Goal: Task Accomplishment & Management: Complete application form

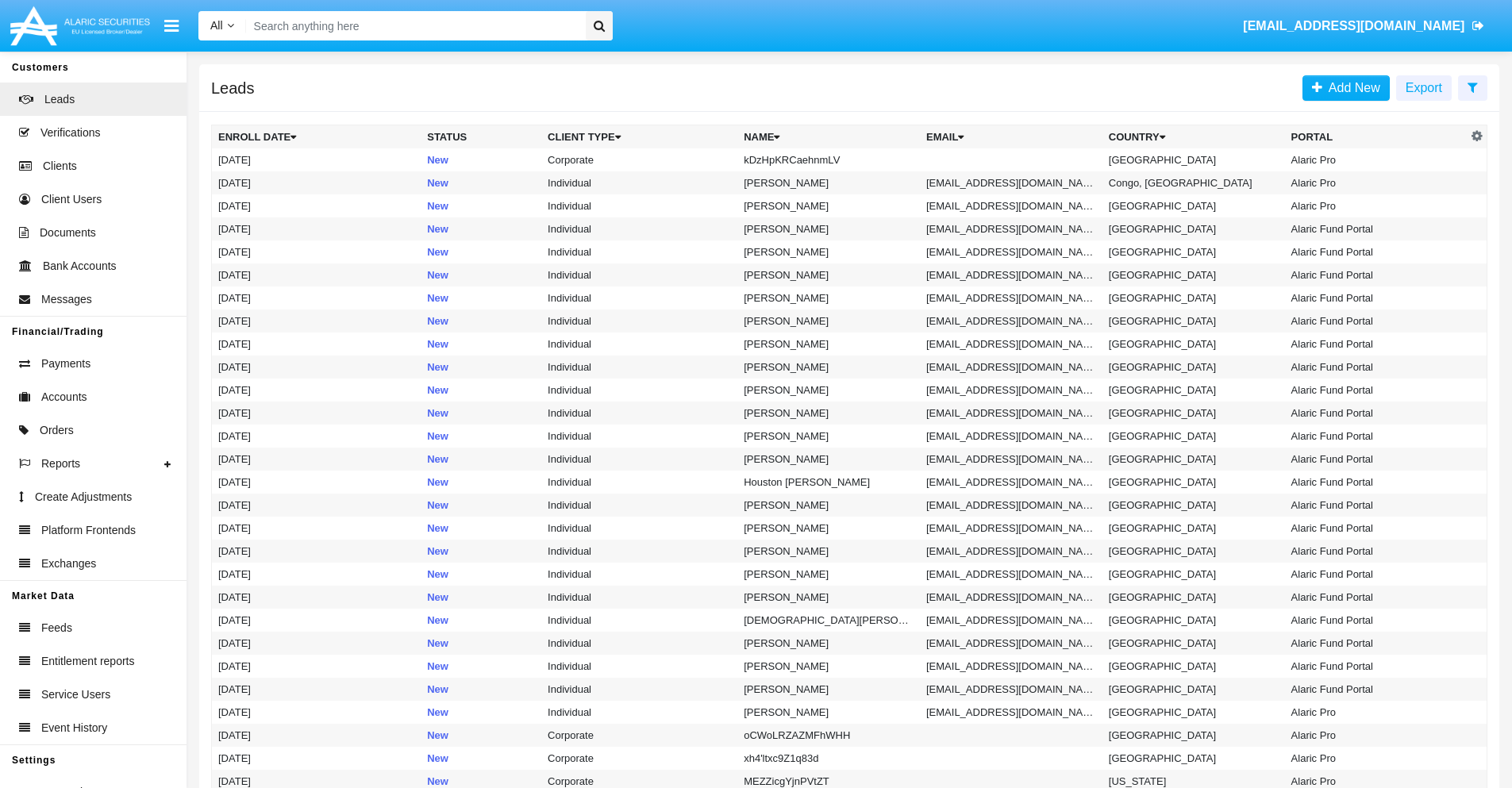
click at [1472, 86] on icon at bounding box center [1473, 87] width 11 height 12
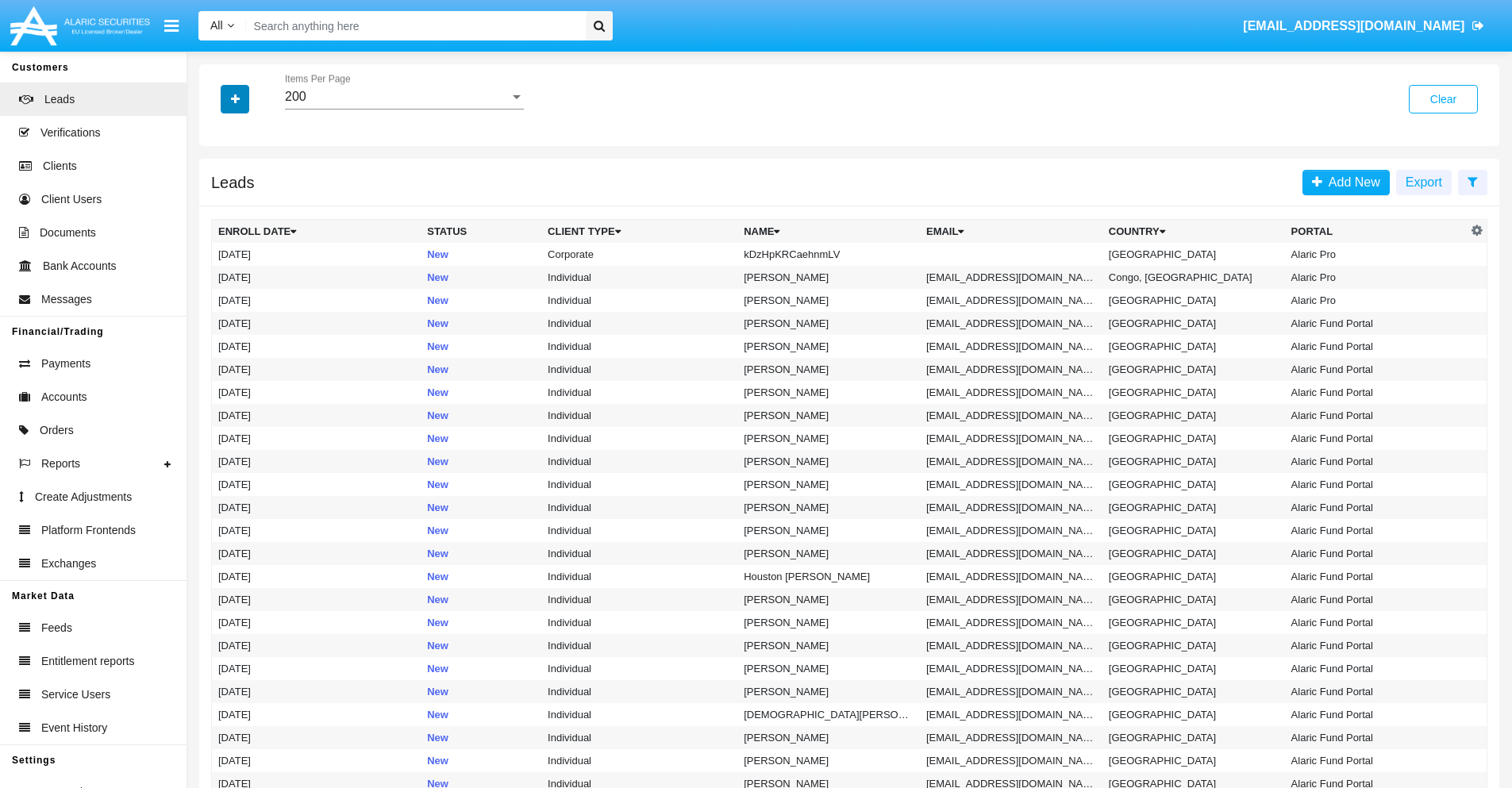
click at [235, 99] on icon "button" at bounding box center [236, 99] width 9 height 11
click at [248, 178] on span "Name" at bounding box center [248, 177] width 34 height 19
click at [218, 184] on input "Name" at bounding box center [218, 184] width 1 height 1
checkbox input "true"
click at [235, 99] on icon "button" at bounding box center [236, 99] width 9 height 11
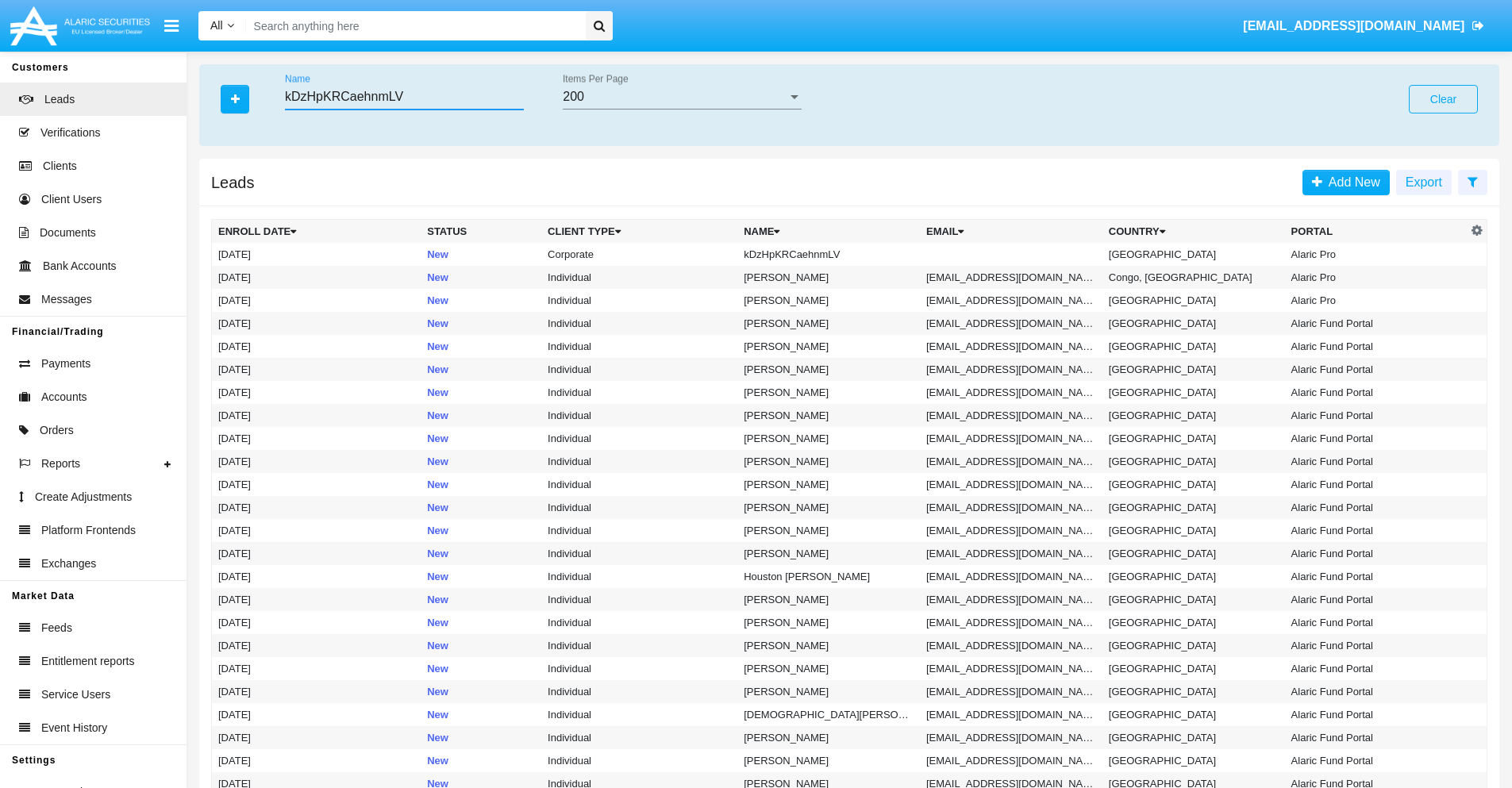
type input "kDzHpKRCaehnmLV"
click at [836, 254] on td "kDzHpKRCaehnmLV" at bounding box center [828, 254] width 182 height 23
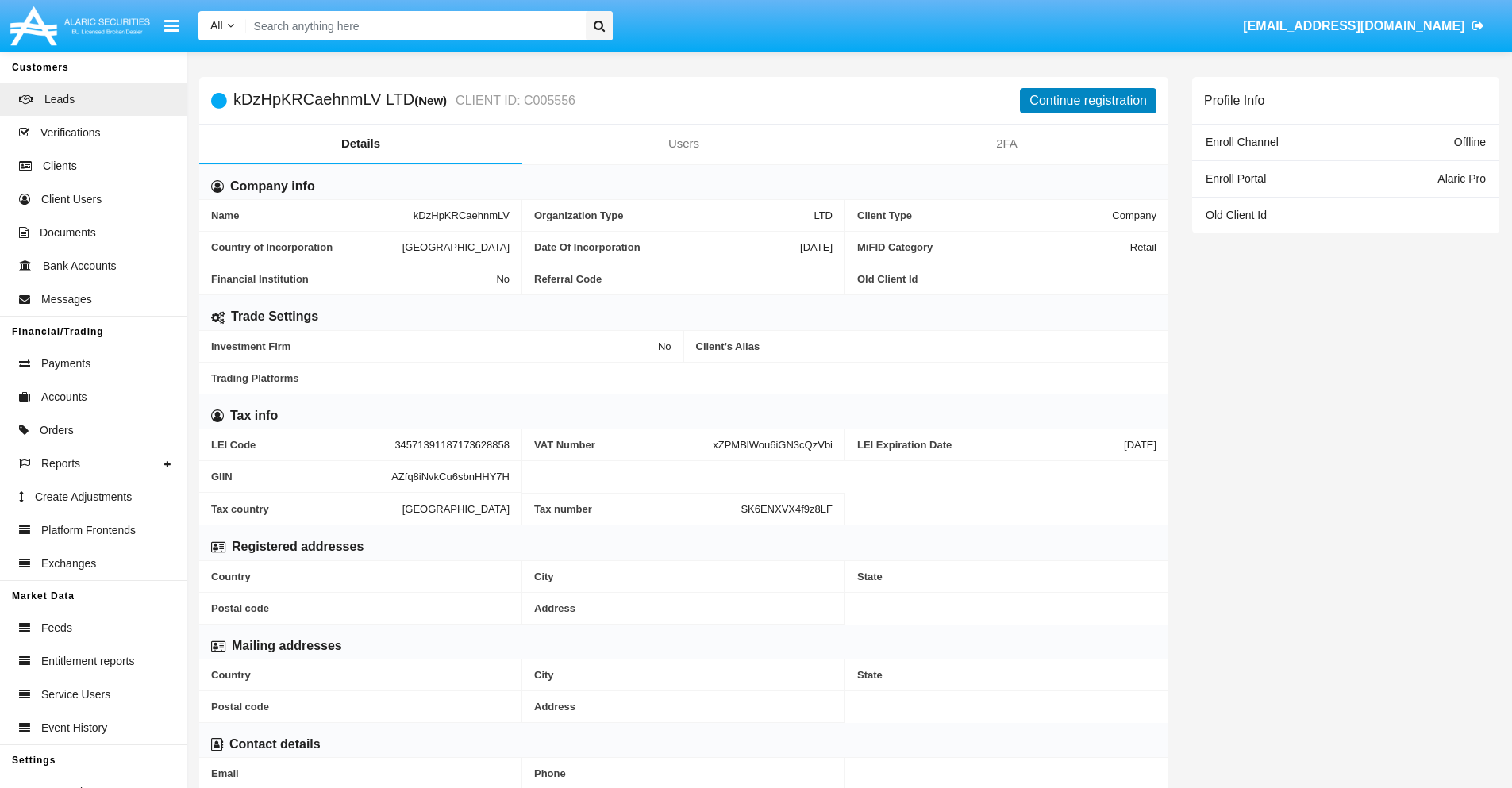
click at [1088, 100] on button "Continue registration" at bounding box center [1088, 101] width 137 height 26
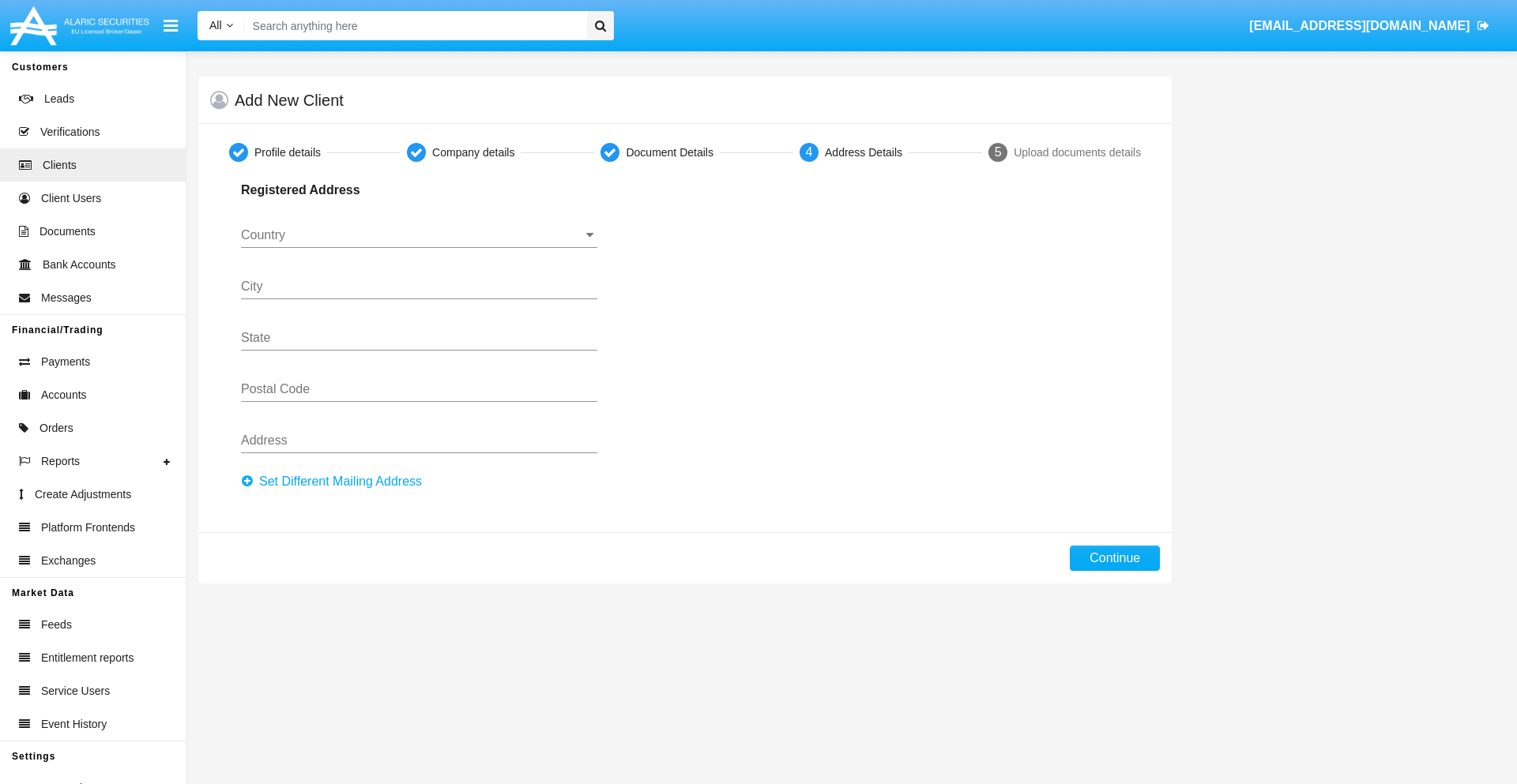
click at [335, 482] on button "Set Different Mailing Address" at bounding box center [335, 481] width 190 height 26
click at [419, 235] on input "Country" at bounding box center [419, 235] width 357 height 14
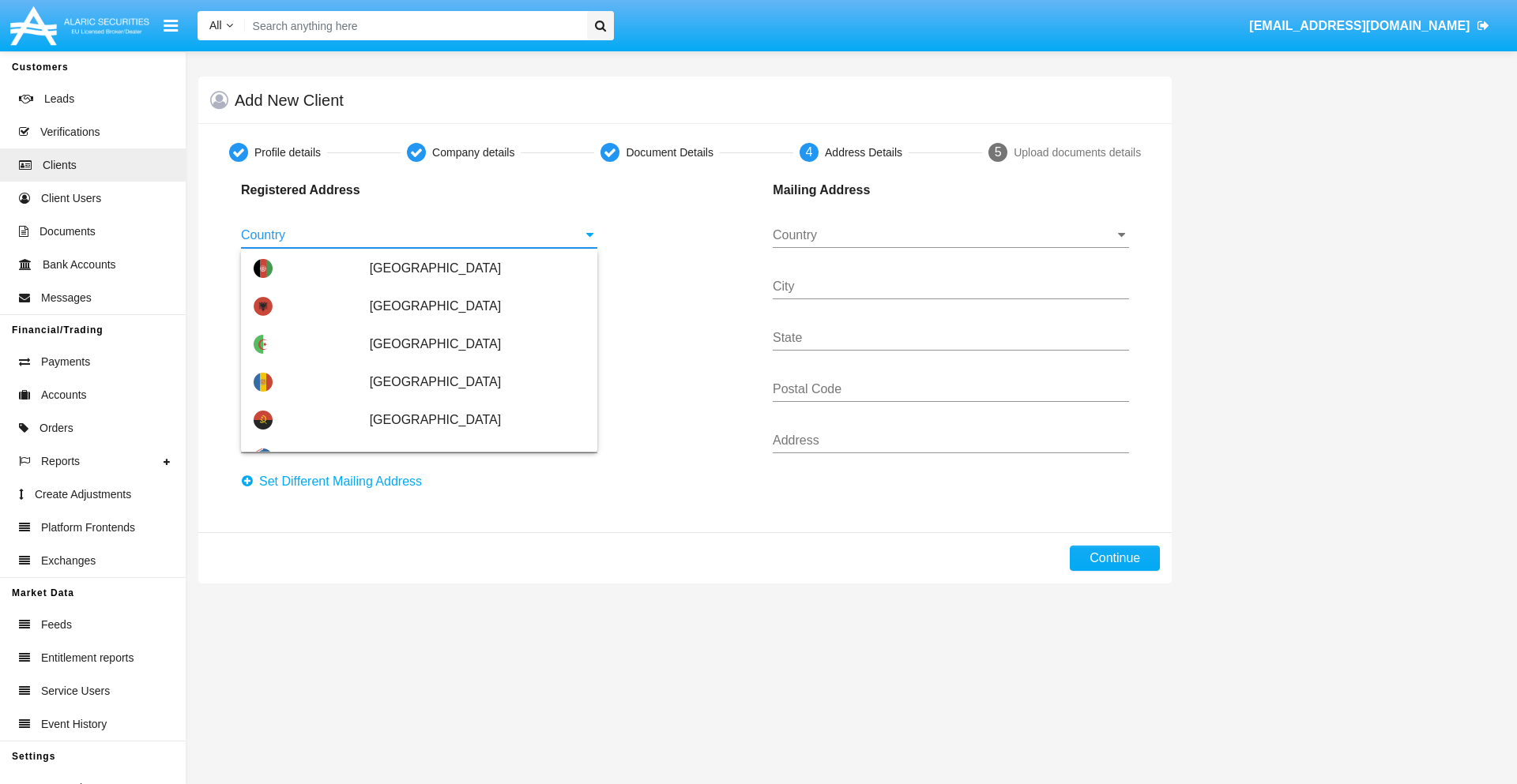
scroll to position [935, 0]
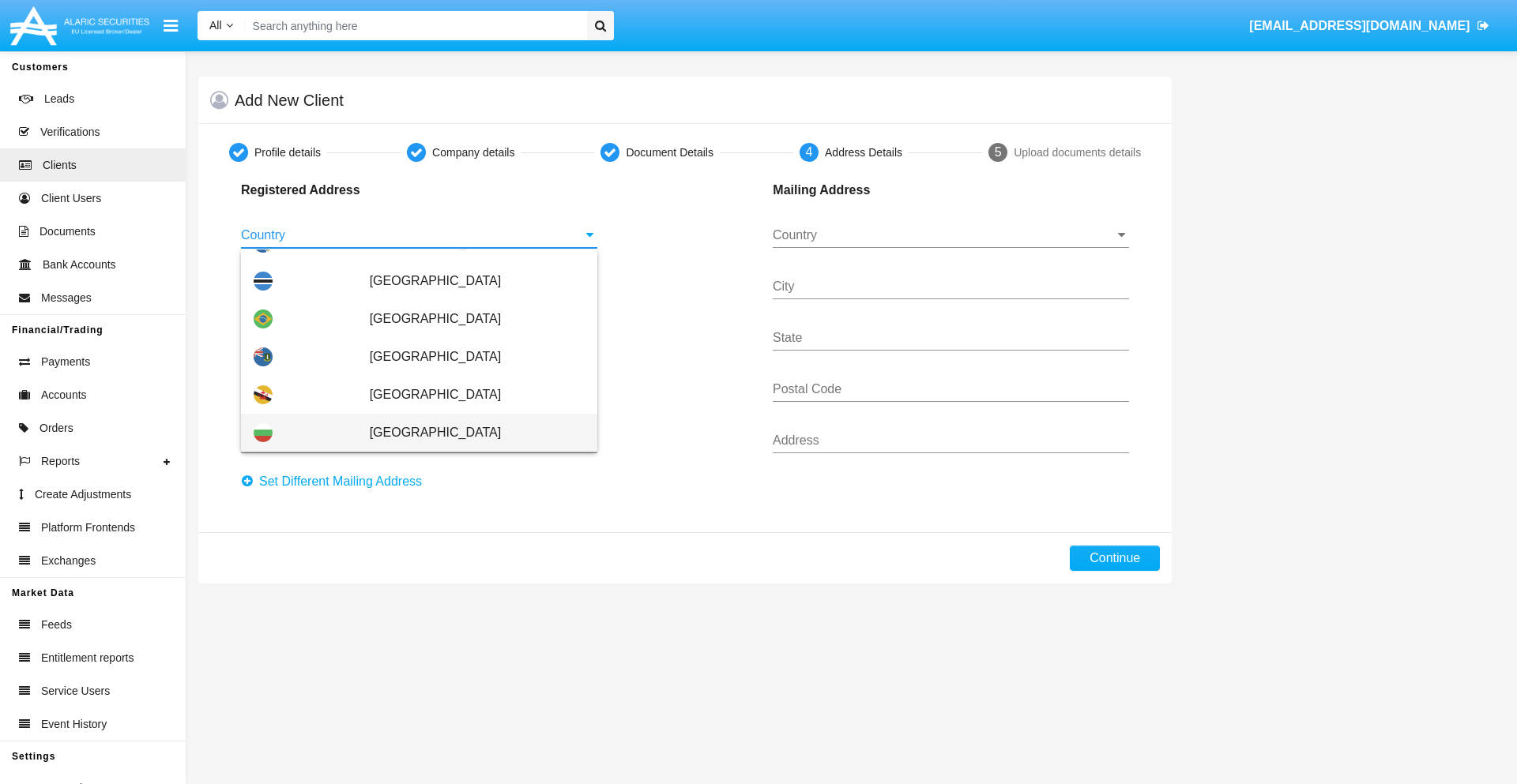
click at [468, 433] on span "[GEOGRAPHIC_DATA]" at bounding box center [477, 433] width 215 height 38
type input "[GEOGRAPHIC_DATA]"
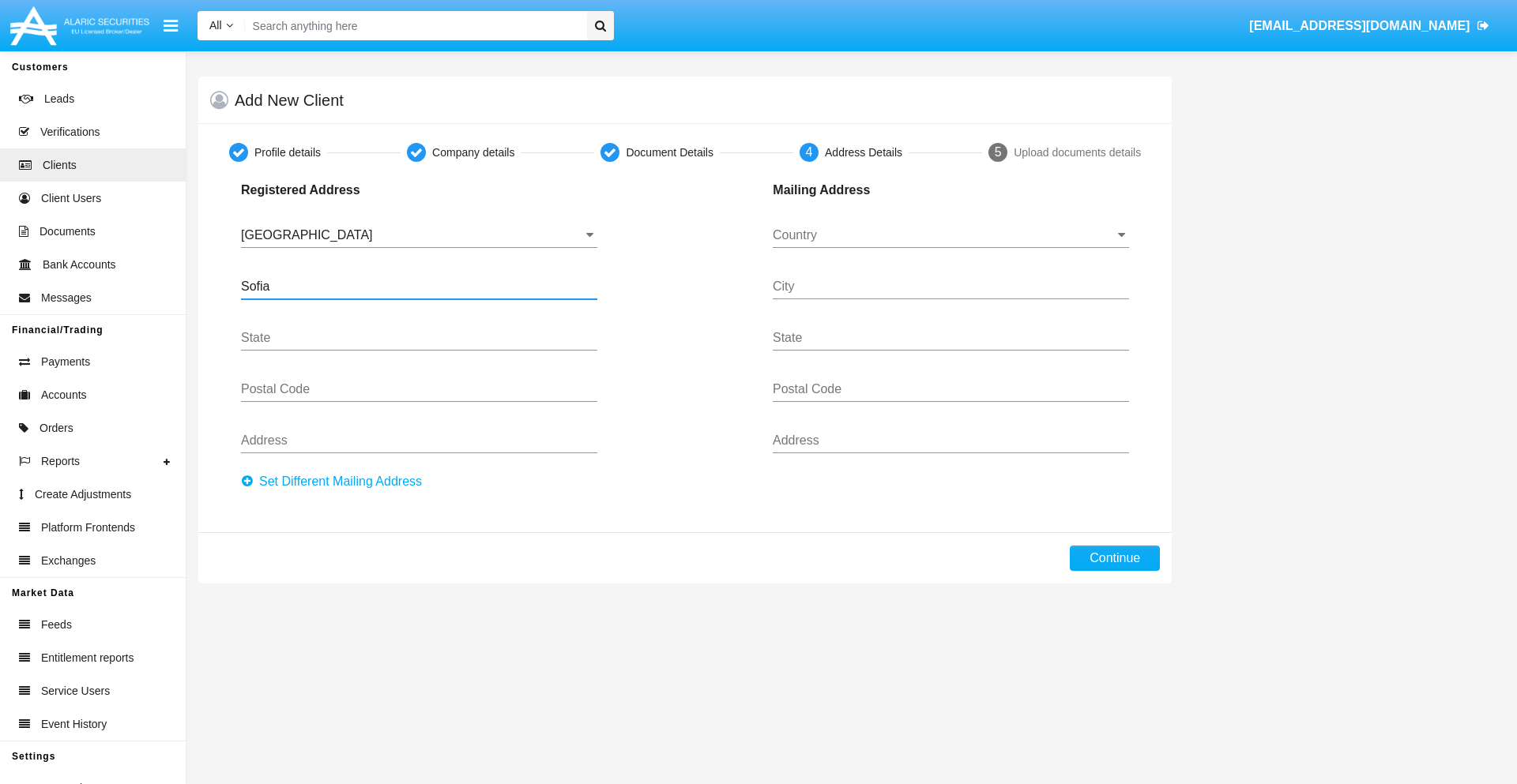
type input "Sofia"
type input "1000"
type input "[PERSON_NAME]"
click at [951, 235] on input "Country" at bounding box center [951, 235] width 357 height 14
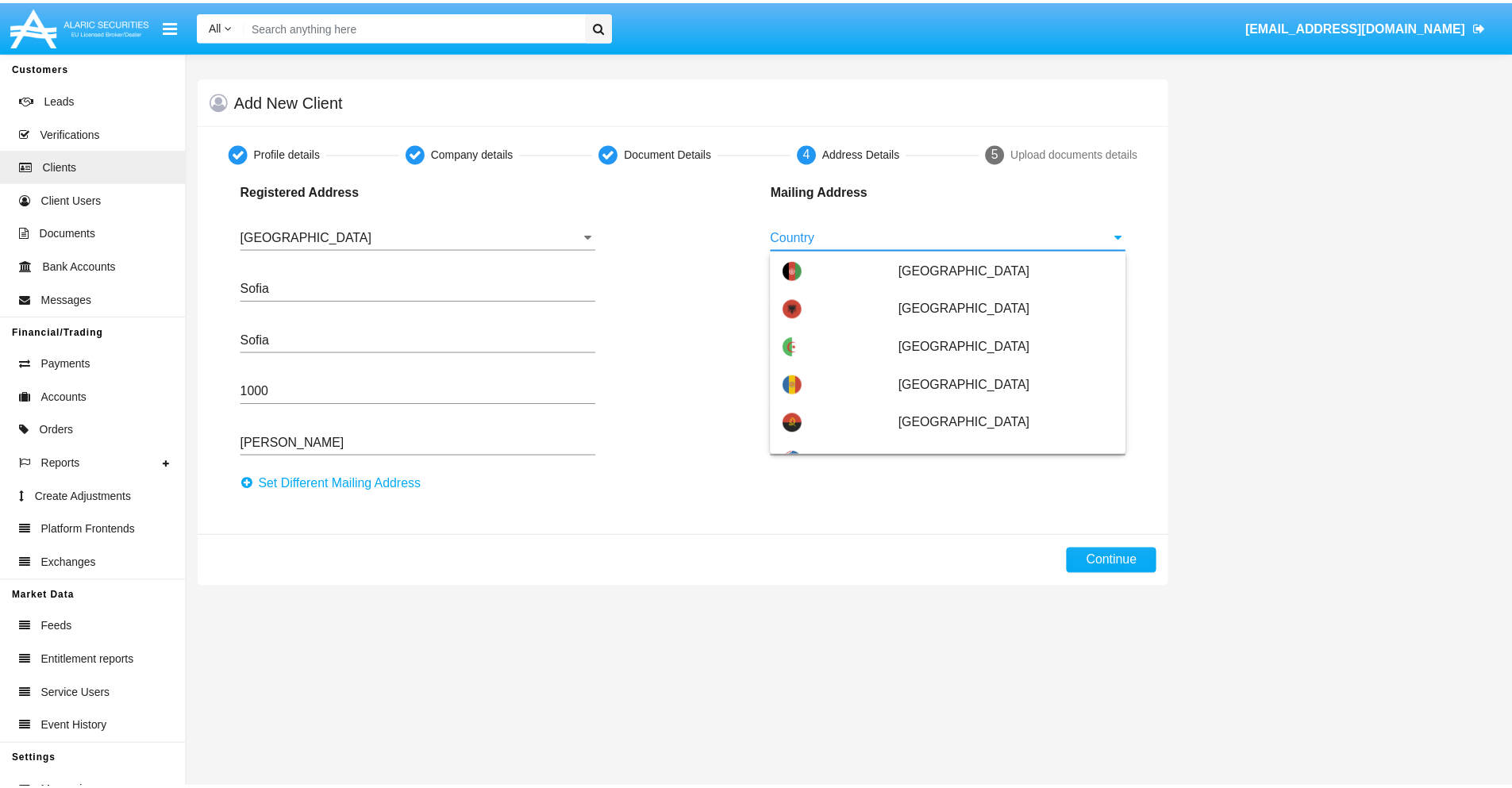
scroll to position [101, 0]
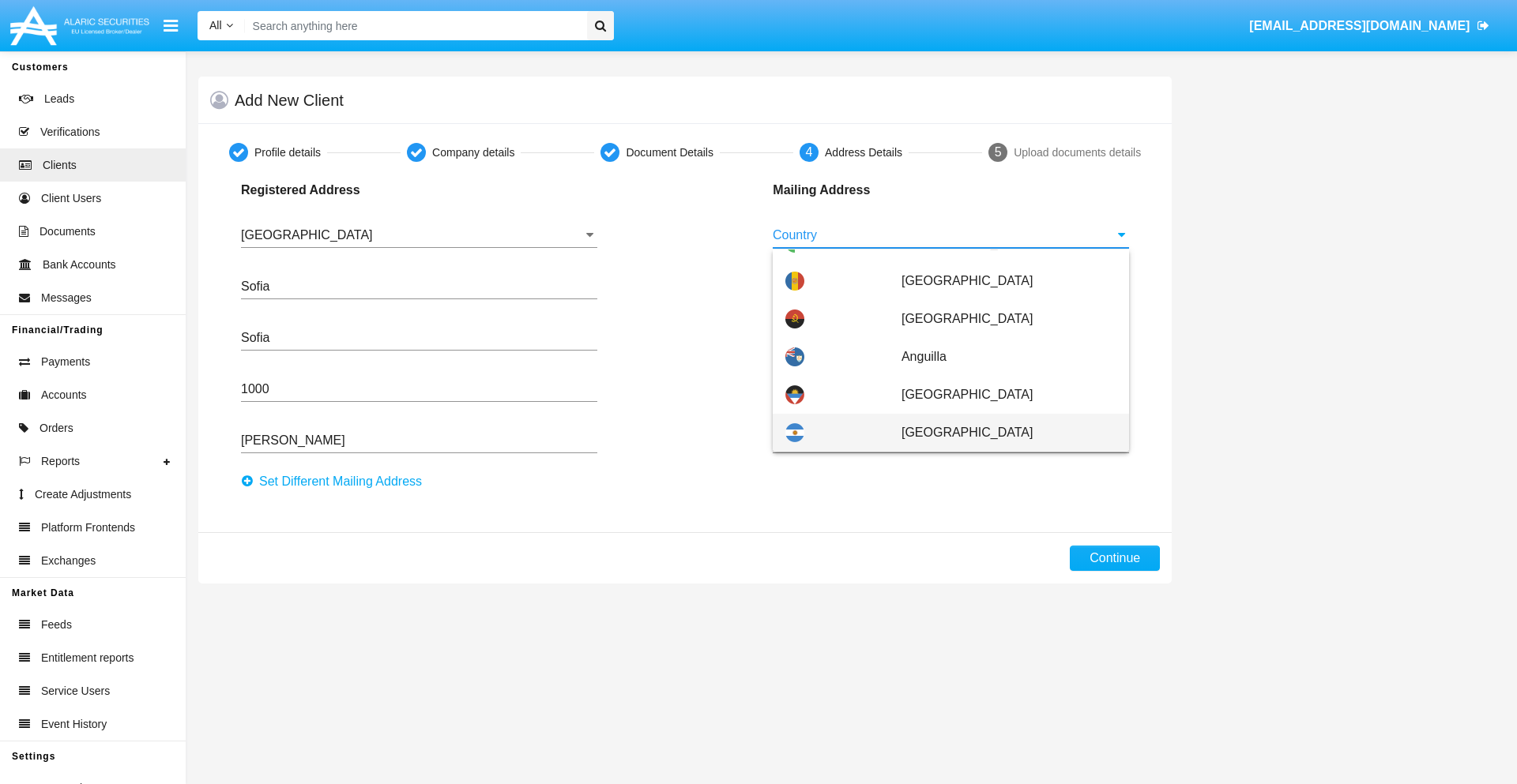
click at [1000, 433] on span "Argentina" at bounding box center [1009, 433] width 215 height 38
type input "Argentina"
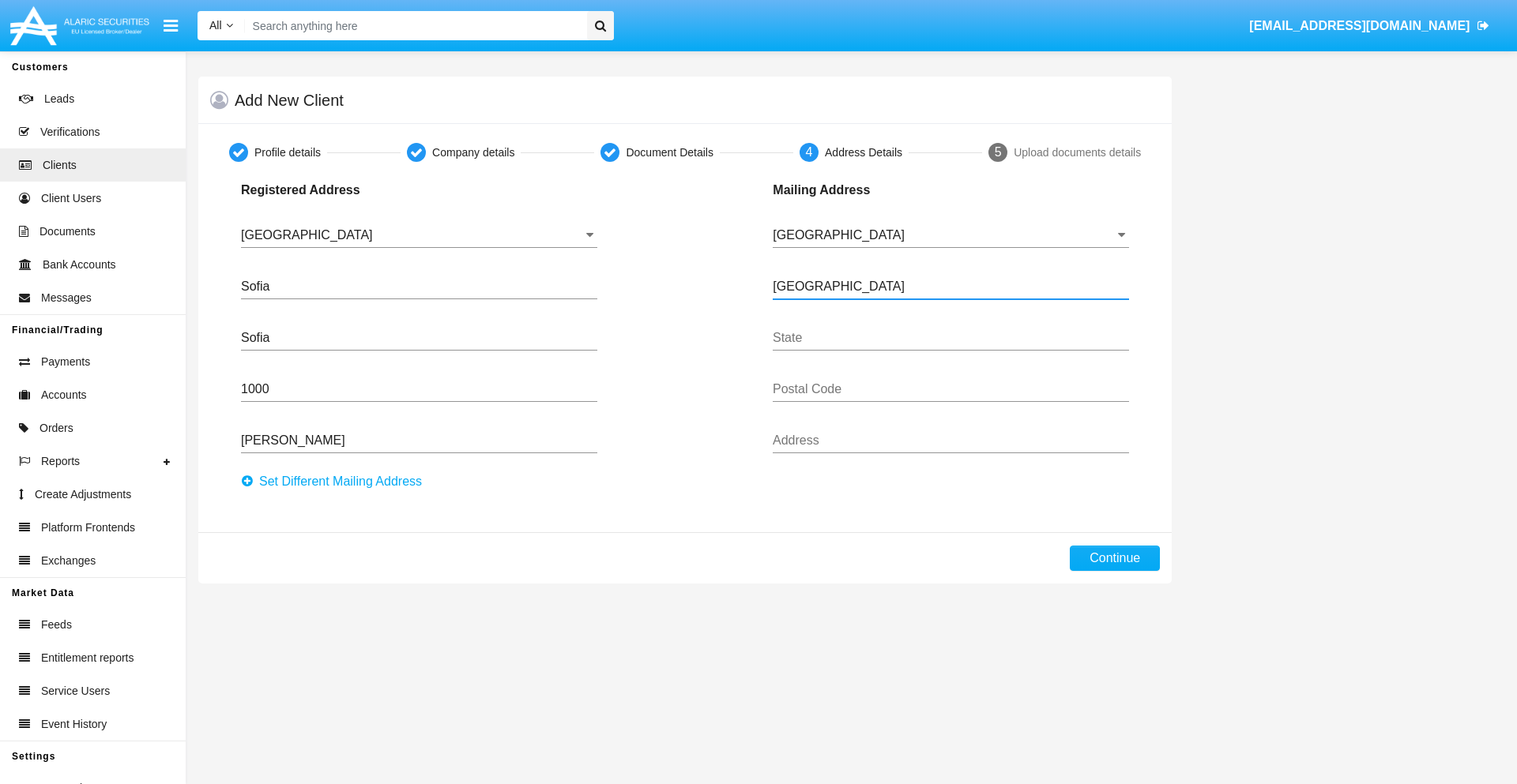
type input "Buenos Aires"
type input "7777"
type input "Test Mail Address"
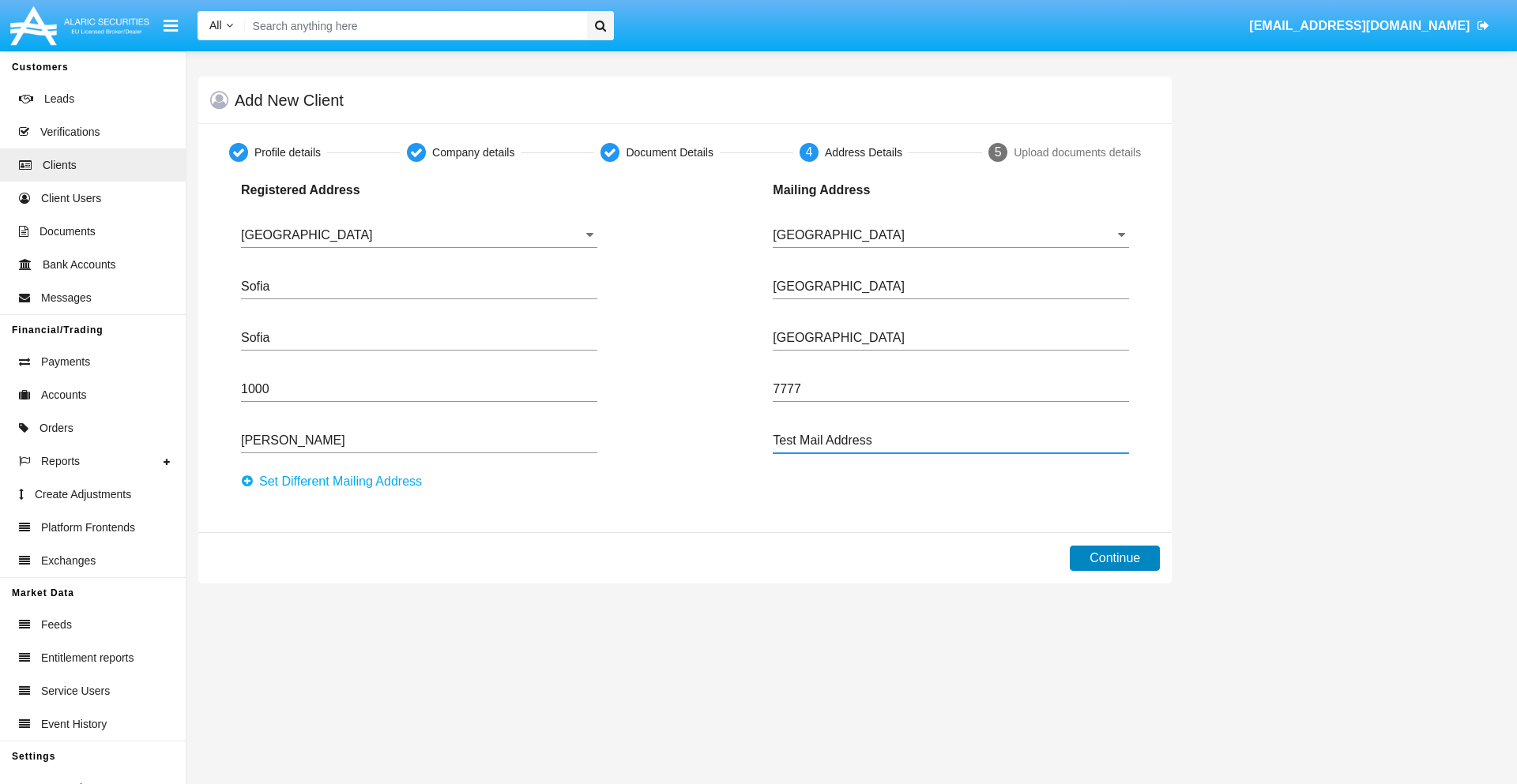
click at [1115, 558] on button "Continue" at bounding box center [1115, 558] width 90 height 26
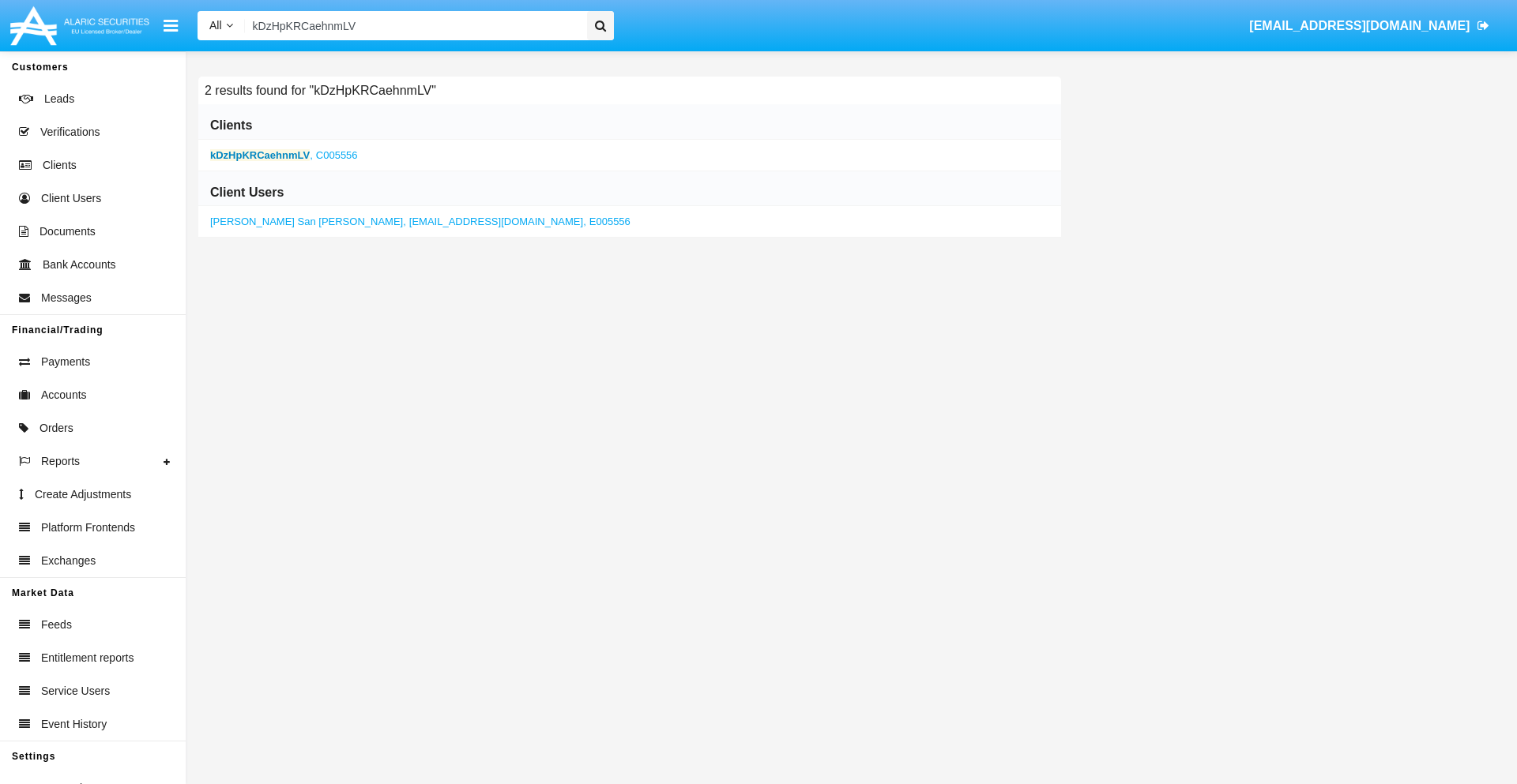
type input "kDzHpKRCaehnmLV"
click at [260, 155] on b "kDzHpKRCaehnmLV" at bounding box center [259, 155] width 99 height 12
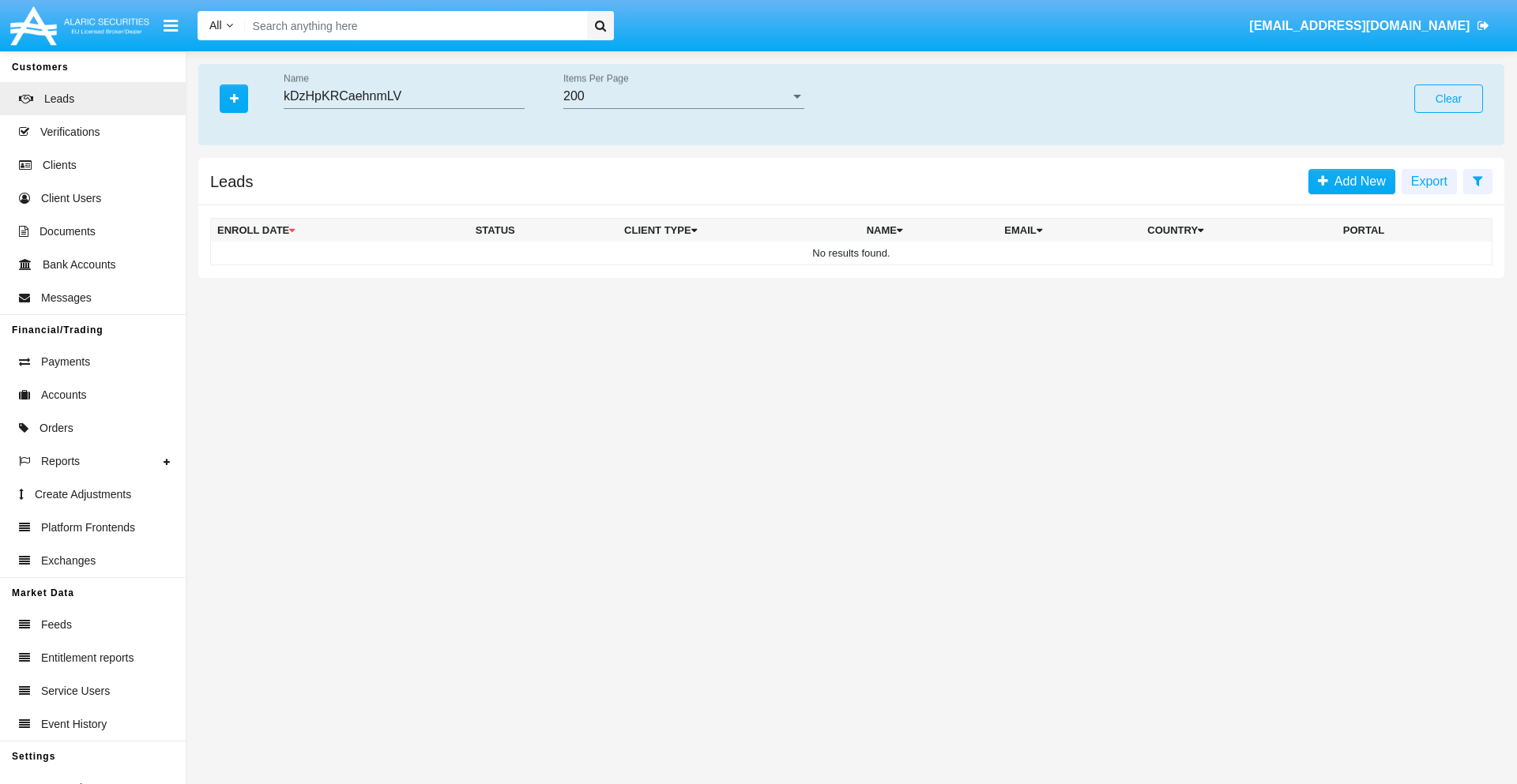
click at [1448, 99] on button "Clear" at bounding box center [1449, 99] width 69 height 28
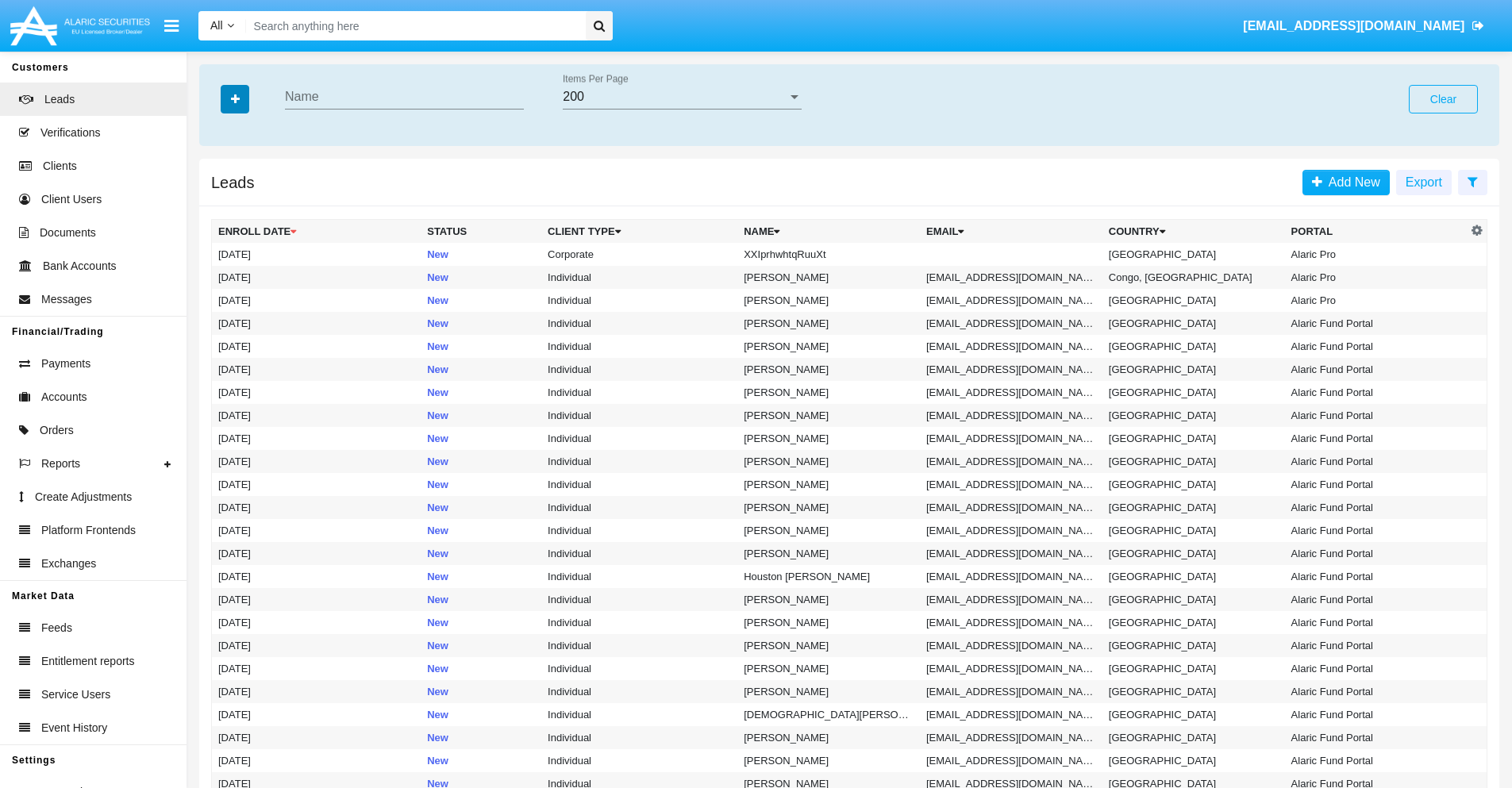
click at [235, 99] on icon "button" at bounding box center [236, 99] width 9 height 11
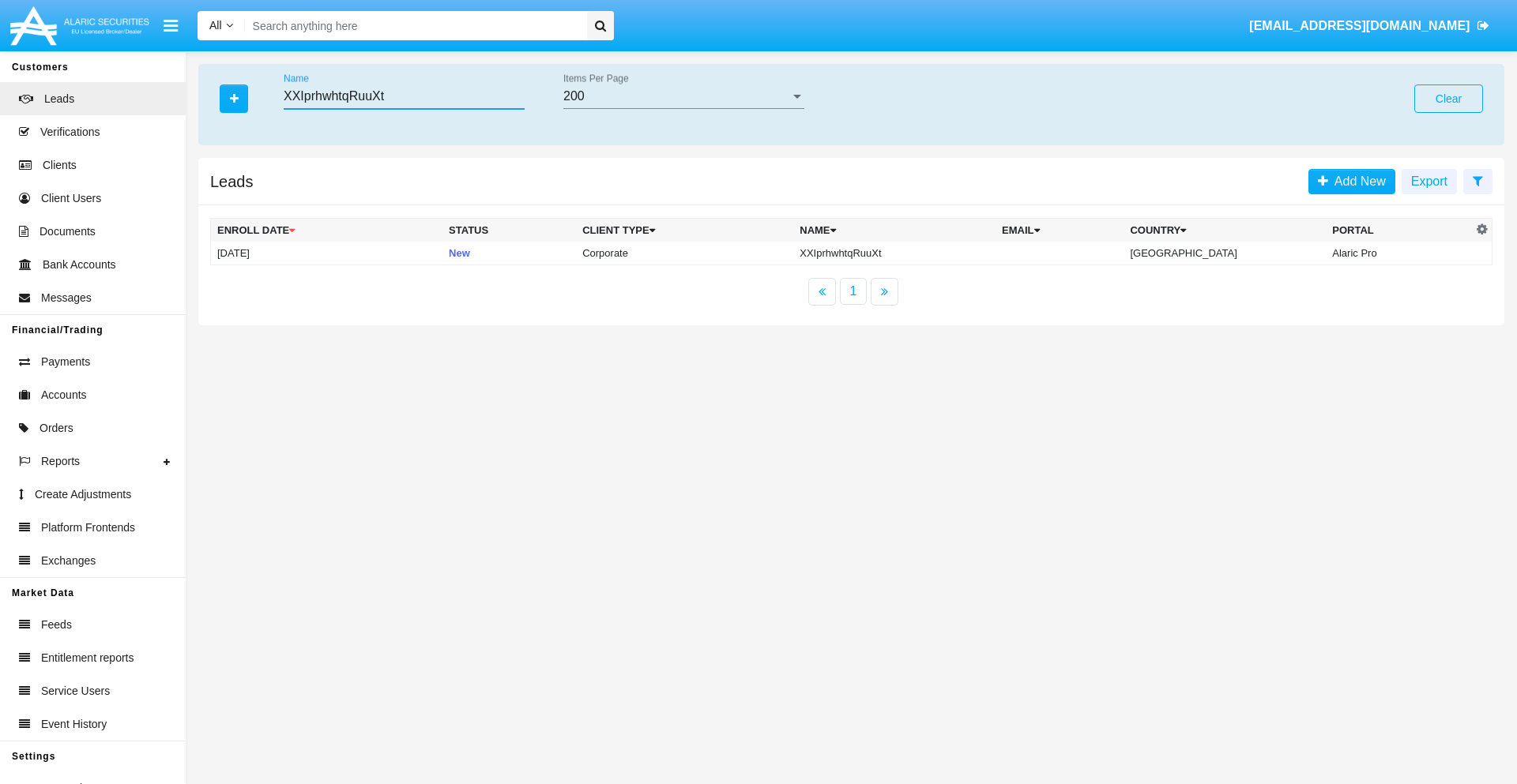
type input "XXIprhwhtqRuuXt"
click at [908, 253] on td "XXIprhwhtqRuuXt" at bounding box center [894, 253] width 203 height 24
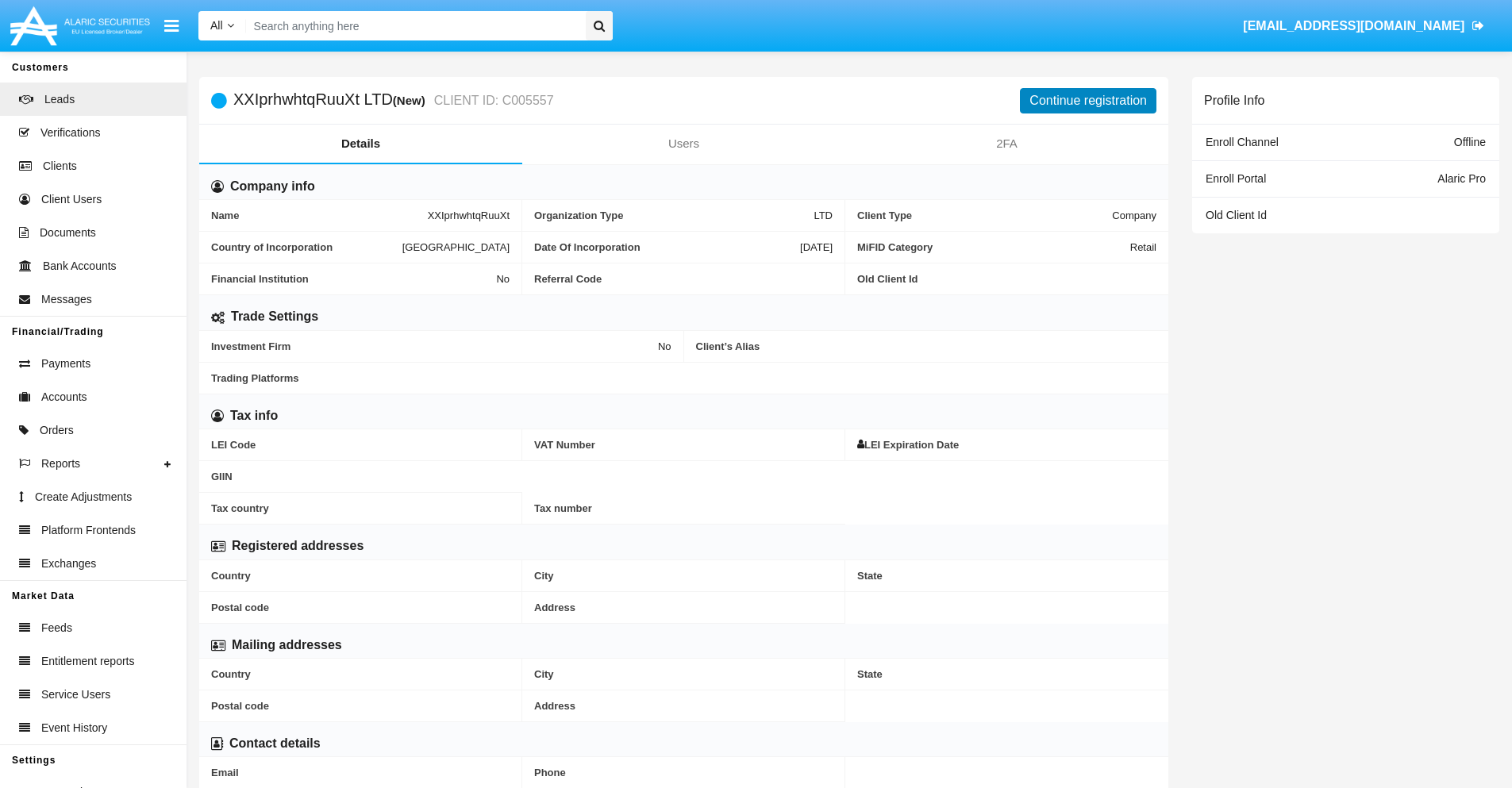
click at [1088, 100] on button "Continue registration" at bounding box center [1088, 101] width 137 height 26
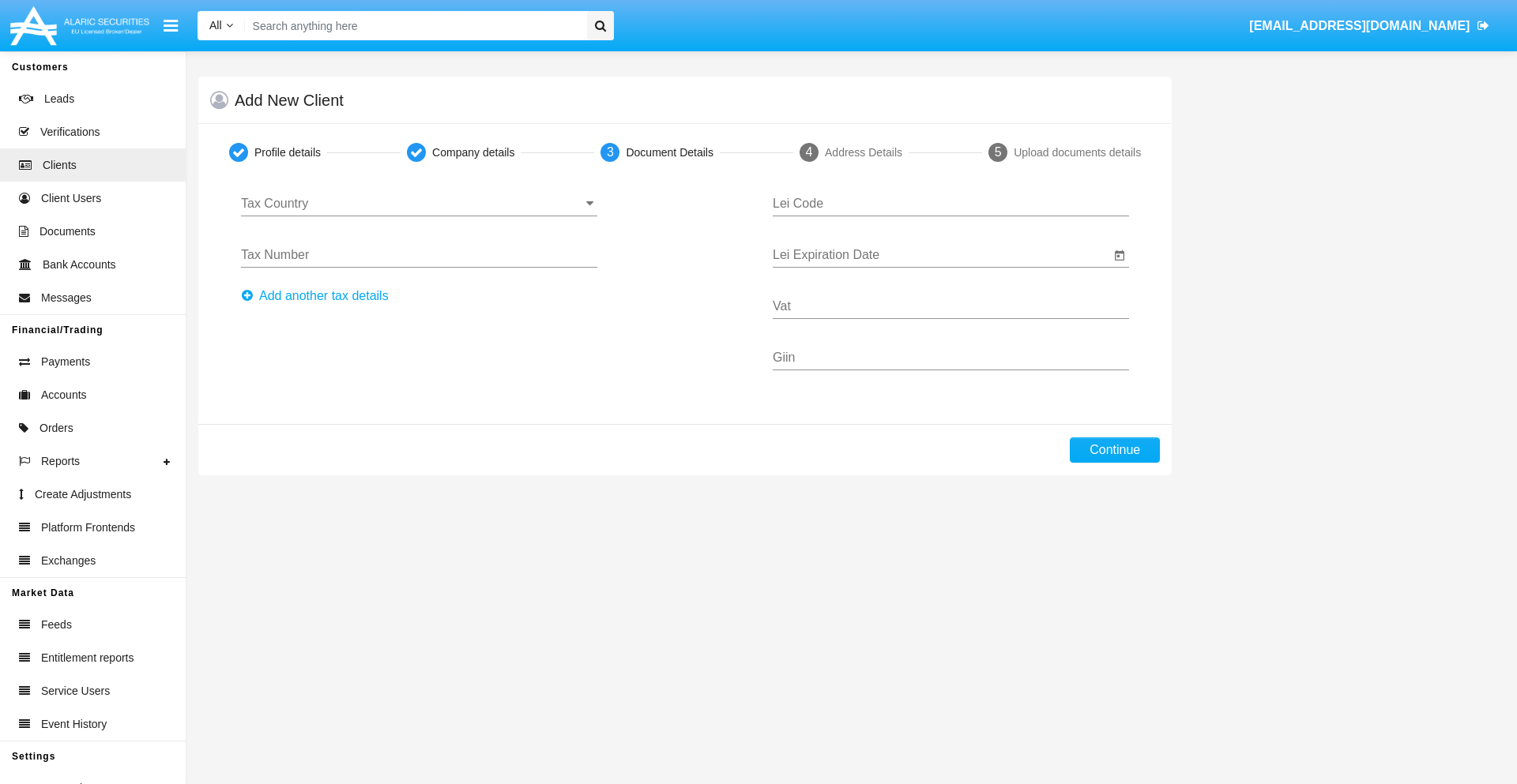
click at [419, 204] on input "Tax Country" at bounding box center [419, 204] width 357 height 14
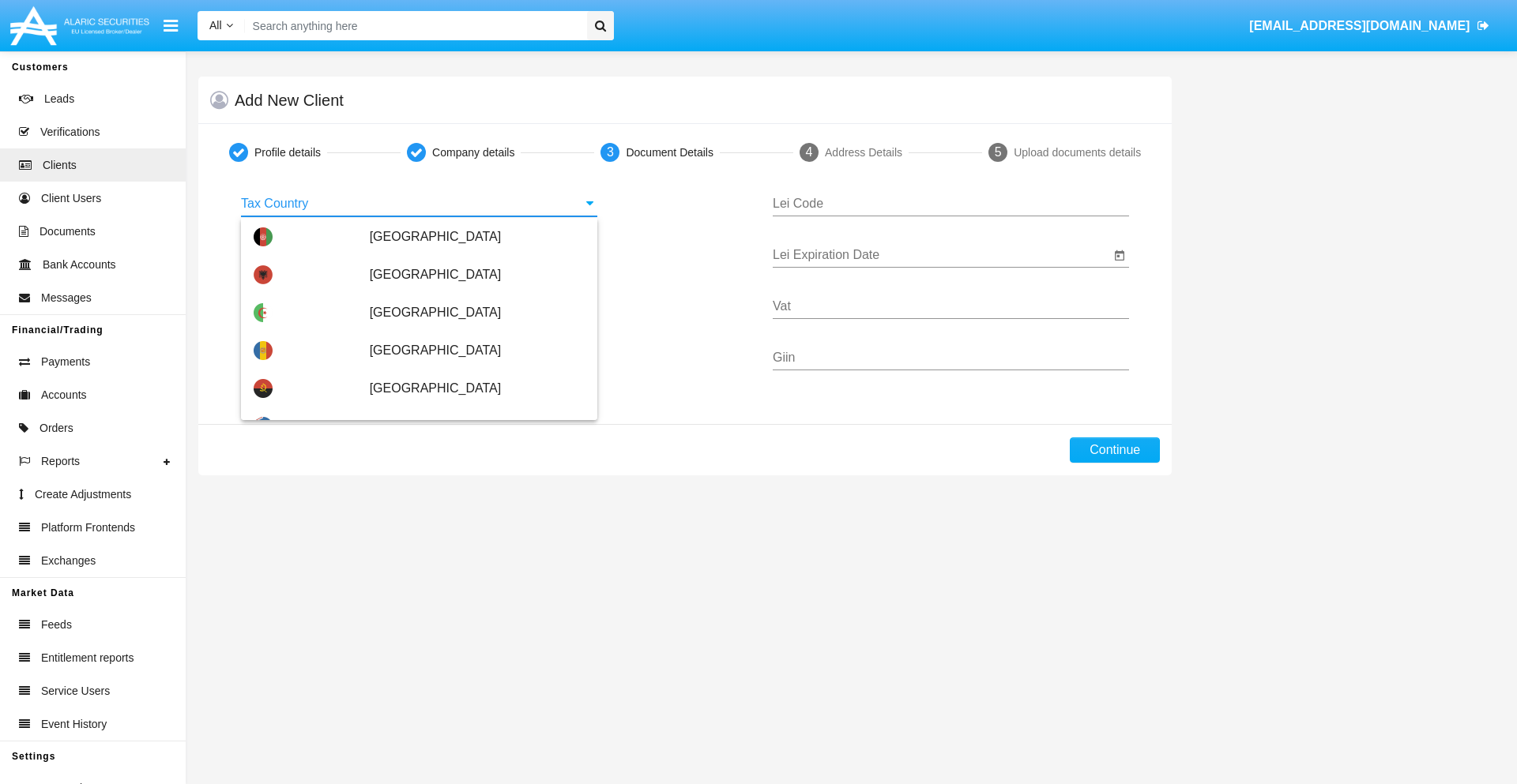
scroll to position [935, 0]
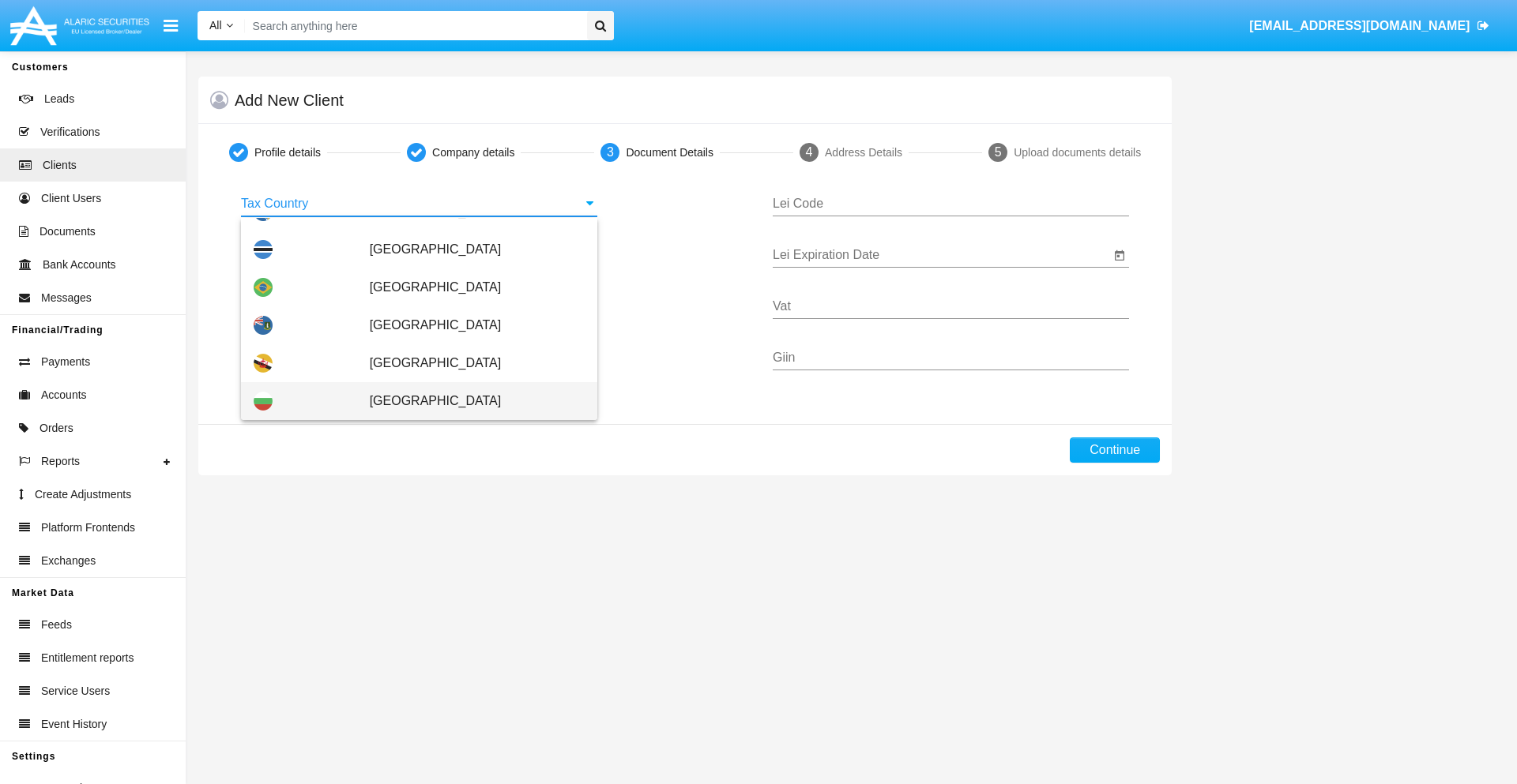
click at [468, 401] on span "[GEOGRAPHIC_DATA]" at bounding box center [477, 401] width 215 height 38
type input "[GEOGRAPHIC_DATA]"
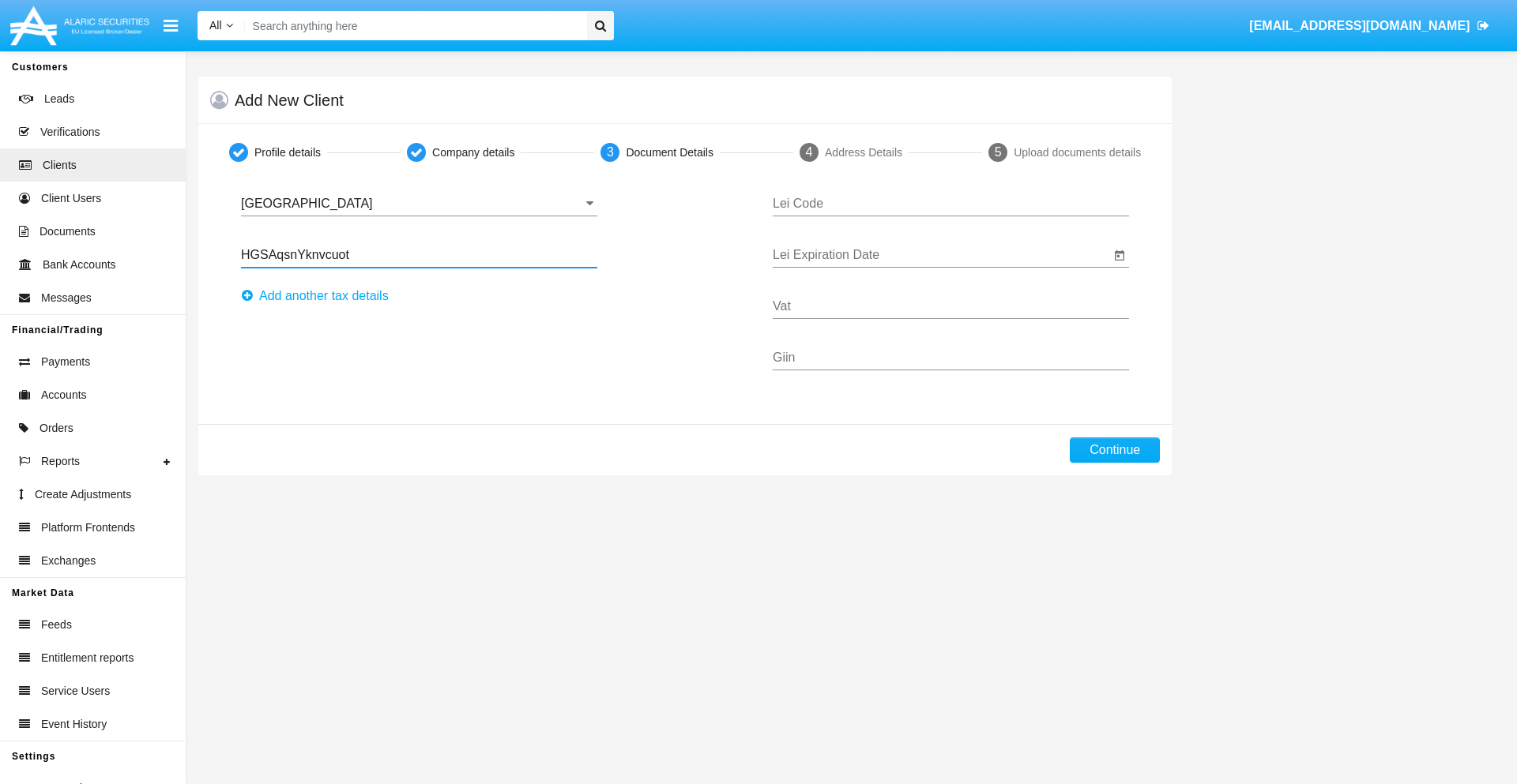
type input "HGSAqsnYknvcuot"
click at [320, 296] on button "Аdd another tax details" at bounding box center [320, 296] width 158 height 26
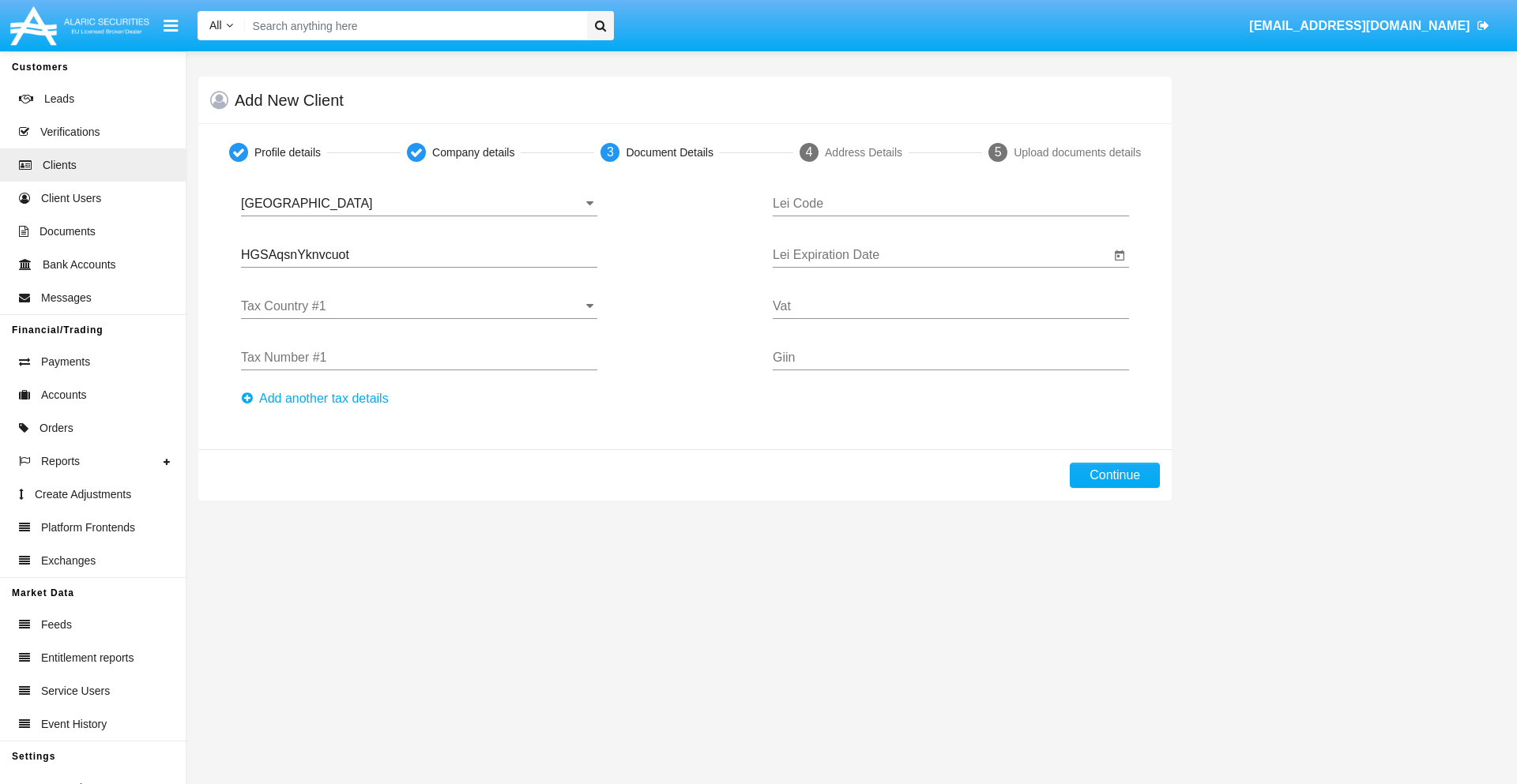
click at [419, 306] on input "Tax Country #1" at bounding box center [419, 306] width 357 height 14
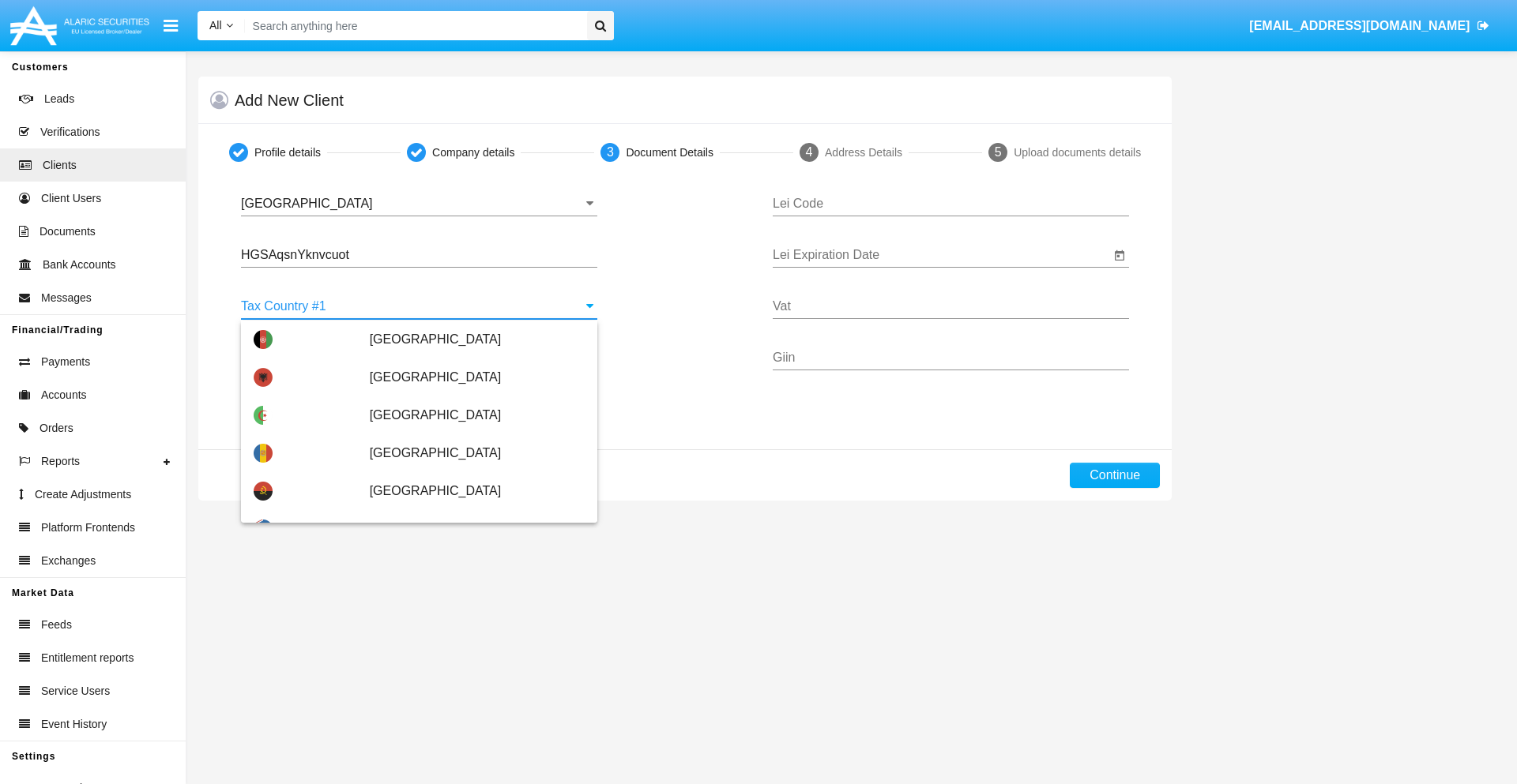
scroll to position [3514, 0]
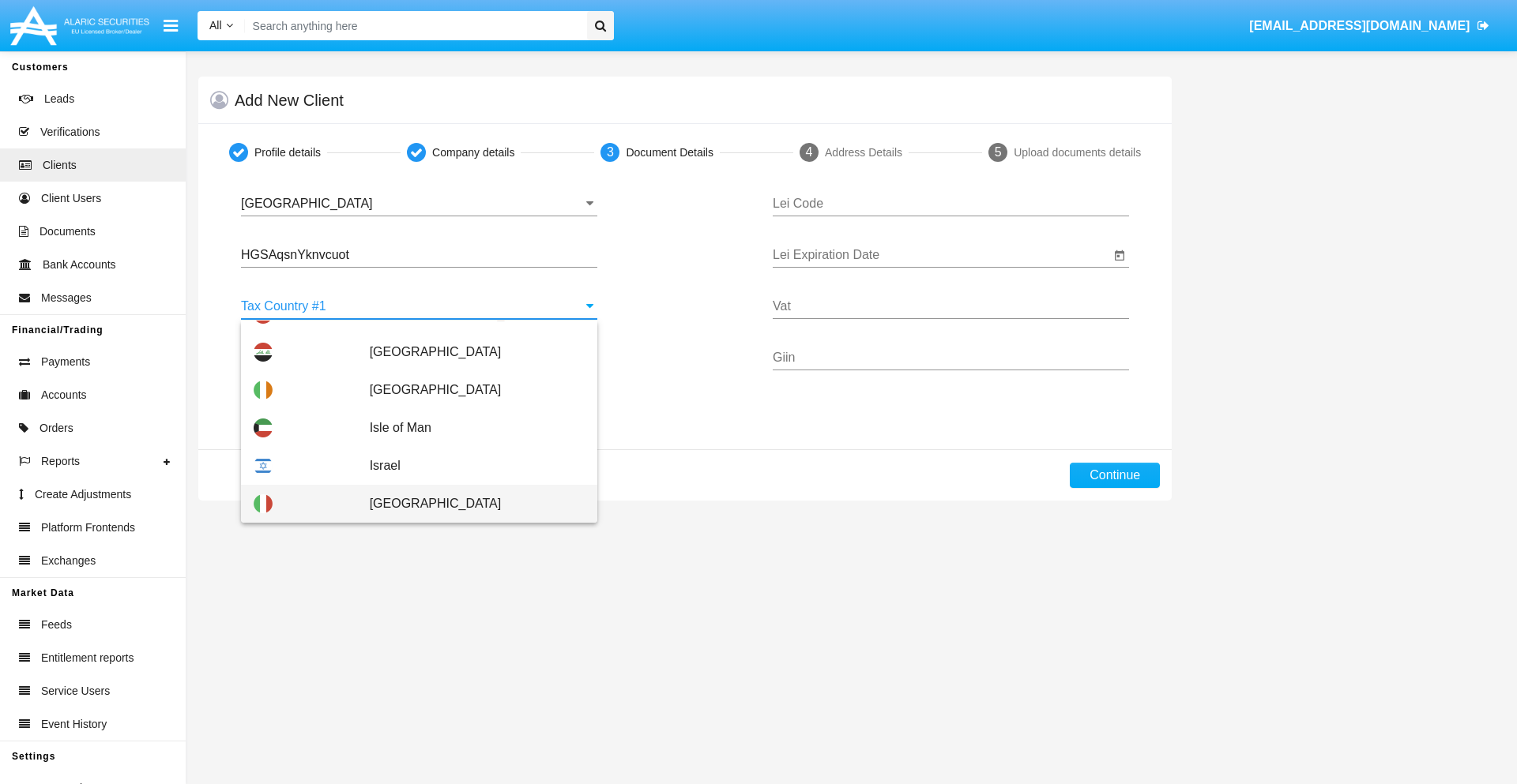
click at [468, 504] on span "Italy" at bounding box center [477, 503] width 215 height 38
type input "Italy"
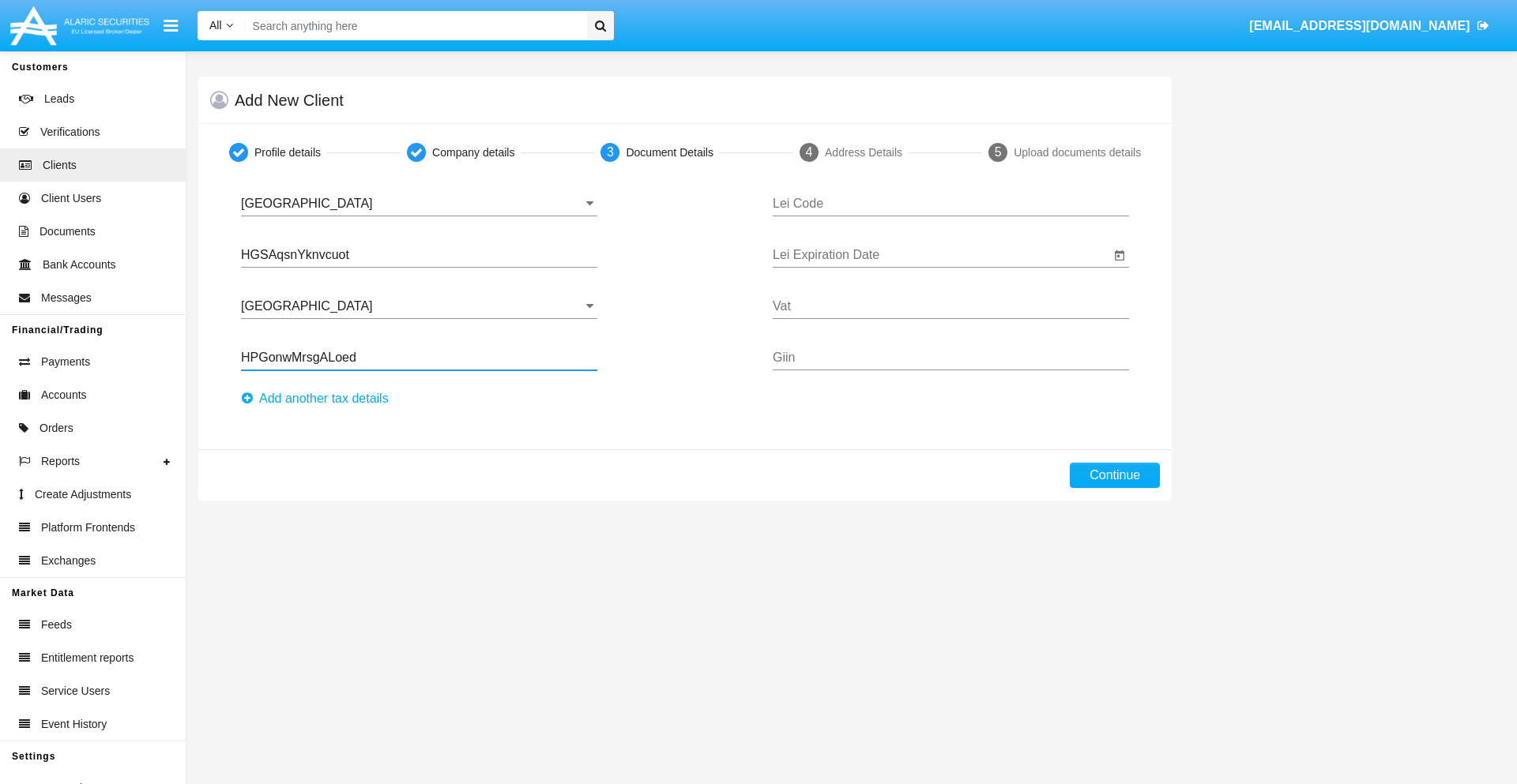
type input "HPGonwMrsgALoed"
click at [320, 399] on button "Аdd another tax details" at bounding box center [320, 399] width 158 height 26
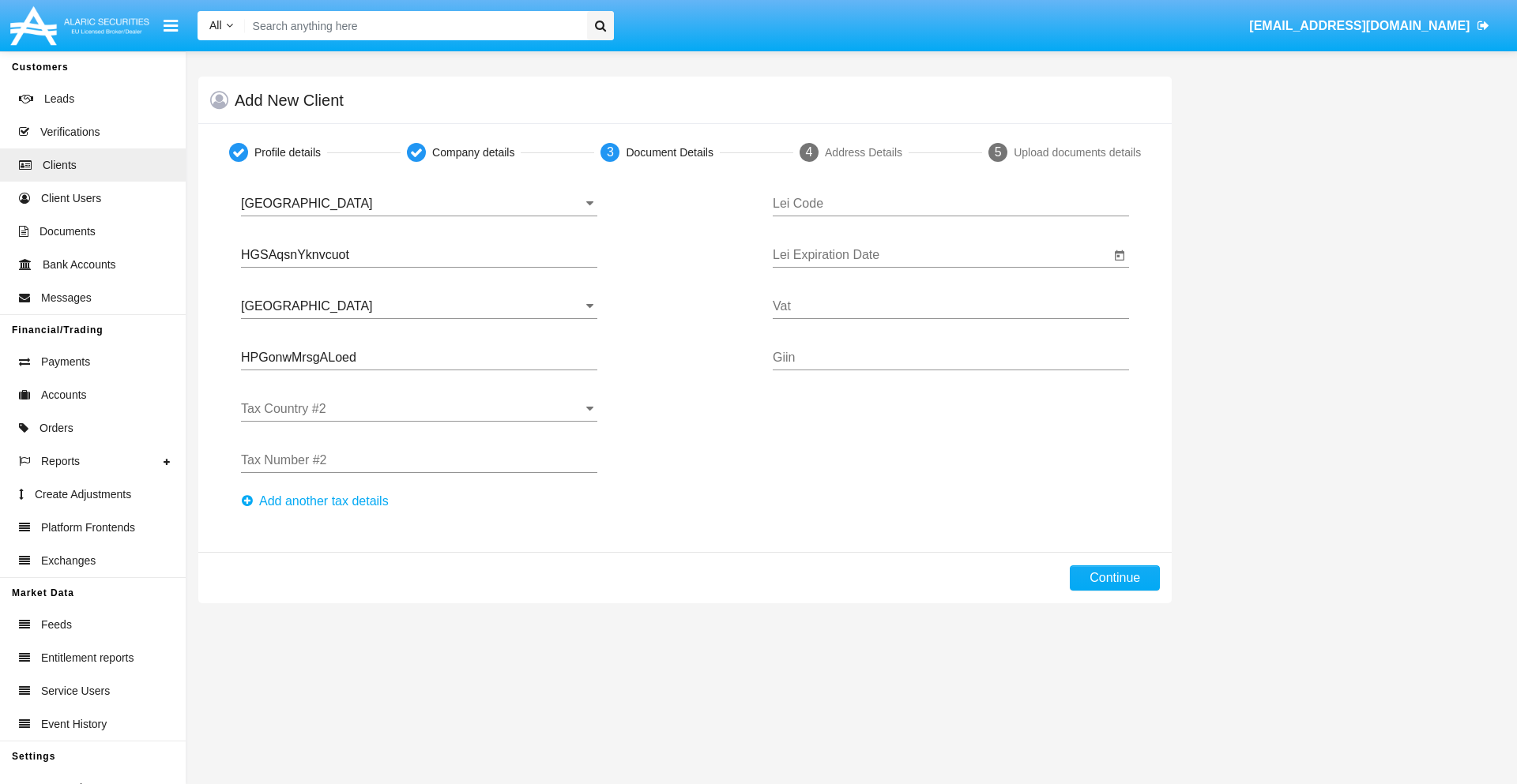
click at [419, 409] on input "Tax Country #2" at bounding box center [419, 409] width 357 height 14
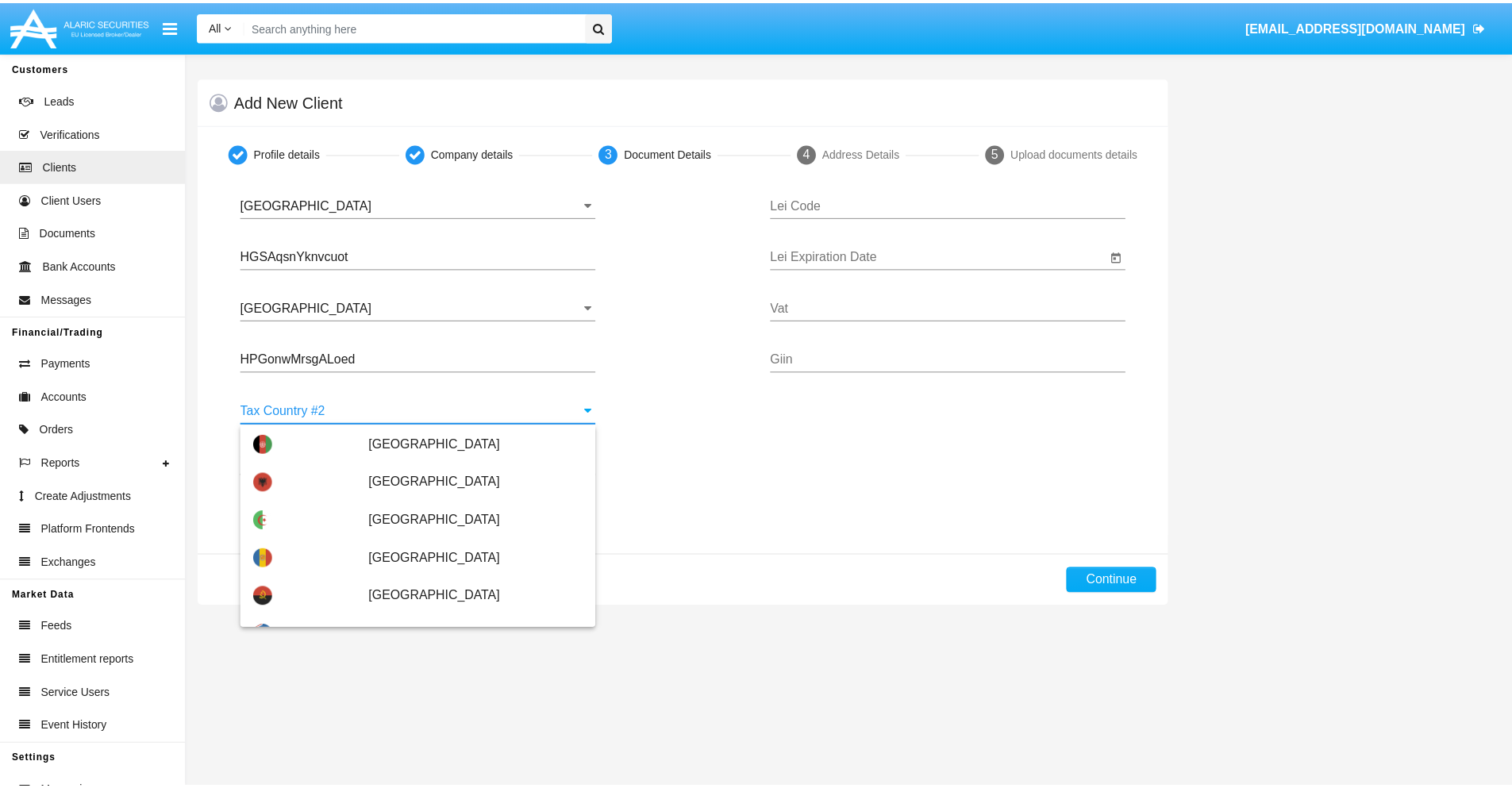
scroll to position [7076, 0]
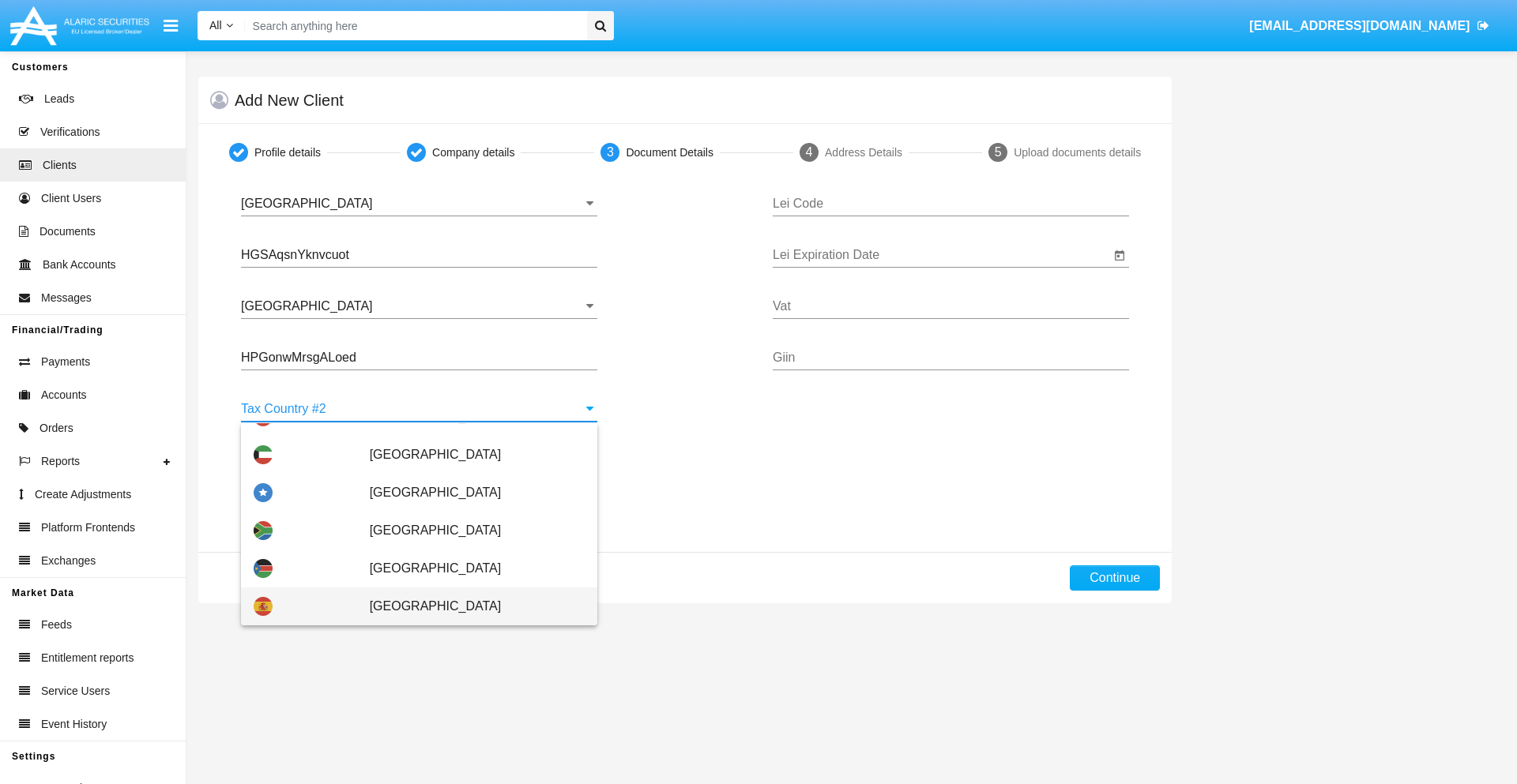
click at [468, 607] on span "Spain" at bounding box center [477, 606] width 215 height 38
type input "Spain"
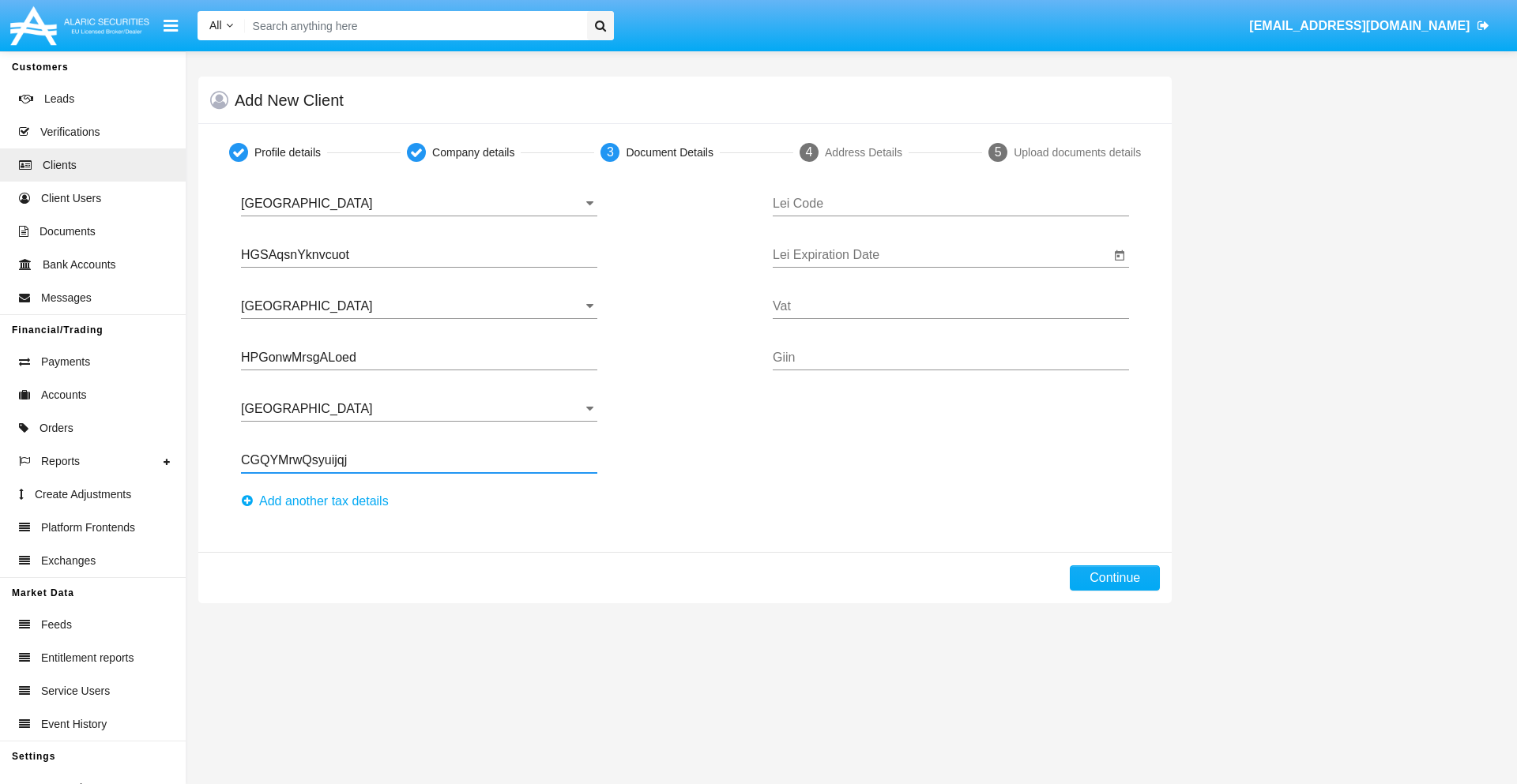
type input "CGQYMrwQsyuijqj"
type input "TRHAJBQFYUJMJPXCUGYR"
click at [941, 255] on input "Lei Expiration Date" at bounding box center [941, 255] width 337 height 14
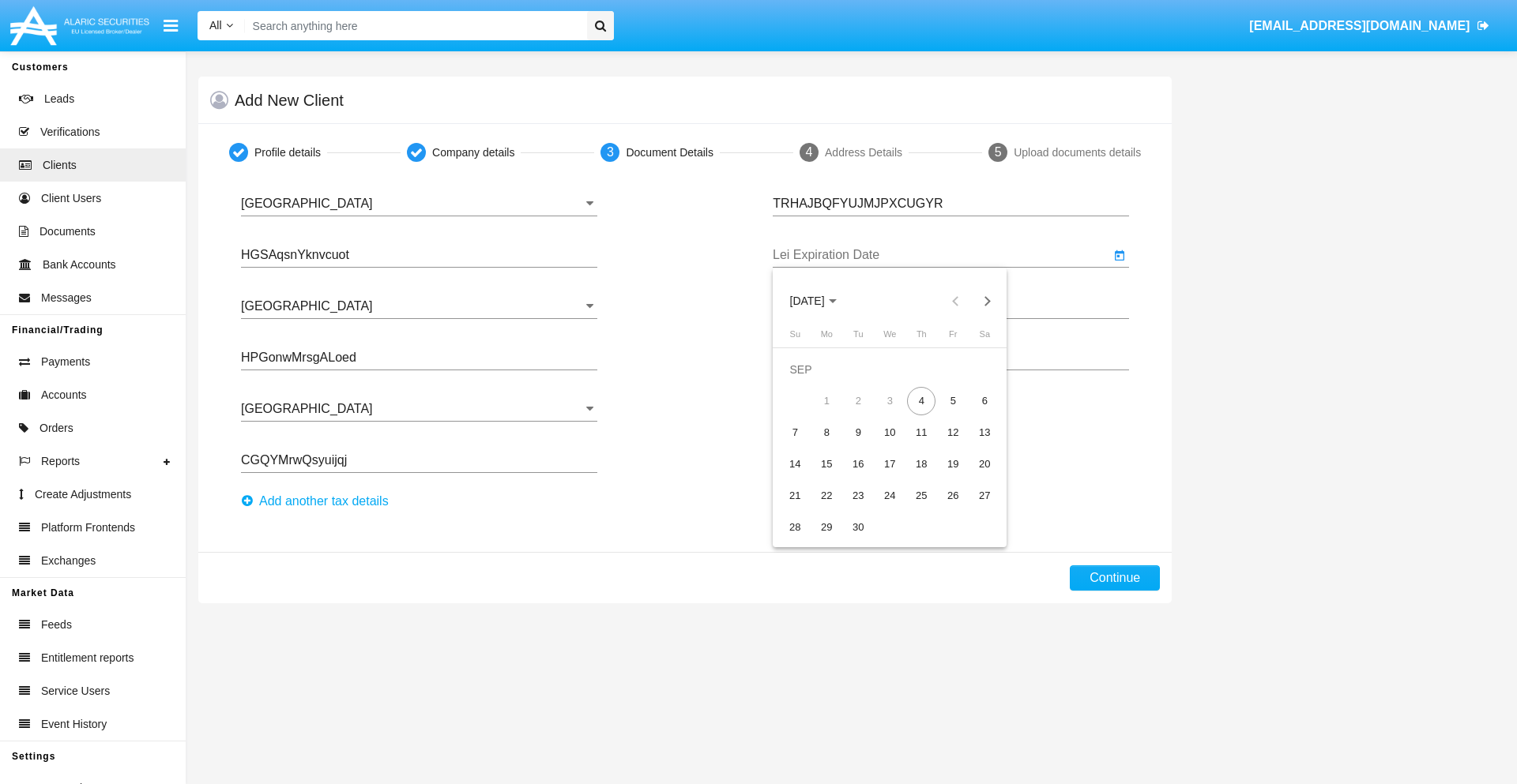
click at [820, 301] on span "SEP 2025" at bounding box center [807, 302] width 35 height 12
click at [973, 445] on div "2040" at bounding box center [973, 445] width 50 height 28
click at [862, 413] on div "JUN" at bounding box center [862, 413] width 50 height 28
click at [953, 432] on div "15" at bounding box center [953, 433] width 28 height 28
type input "[DATE]"
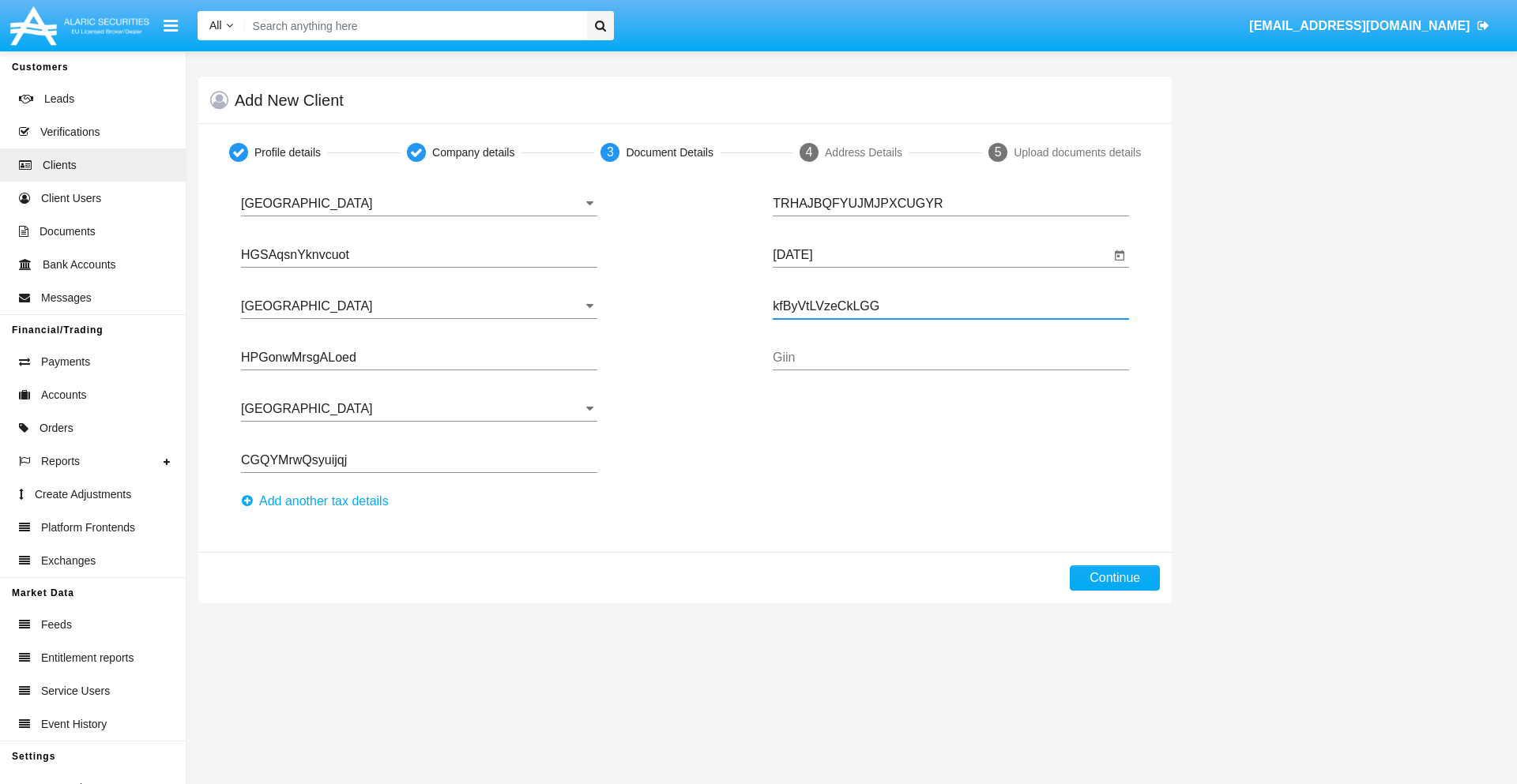
type input "kfByVtLVzeCkLGG"
type input "lLTrGHMIhegXVSS"
click at [1115, 578] on button "Continue" at bounding box center [1115, 578] width 90 height 26
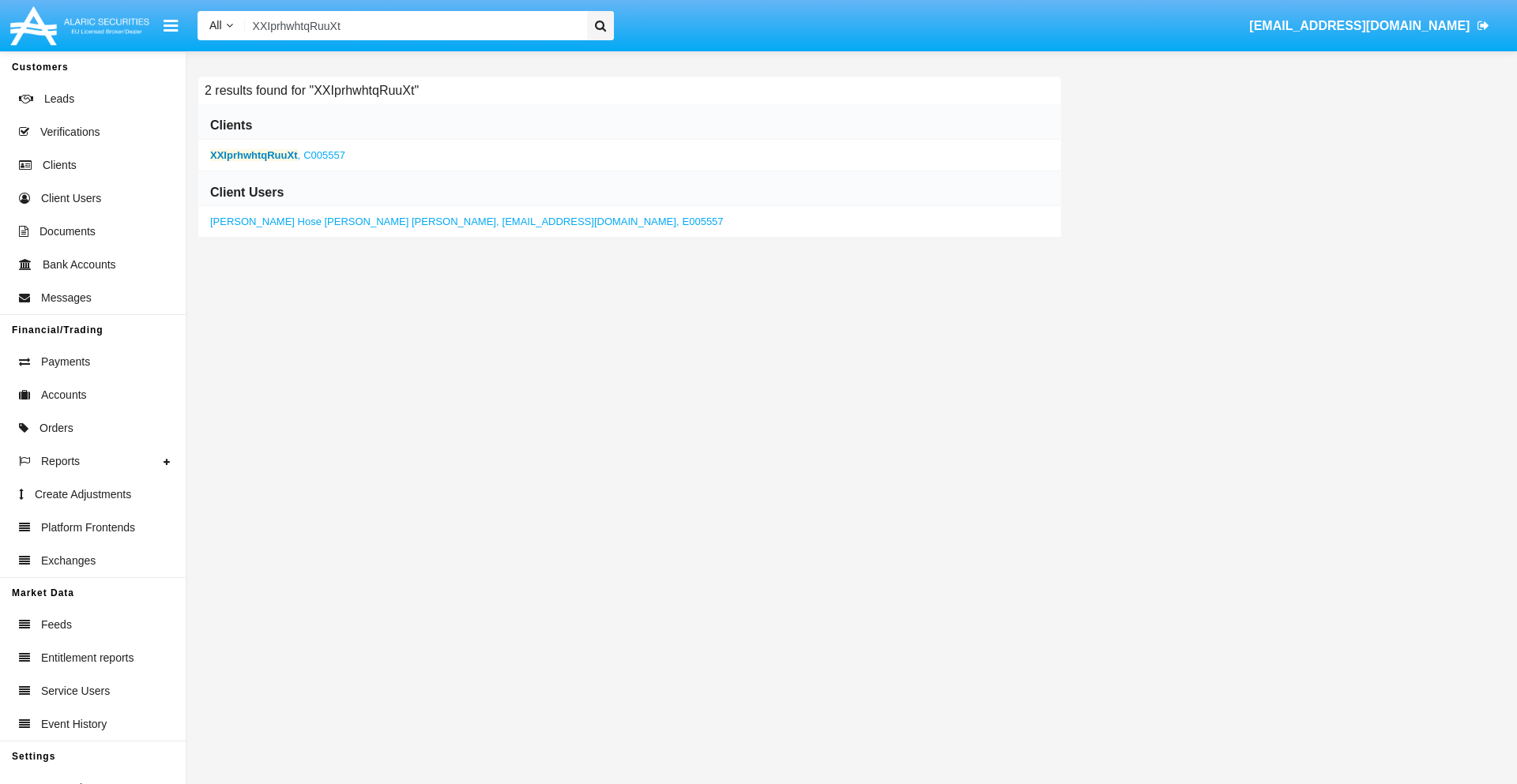
type input "XXIprhwhtqRuuXt"
click at [254, 155] on b "XXIprhwhtqRuuXt" at bounding box center [253, 155] width 88 height 12
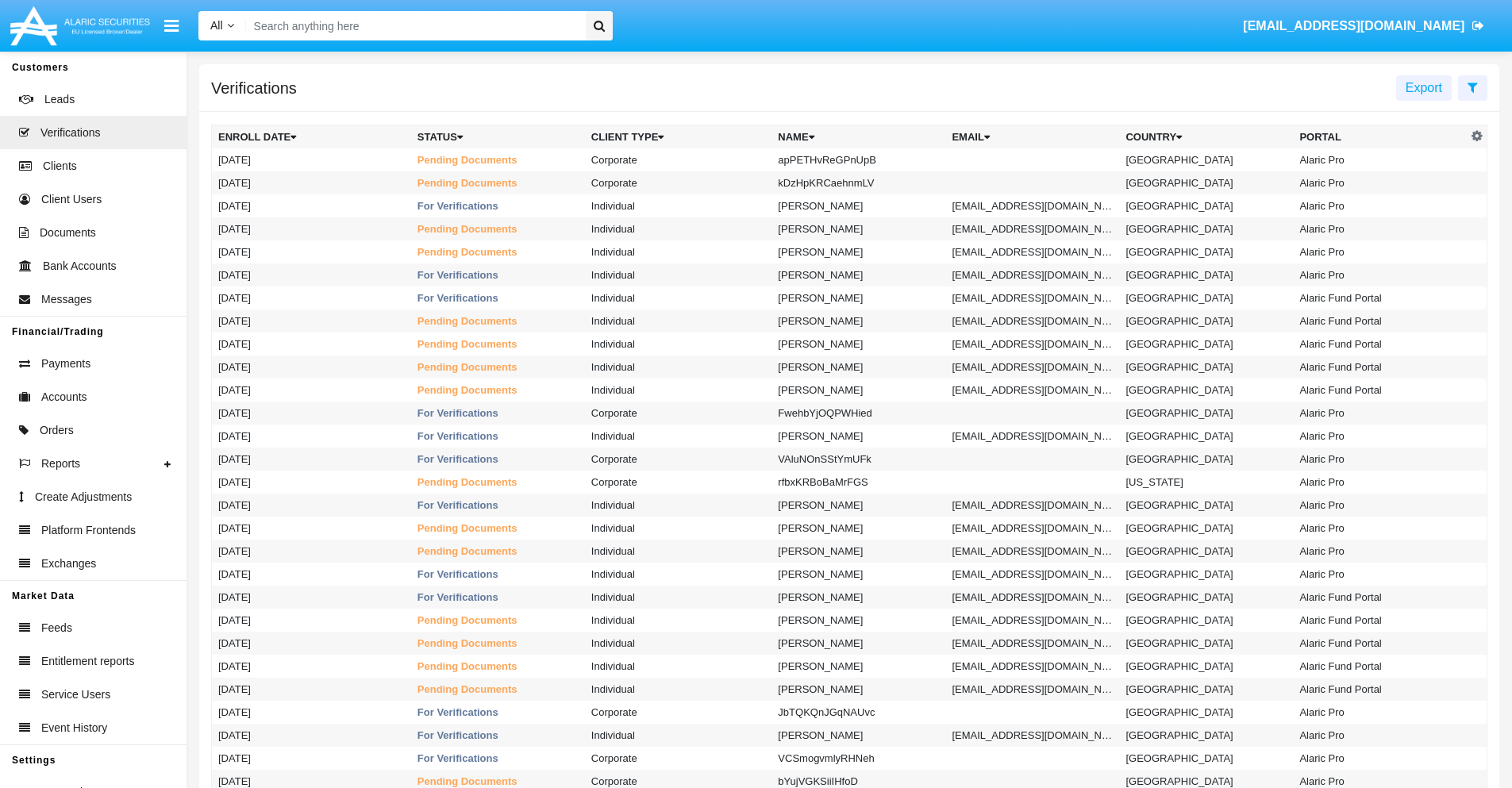
click at [1472, 86] on icon at bounding box center [1473, 87] width 11 height 12
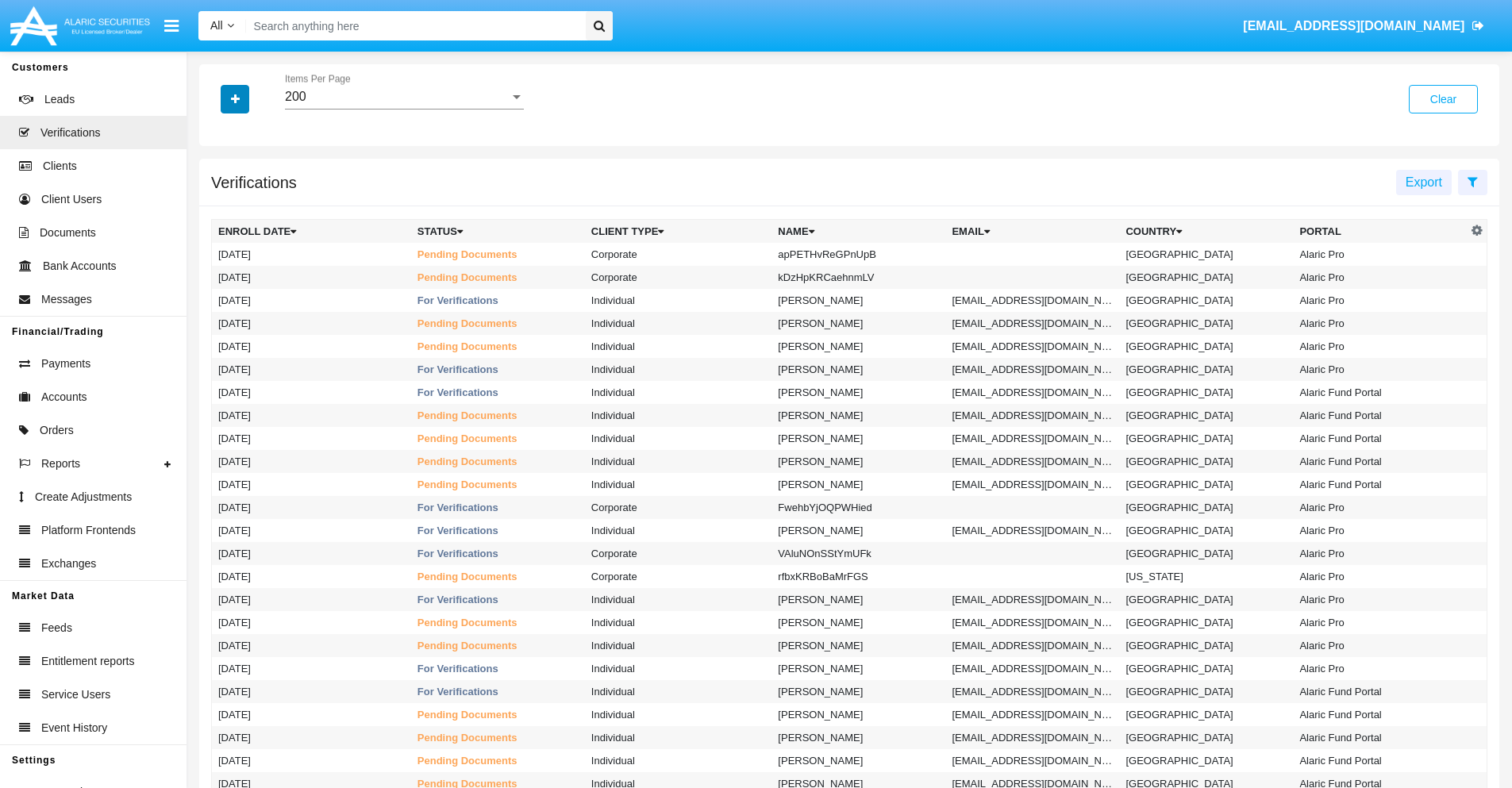
click at [235, 99] on icon "button" at bounding box center [236, 99] width 9 height 11
click at [248, 201] on span "Name" at bounding box center [248, 200] width 34 height 19
click at [218, 207] on input "Name" at bounding box center [218, 207] width 1 height 1
checkbox input "true"
click at [235, 99] on icon "button" at bounding box center [236, 99] width 9 height 11
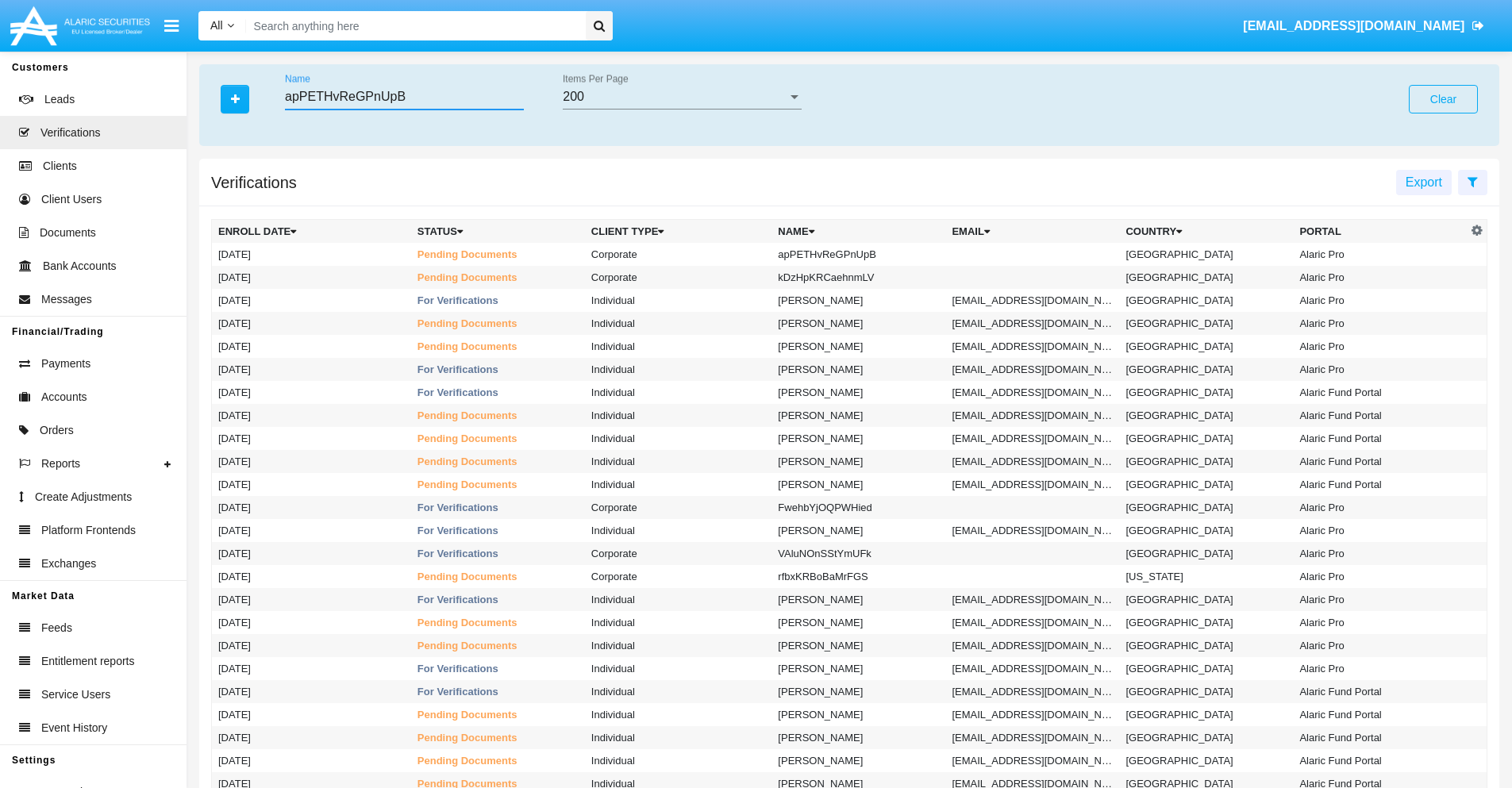
type input "apPETHvReGPnUpB"
click at [865, 254] on td "apPETHvReGPnUpB" at bounding box center [858, 254] width 173 height 23
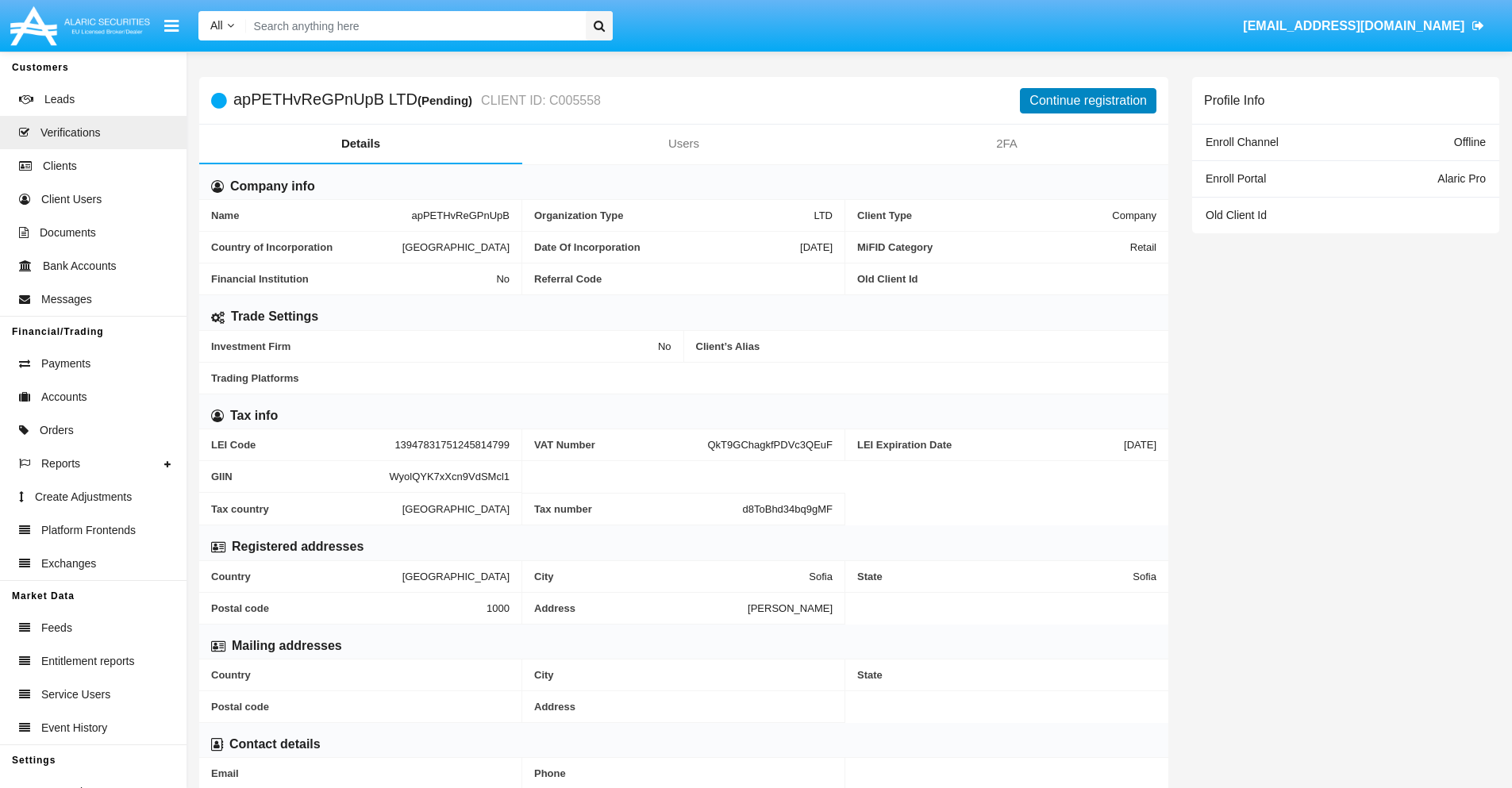
click at [1088, 100] on button "Continue registration" at bounding box center [1088, 101] width 137 height 26
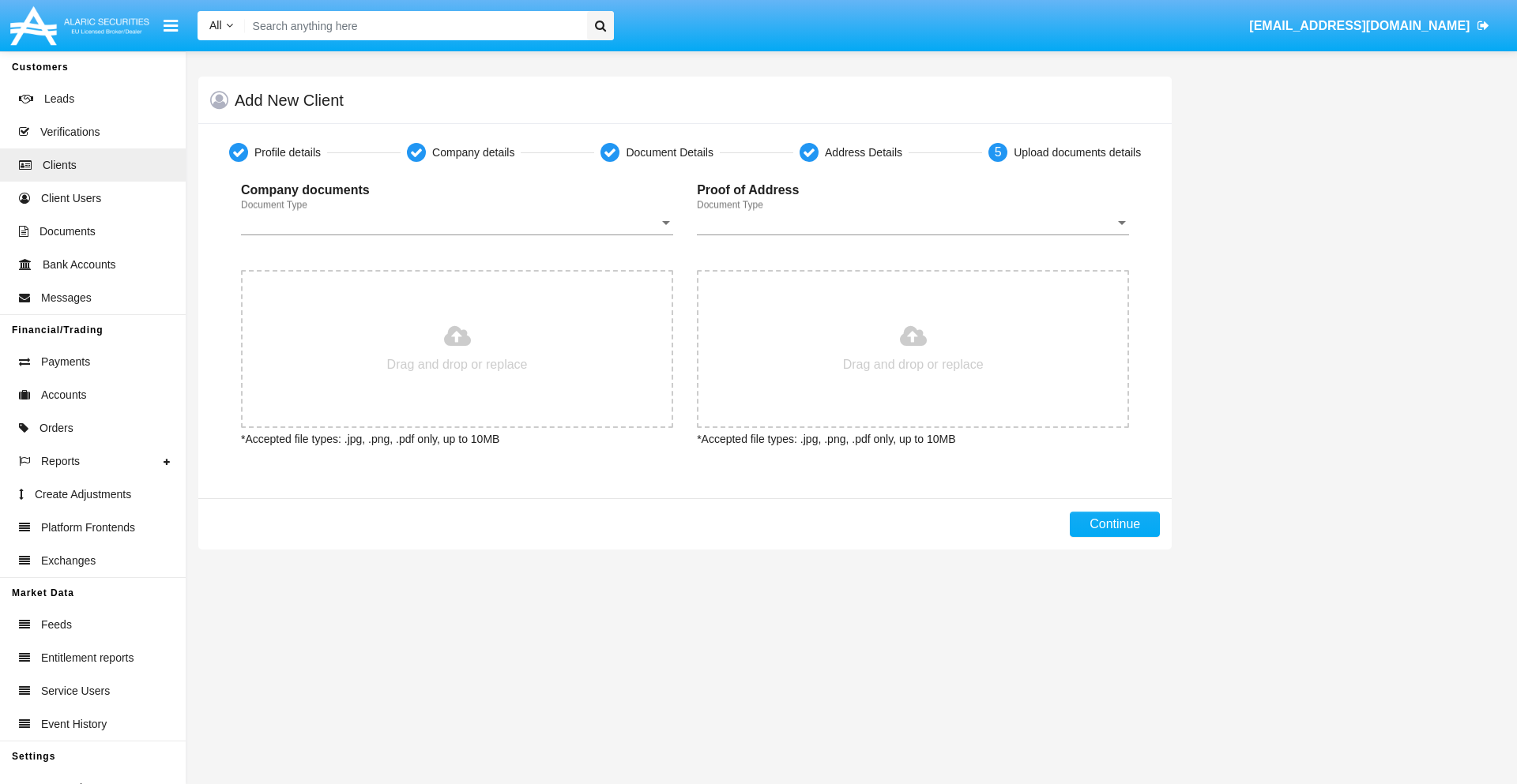
click at [457, 223] on span "Document Type" at bounding box center [450, 223] width 418 height 14
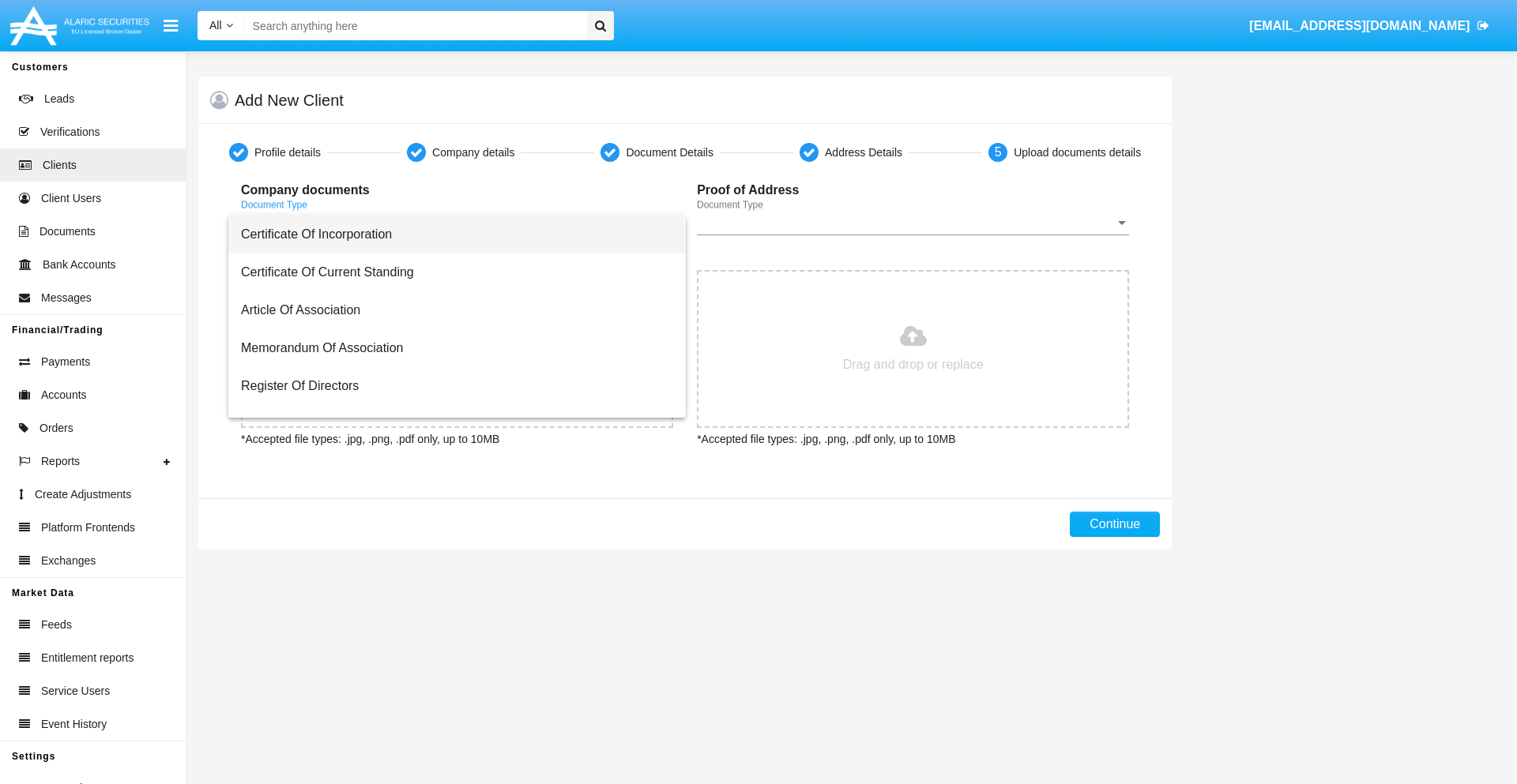
click at [451, 234] on span "Certificate Of Incorporation" at bounding box center [457, 234] width 432 height 38
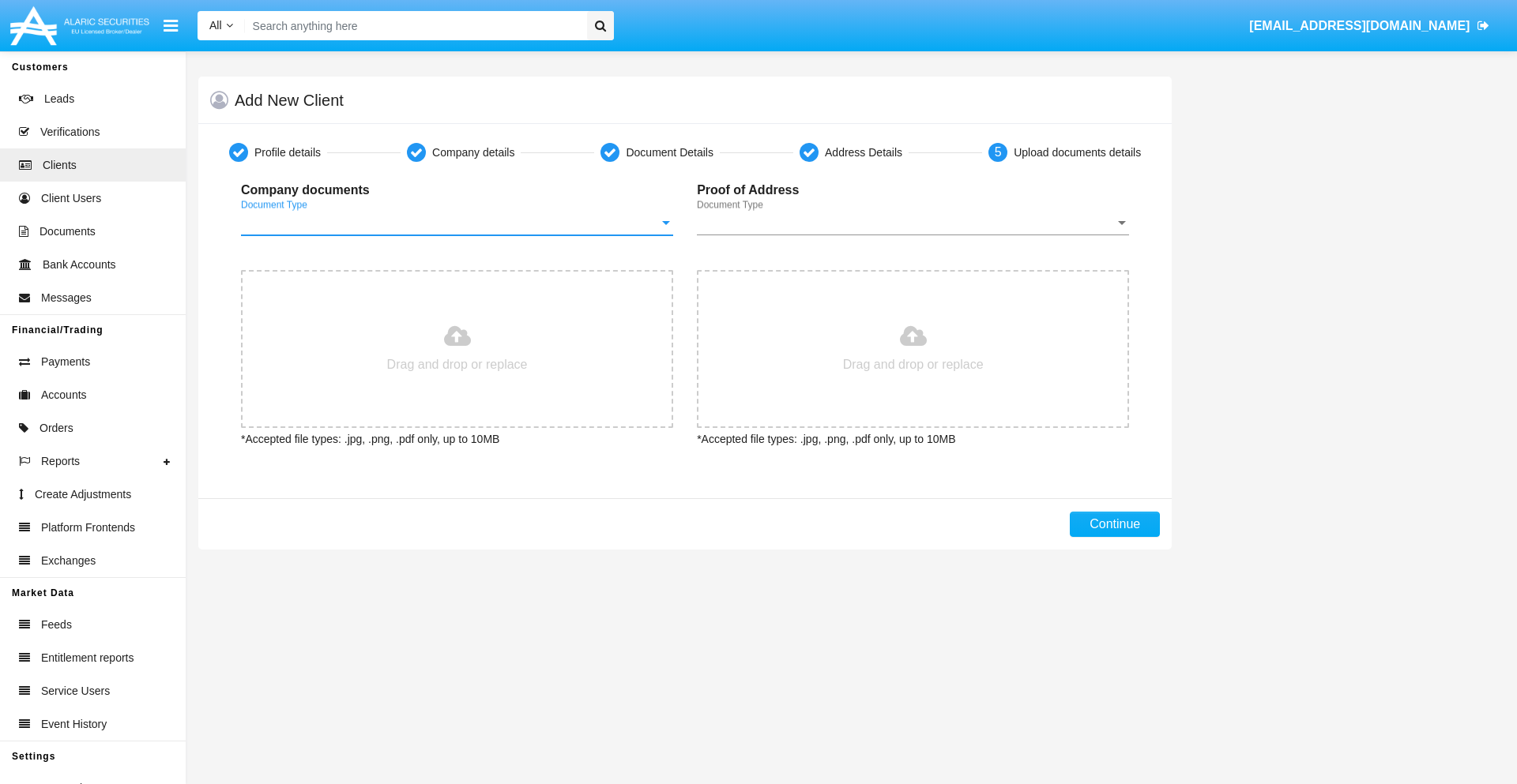
type input "C:\fakepath\passport.png"
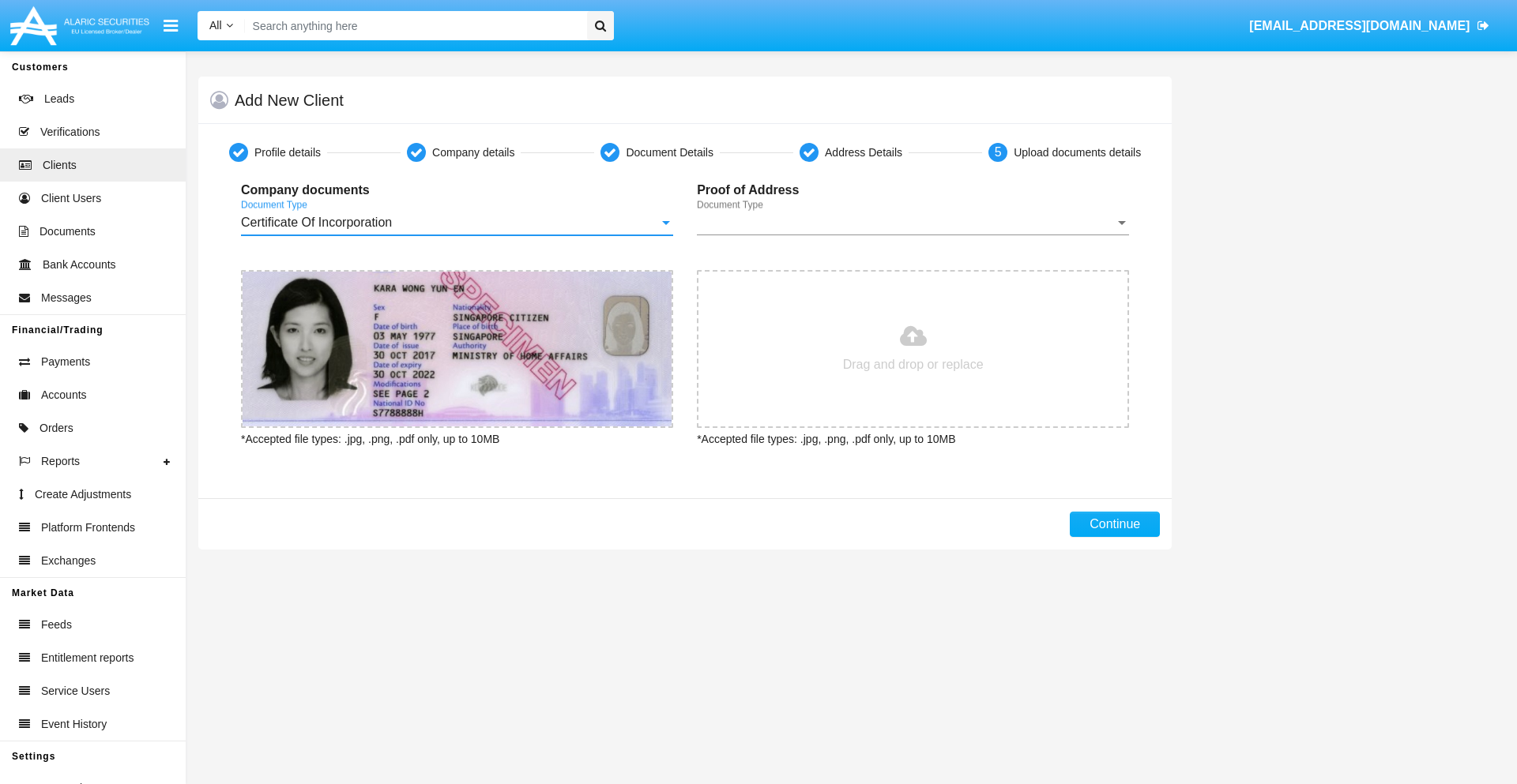
click at [913, 223] on span "Document Type" at bounding box center [905, 223] width 418 height 14
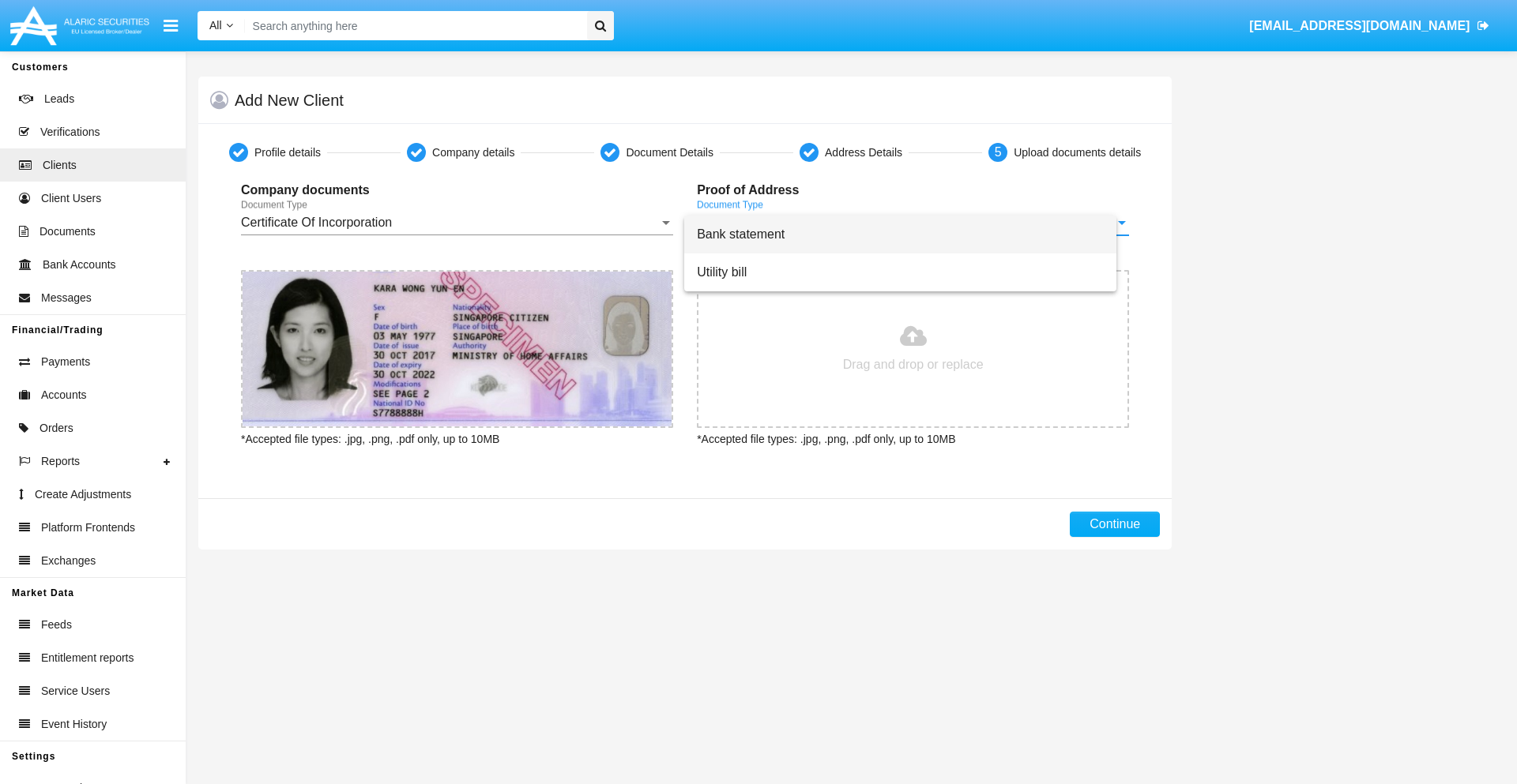
click at [913, 234] on span "Bank statement" at bounding box center [900, 234] width 407 height 38
type input "C:\fakepath\bank-statement.png"
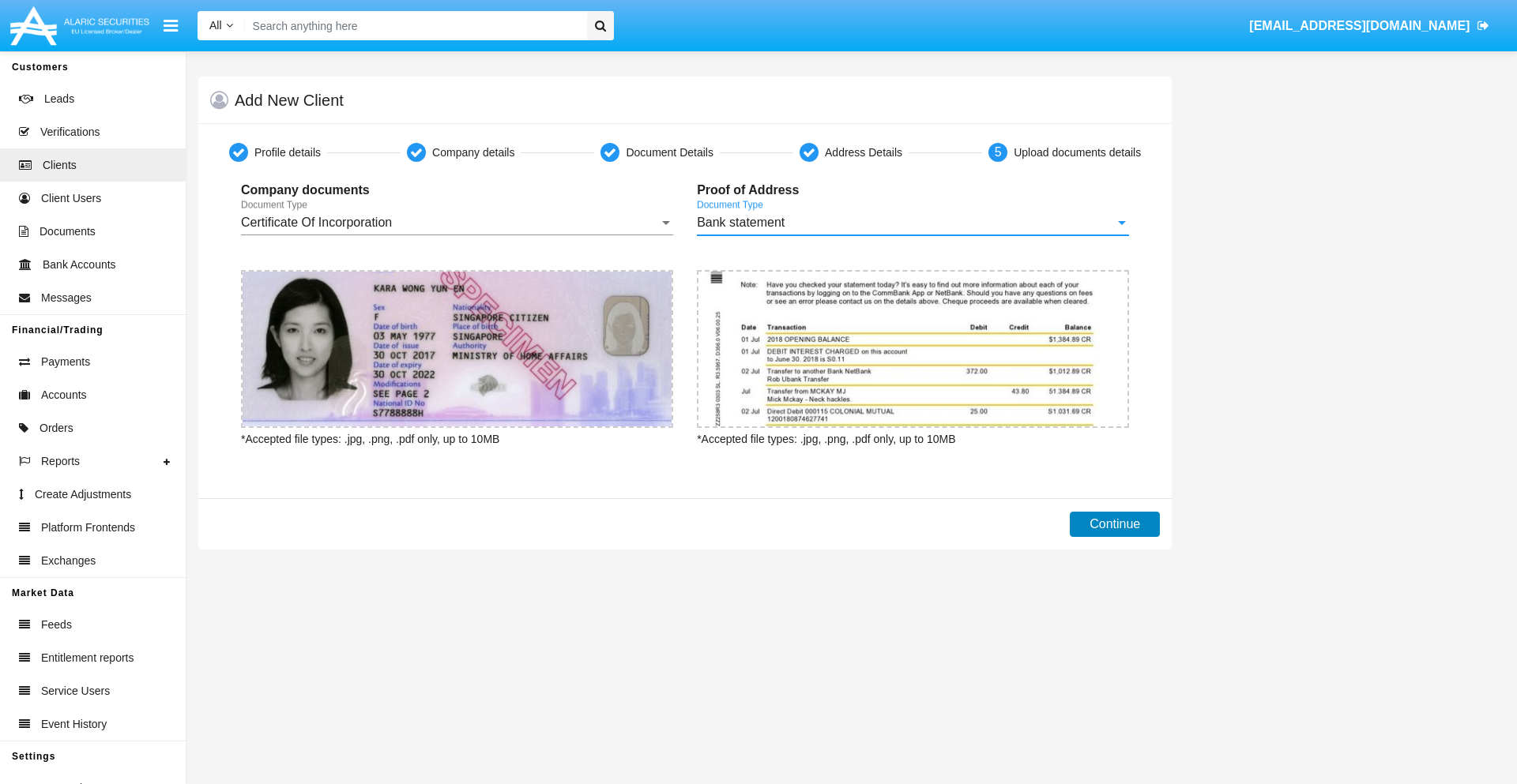
click at [1115, 525] on button "Continue" at bounding box center [1115, 524] width 90 height 26
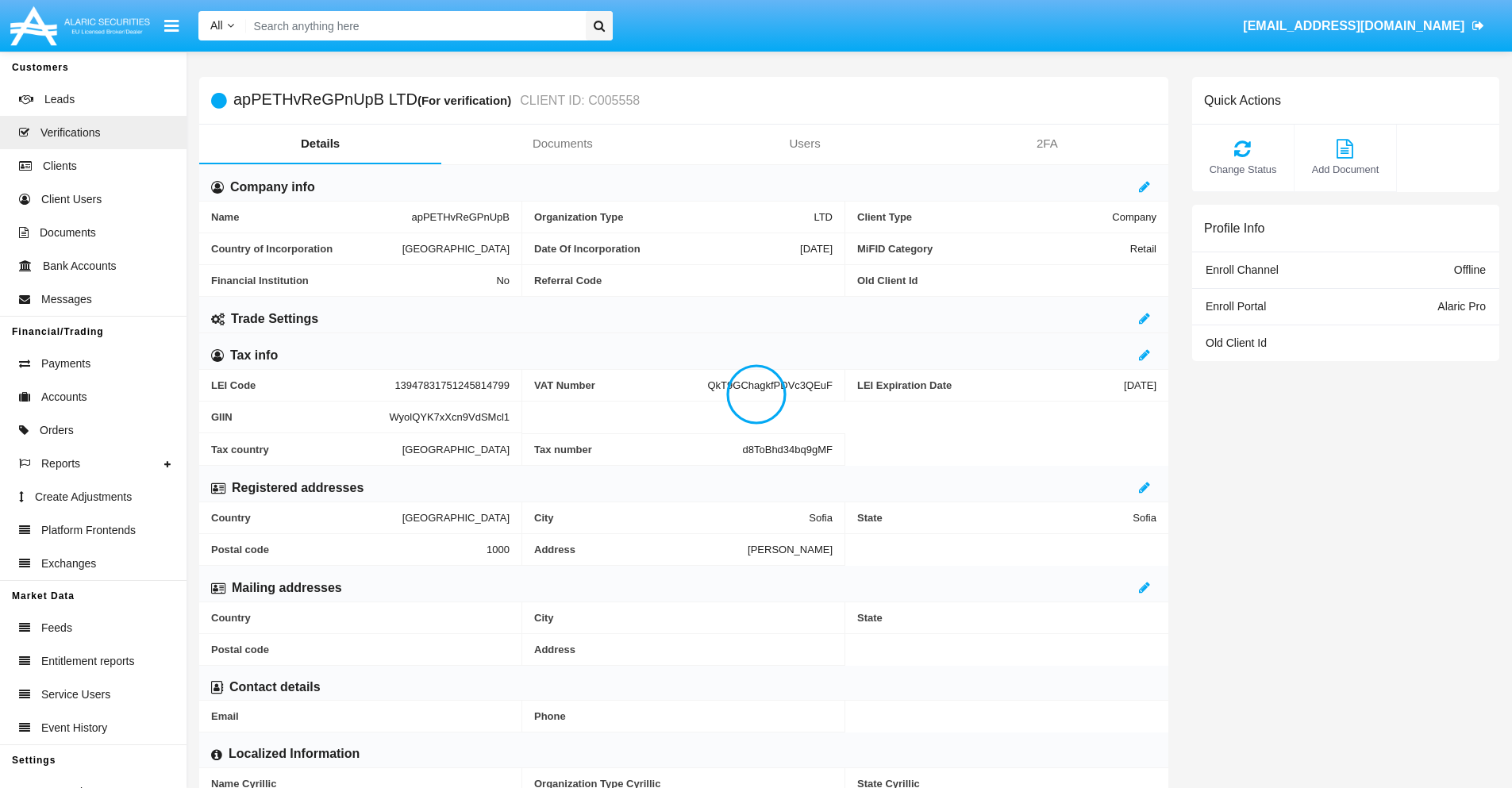
click at [562, 144] on link "Documents" at bounding box center [562, 143] width 242 height 38
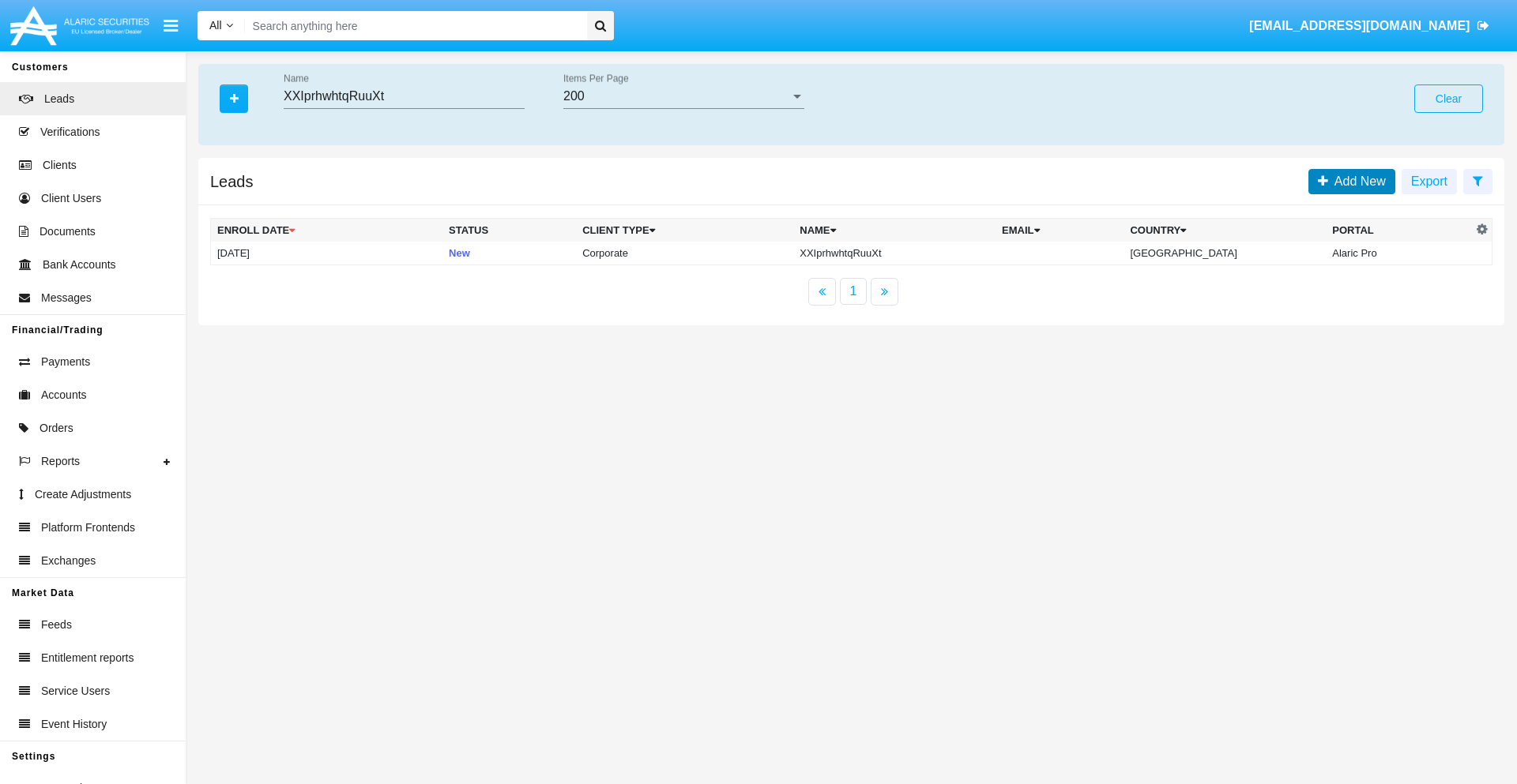
click at [1357, 181] on span "Add New" at bounding box center [1357, 181] width 58 height 13
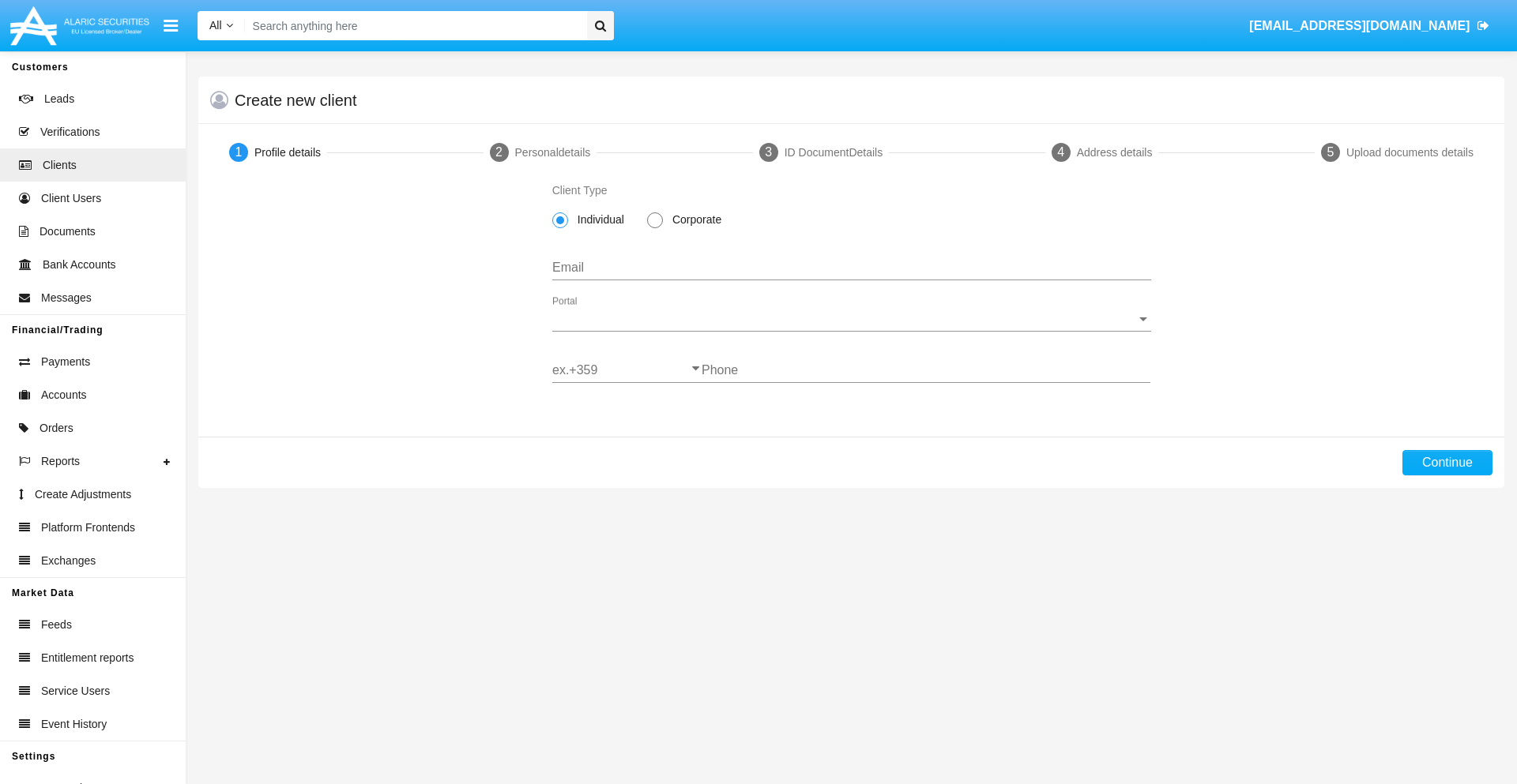
click at [694, 219] on span "Corporate" at bounding box center [694, 219] width 63 height 17
click at [655, 228] on input "Corporate" at bounding box center [654, 228] width 1 height 1
radio input "true"
type input "[EMAIL_ADDRESS][DOMAIN_NAME]"
click at [851, 319] on span "Portal" at bounding box center [844, 319] width 585 height 14
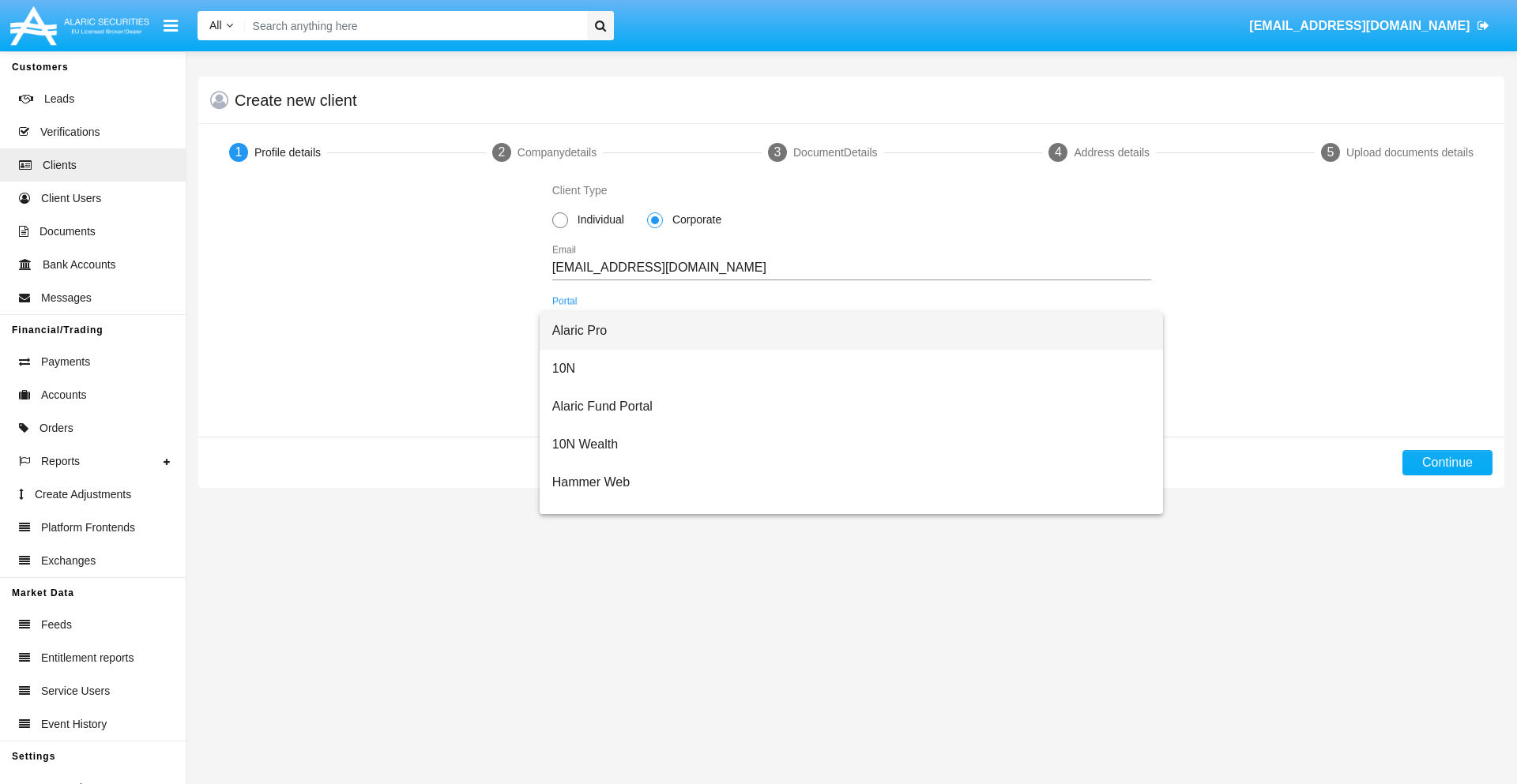
click at [845, 331] on span "Alaric Pro" at bounding box center [851, 331] width 599 height 38
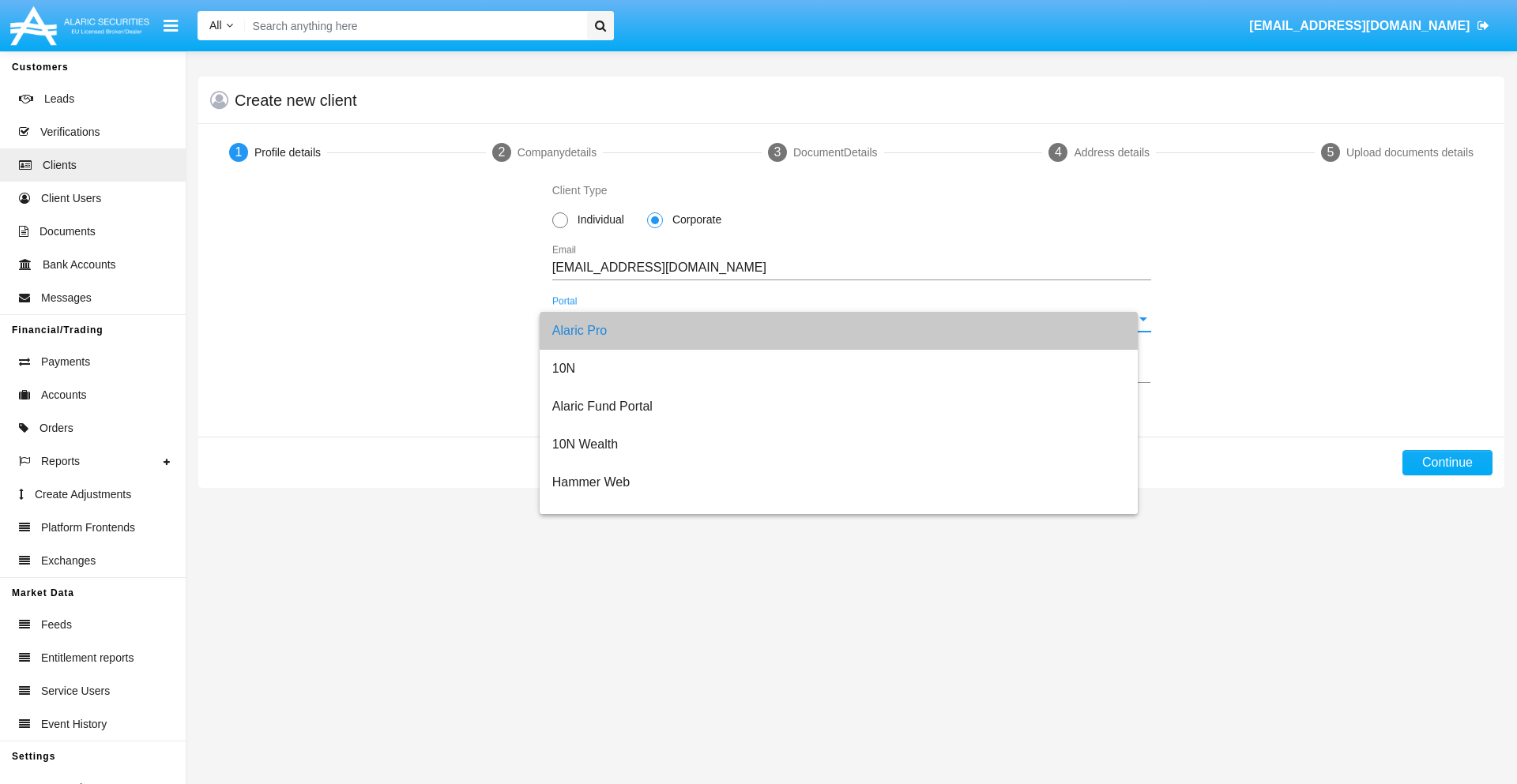
click at [627, 371] on input "ex.+359" at bounding box center [627, 371] width 150 height 14
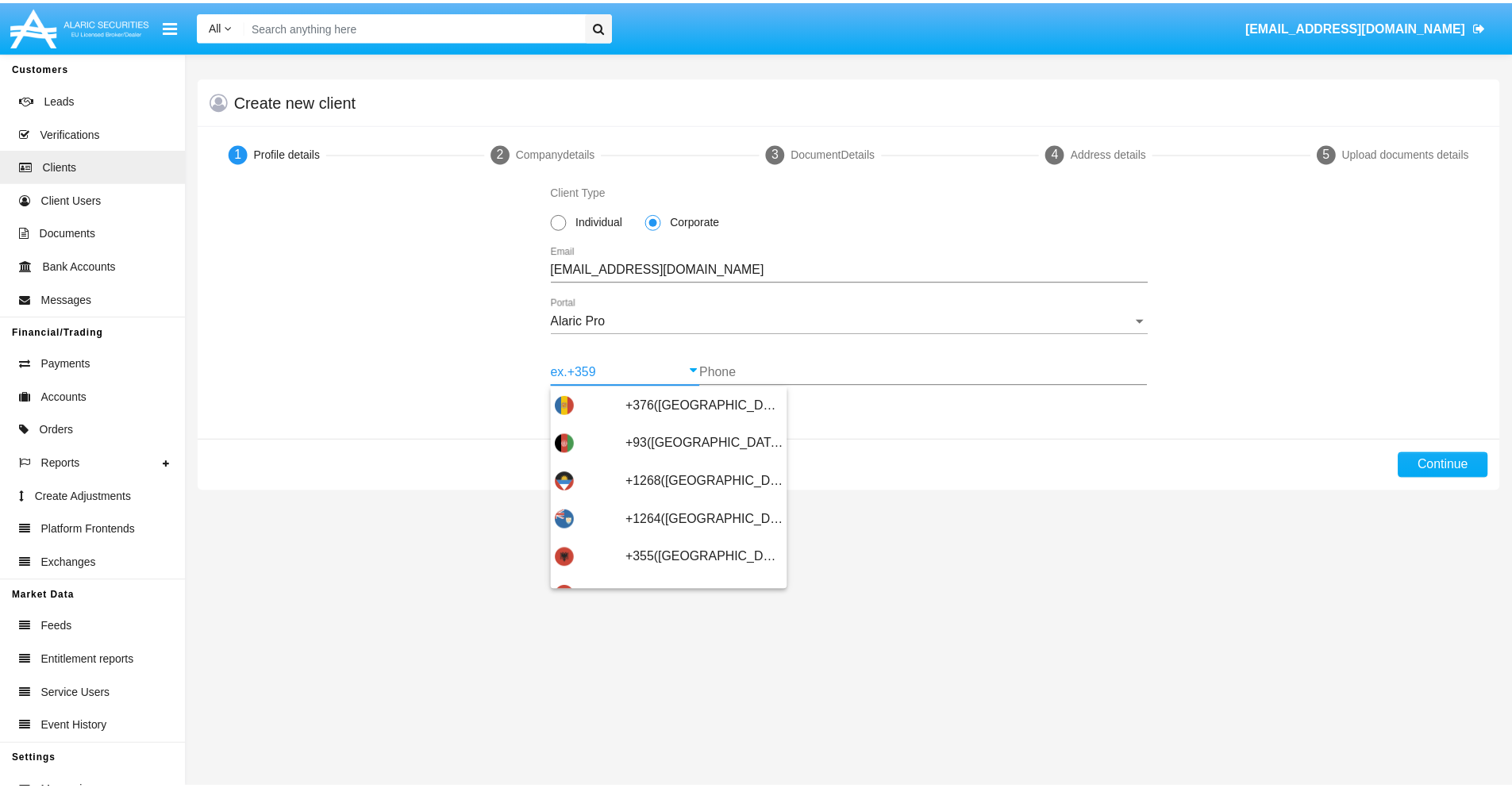
scroll to position [521, 0]
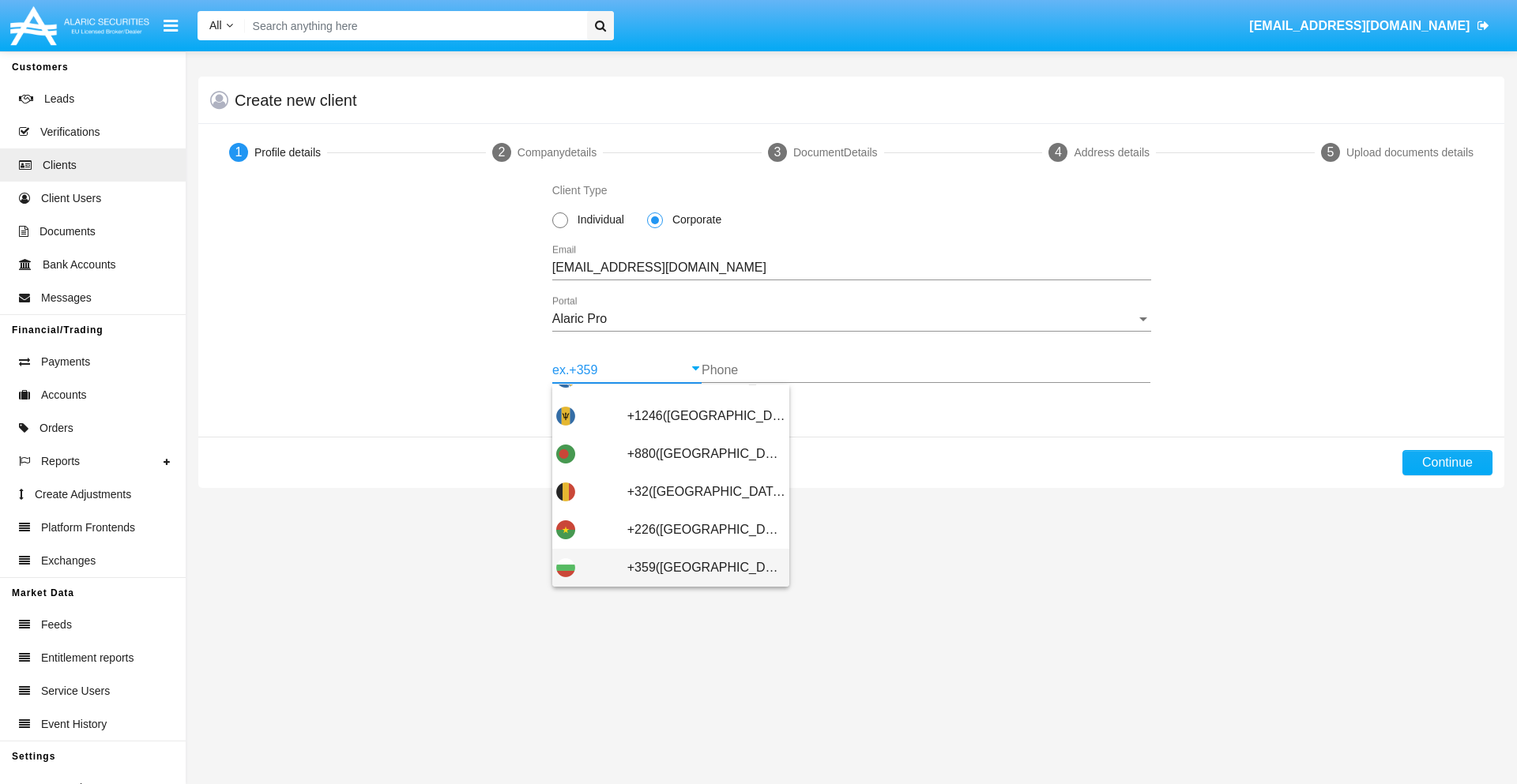
click at [694, 568] on span "+359(Bulgaria)" at bounding box center [706, 567] width 158 height 38
type input "+359(Bulgaria)"
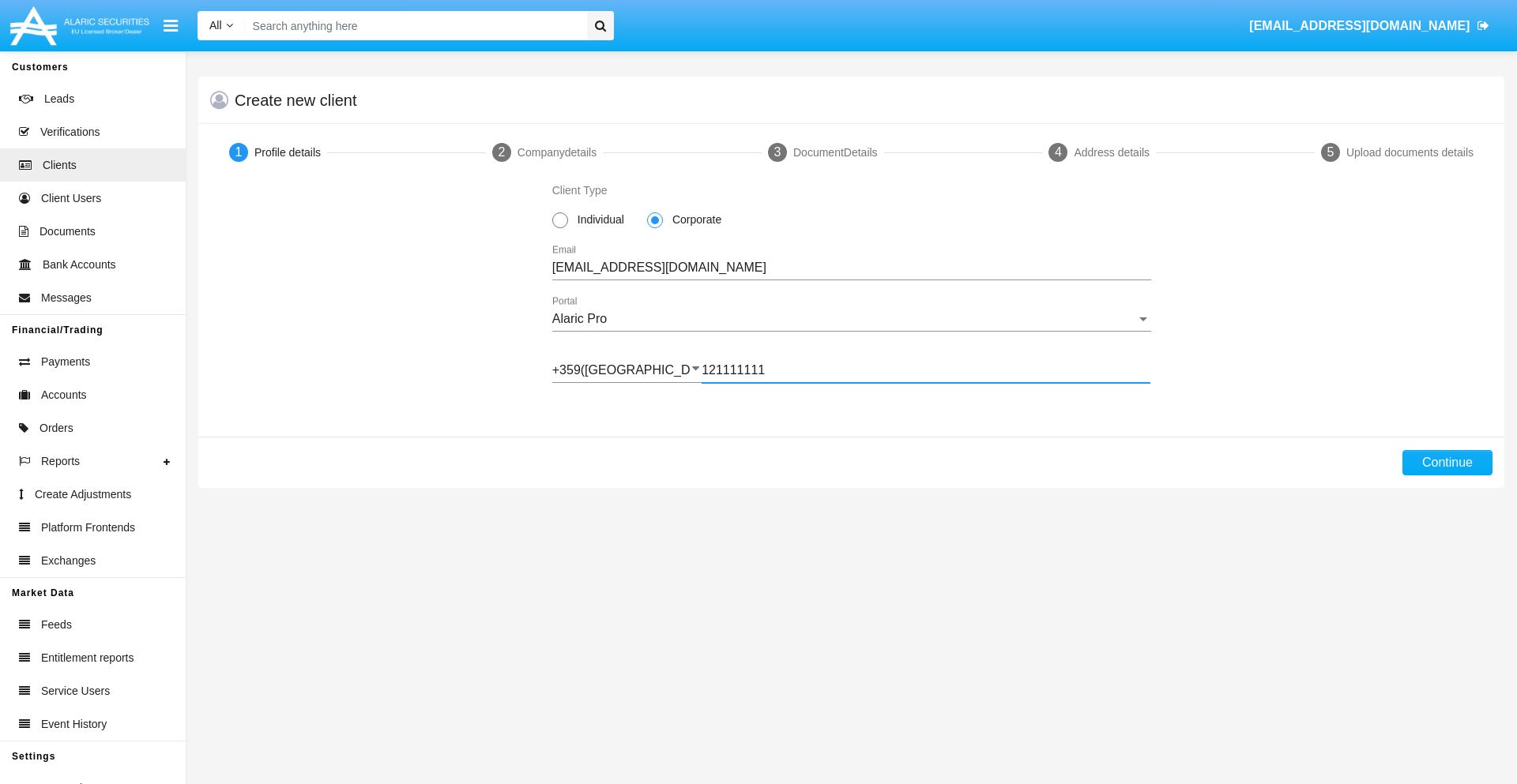
type input "121111111"
click at [1446, 463] on button "Continue" at bounding box center [1448, 463] width 90 height 26
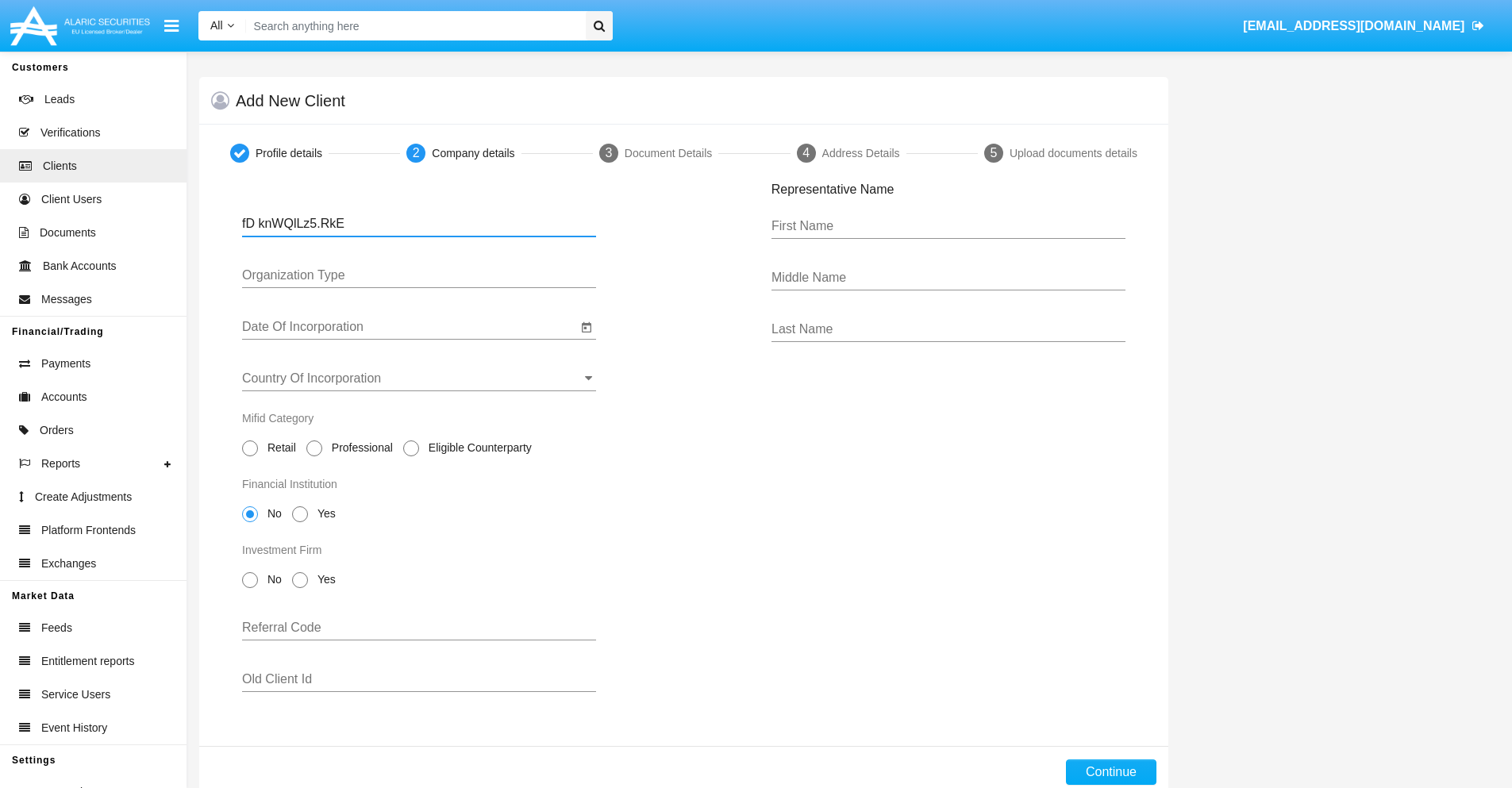
type input "fD knWQlLz5.RkE"
type input "LTD"
click at [410, 327] on input "Date Of Incorporation" at bounding box center [409, 327] width 335 height 14
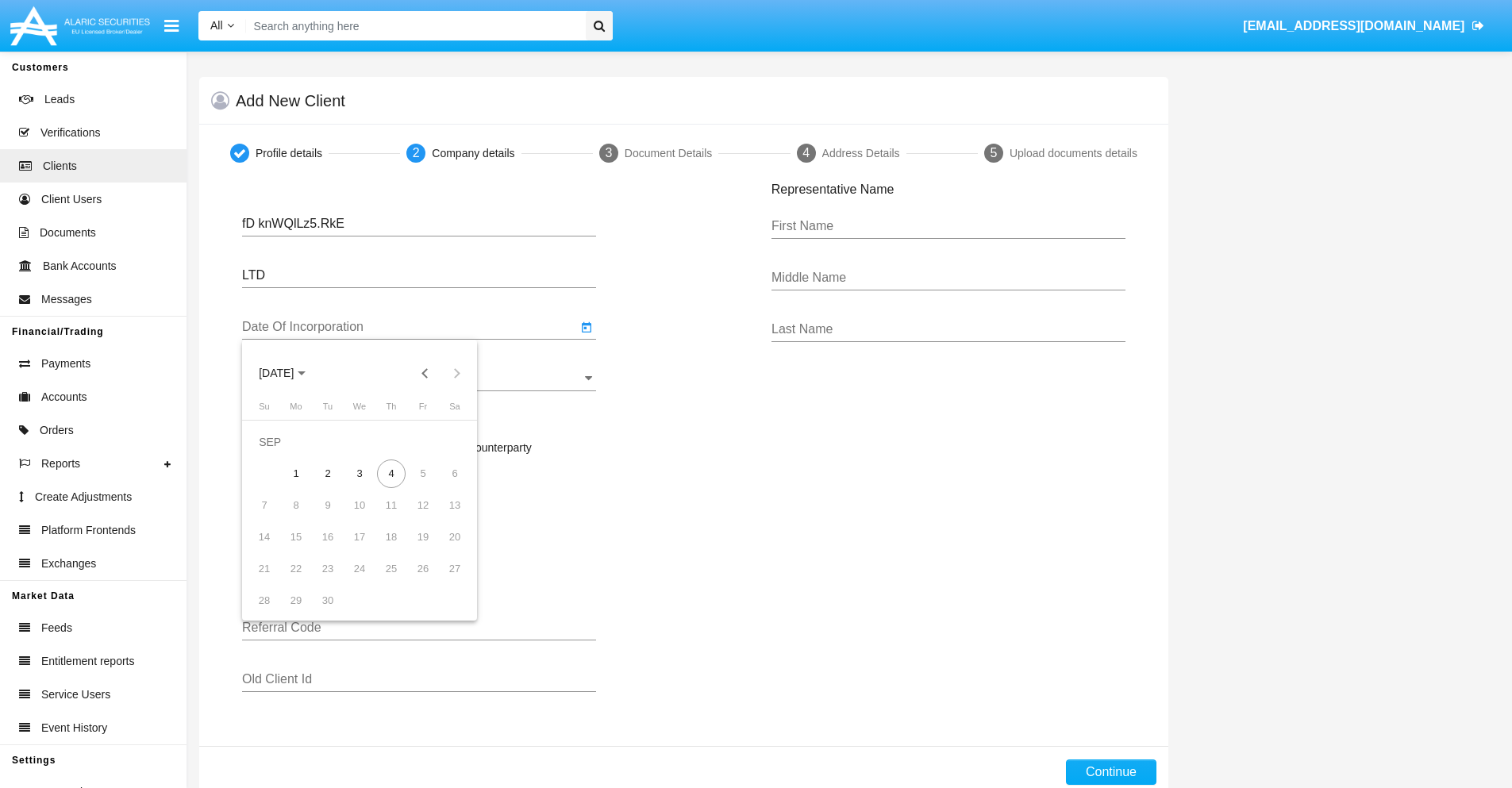
click at [290, 374] on span "SEP 2025" at bounding box center [276, 374] width 35 height 12
click at [425, 374] on button "Previous 20 years" at bounding box center [426, 374] width 32 height 32
click at [388, 581] on div "2000" at bounding box center [388, 581] width 50 height 28
click at [276, 454] on div "JAN" at bounding box center [276, 454] width 50 height 28
click at [455, 441] on div "1" at bounding box center [454, 442] width 28 height 28
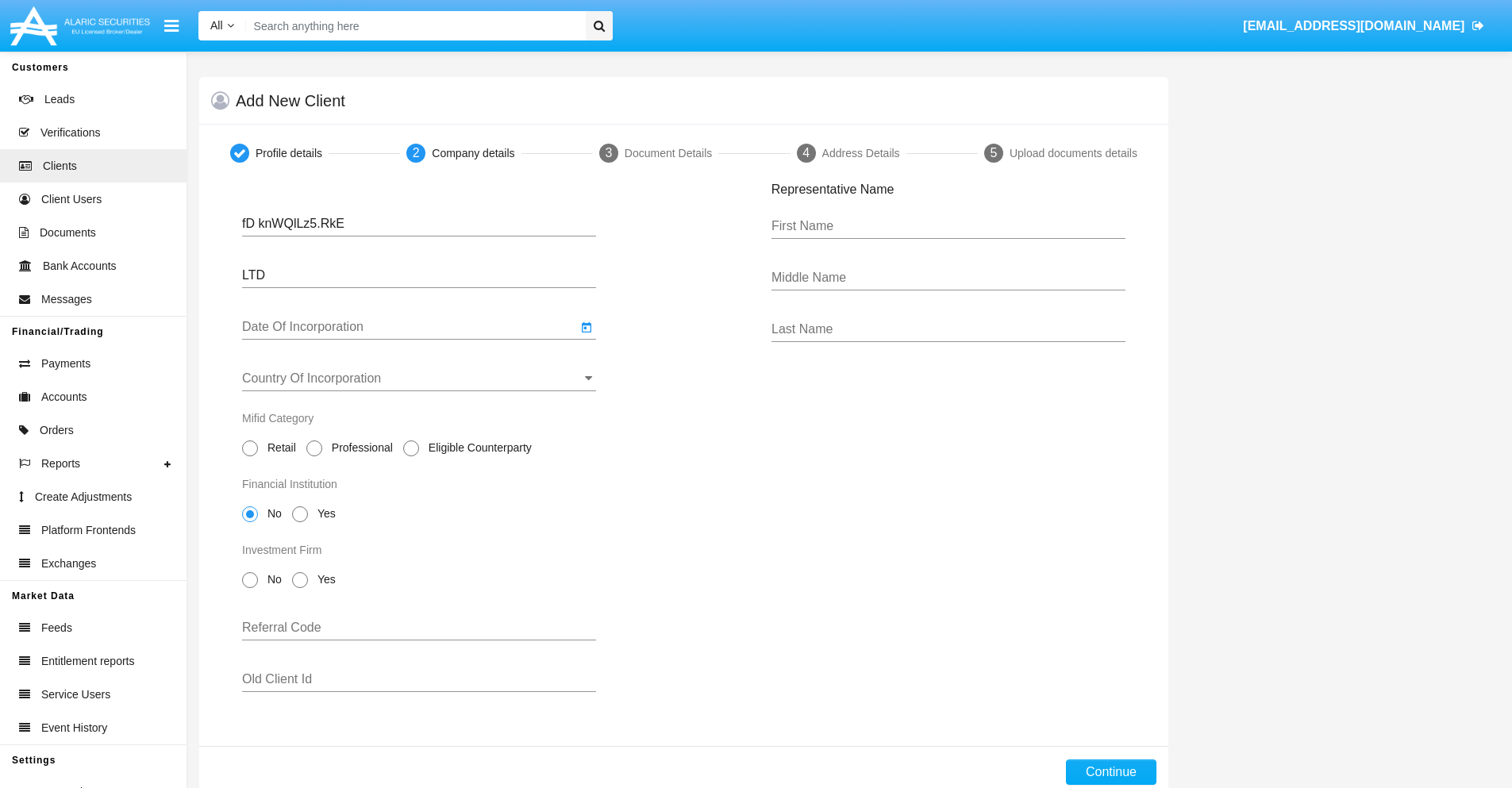
type input "01/01/00"
click at [419, 379] on input "Country Of Incorporation" at bounding box center [419, 379] width 354 height 14
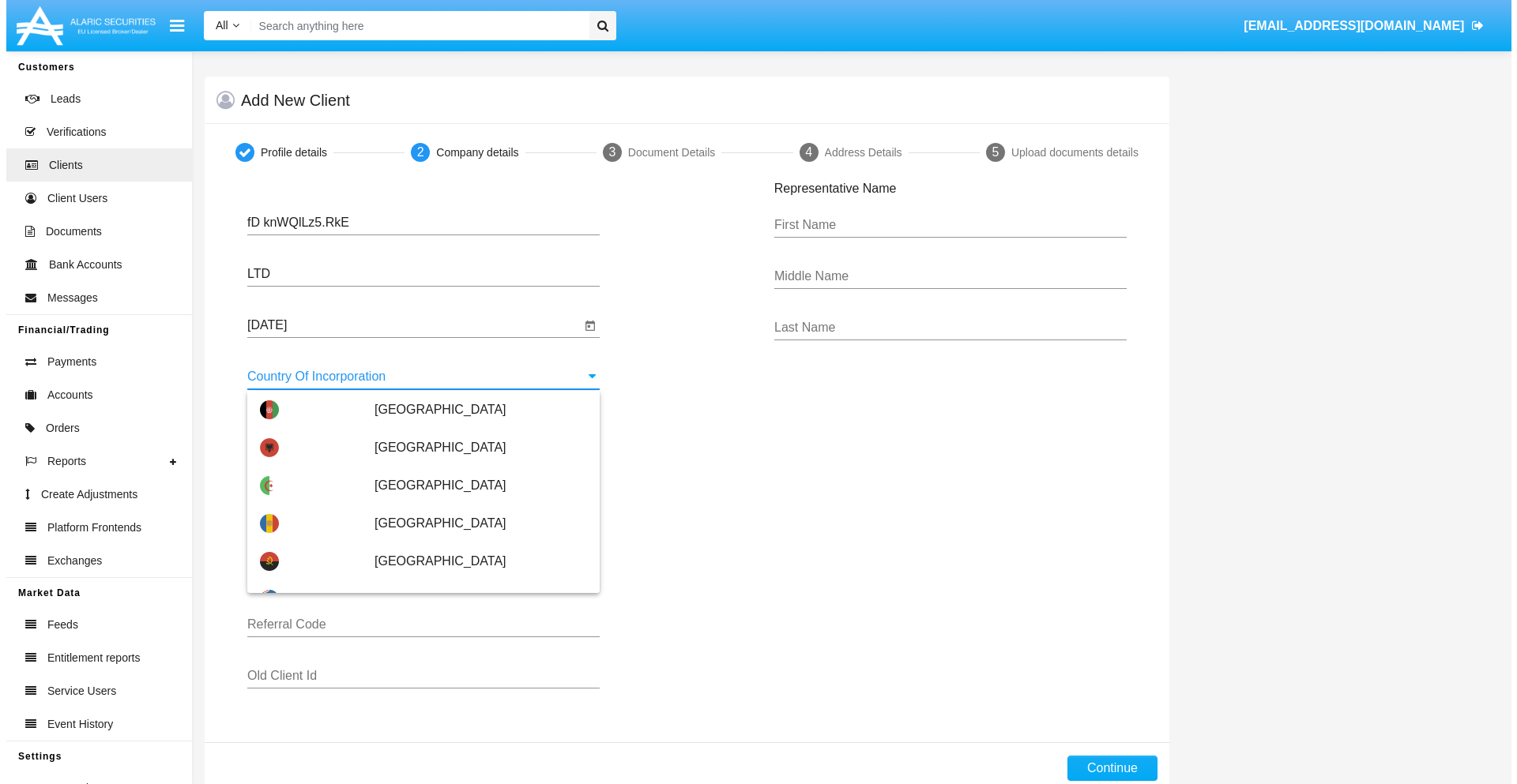
scroll to position [7419, 0]
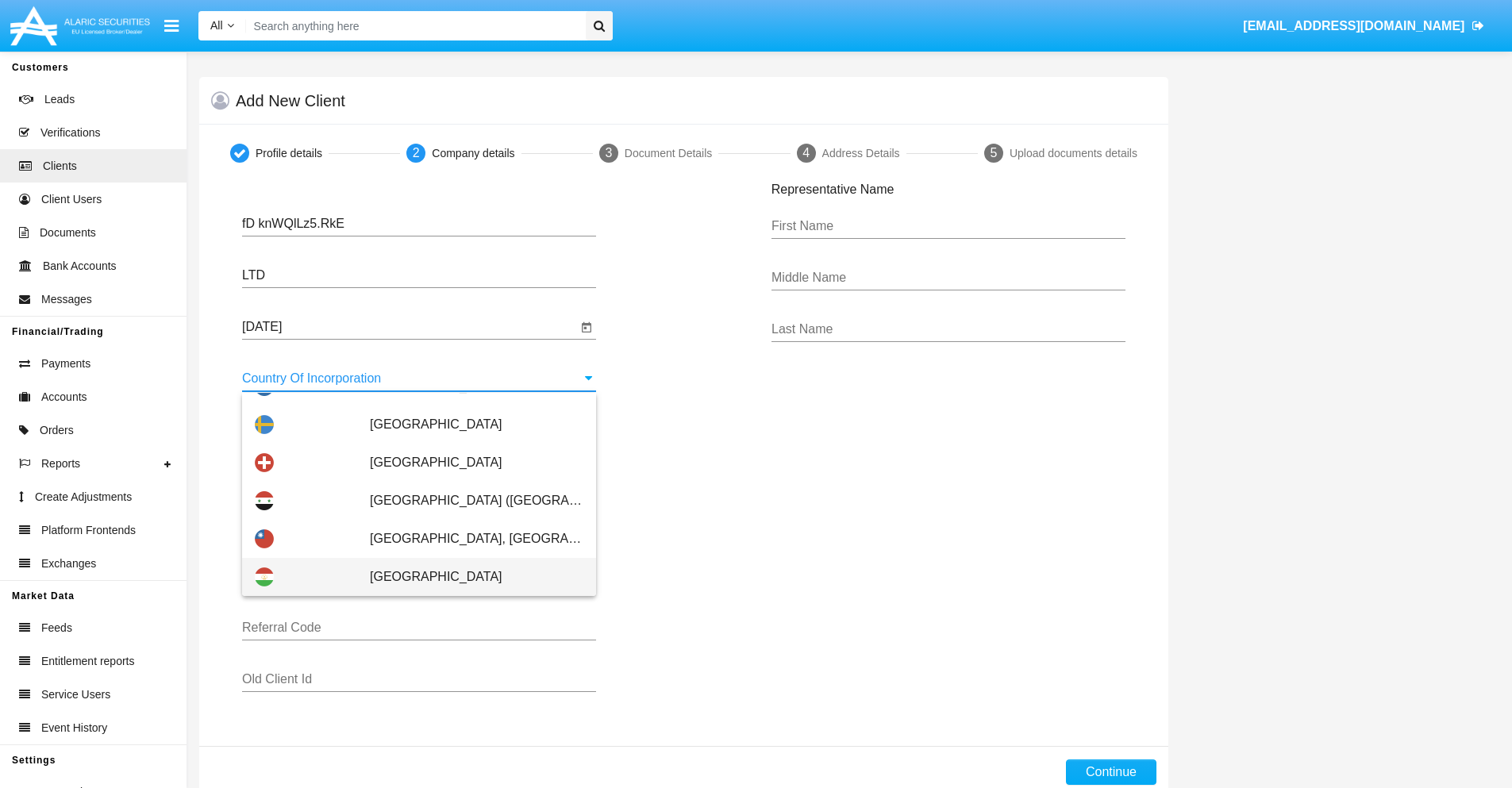
click at [468, 577] on span "[GEOGRAPHIC_DATA]" at bounding box center [476, 577] width 213 height 38
type input "[GEOGRAPHIC_DATA]"
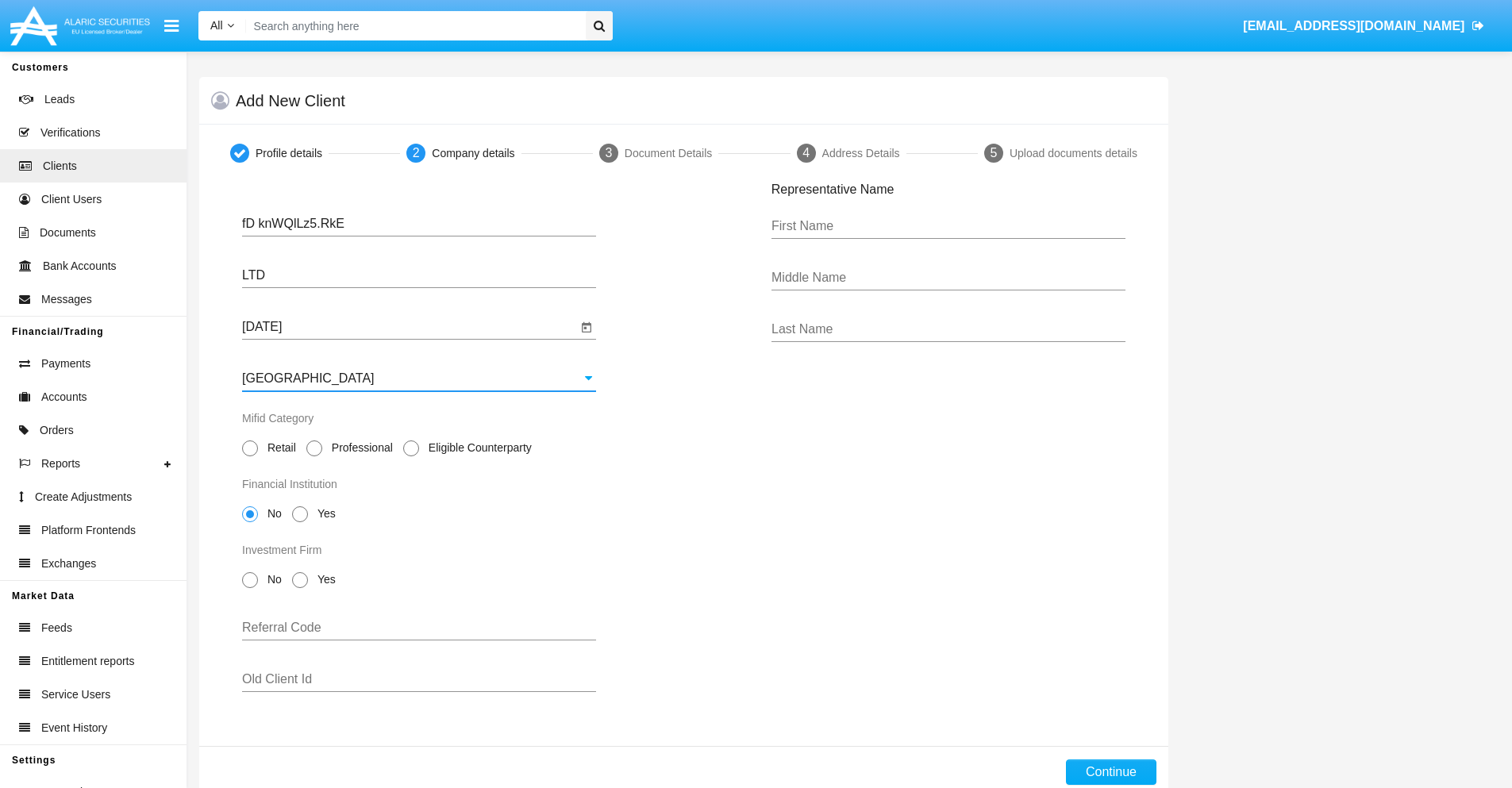
click at [358, 447] on span "Professional" at bounding box center [359, 448] width 75 height 17
click at [315, 456] on input "Professional" at bounding box center [314, 456] width 1 height 1
radio input "true"
click at [271, 514] on span "No" at bounding box center [271, 514] width 28 height 17
click at [250, 522] on input "No" at bounding box center [249, 522] width 1 height 1
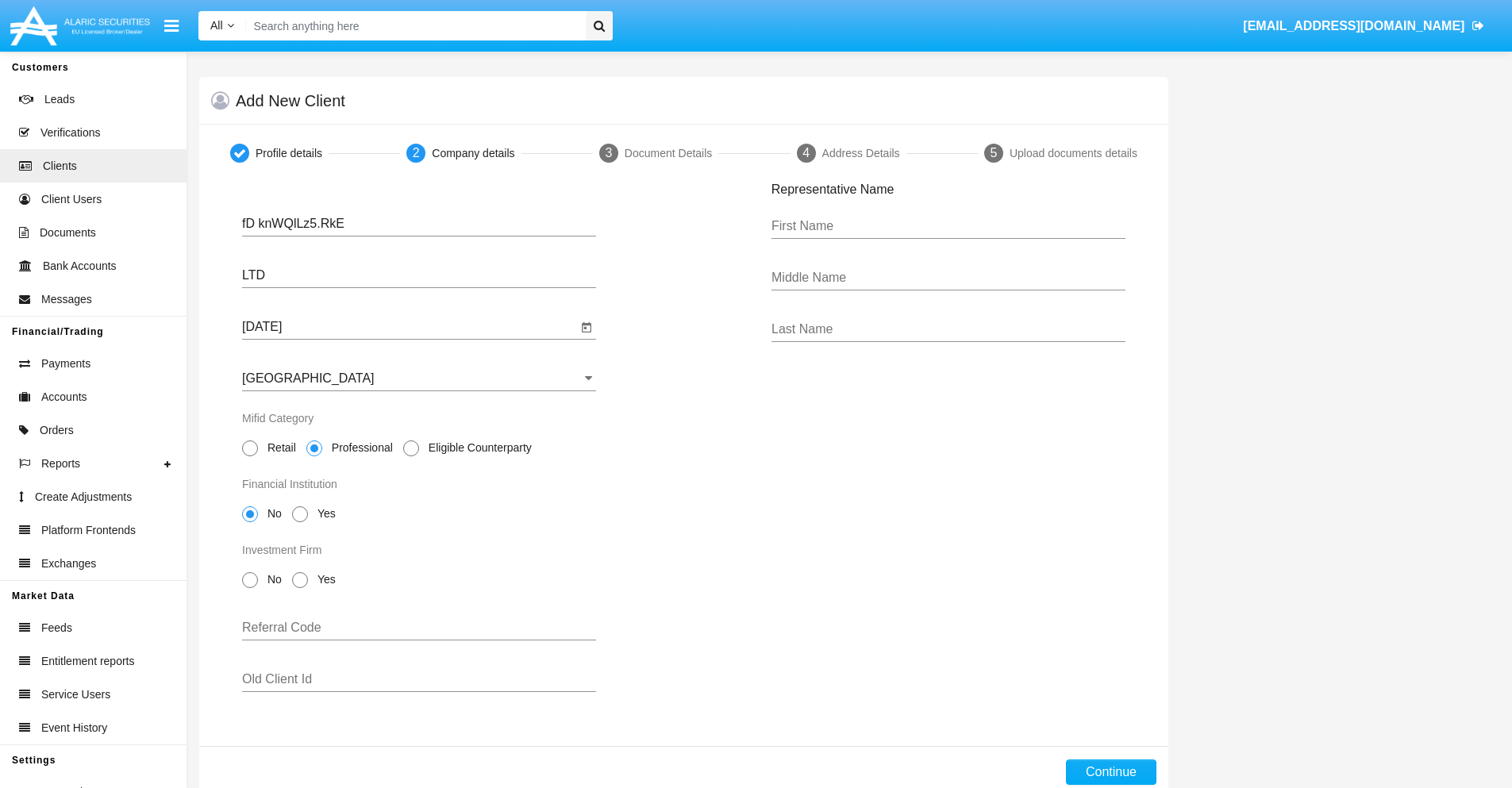
click at [271, 580] on span "No" at bounding box center [271, 580] width 28 height 17
click at [250, 588] on input "No" at bounding box center [249, 588] width 1 height 1
radio input "true"
type input "byODSsYZAAuFwDs"
type input "lIBDhAdMWGqhhWh"
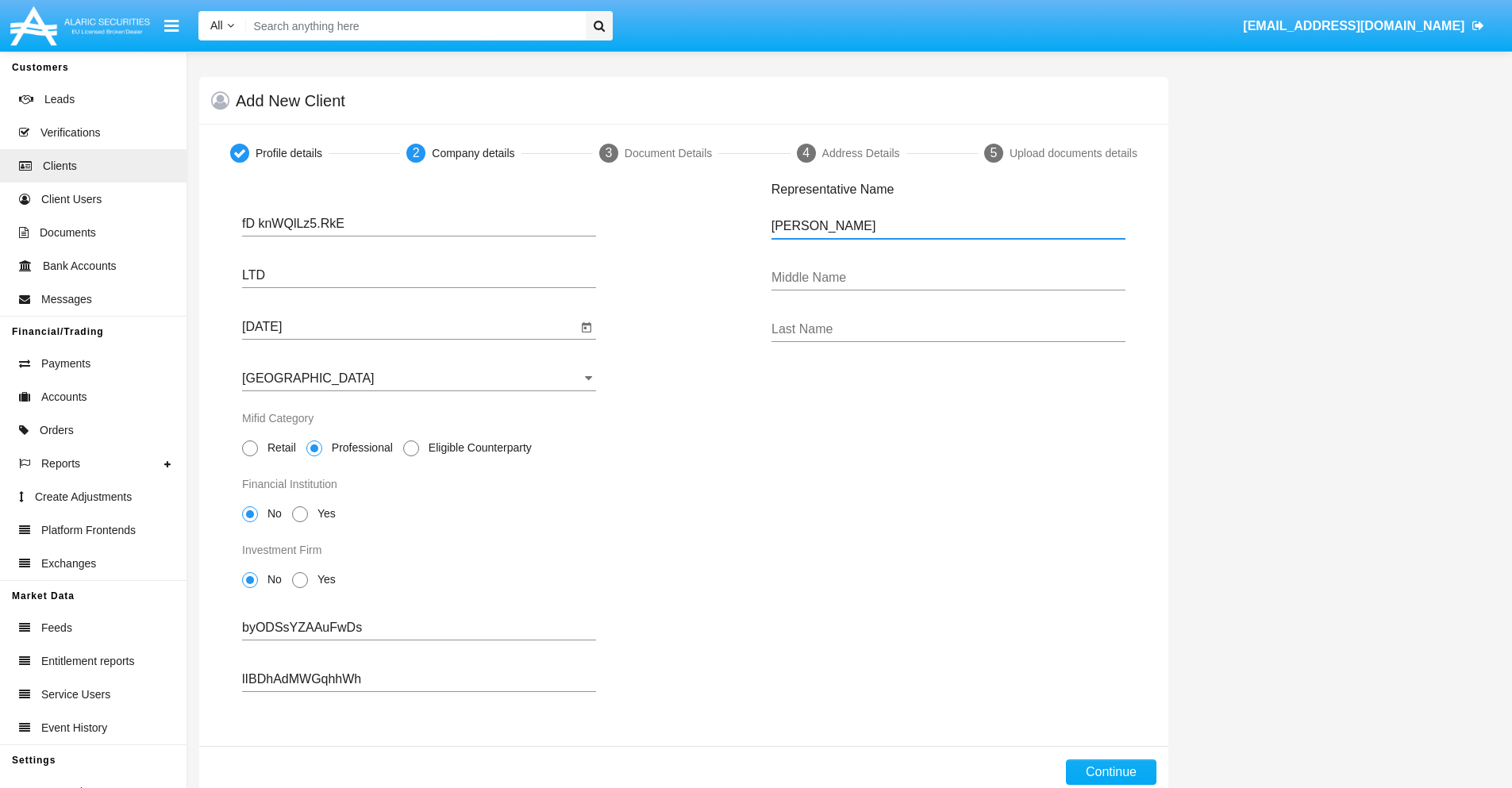
type input "Claudio"
type input "Silas"
type input "White"
click at [1110, 773] on button "Continue" at bounding box center [1111, 772] width 91 height 26
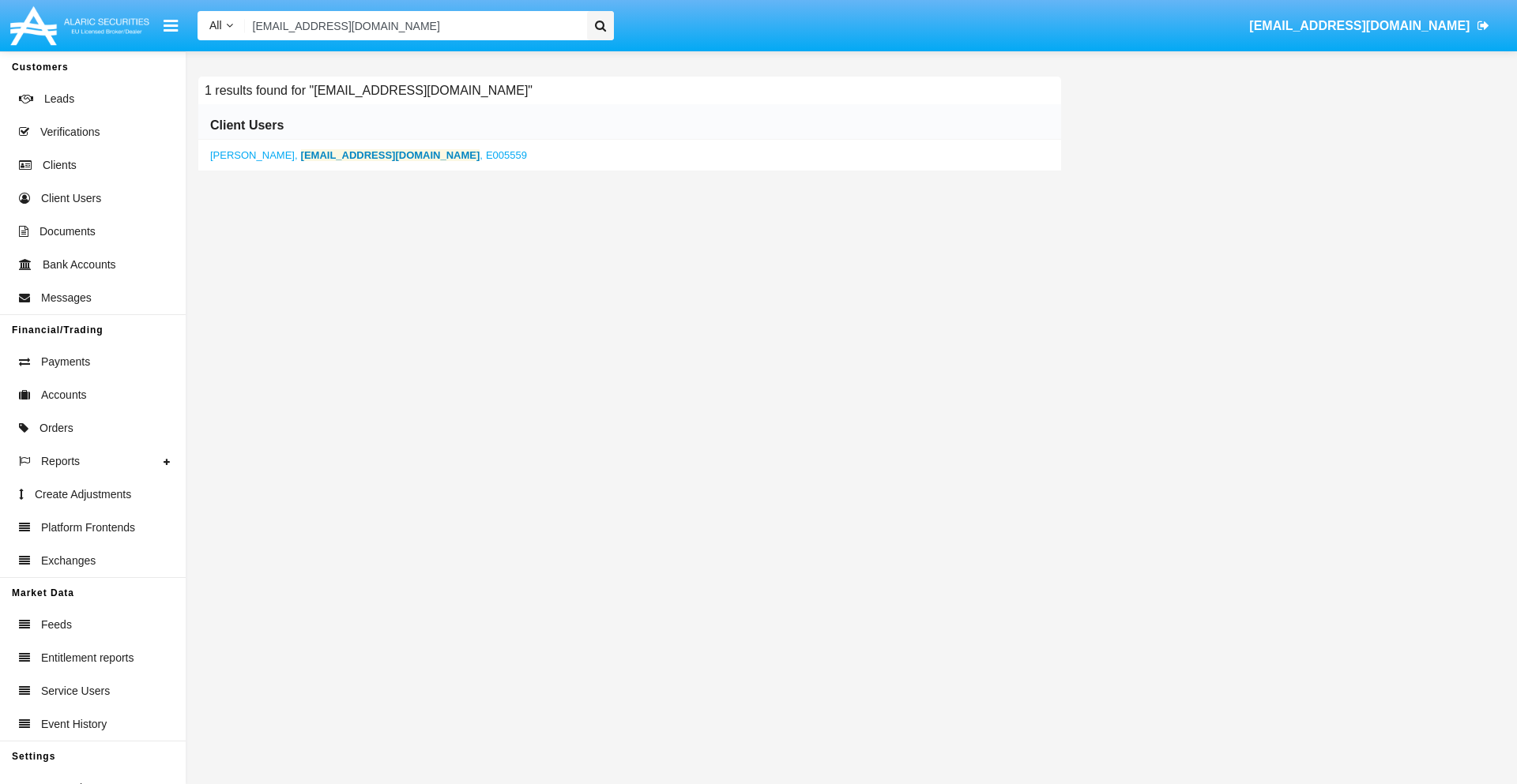
type input "51dyvqgb5@thf-70dgwh5.my"
click at [350, 155] on b "51dyvqgb5@thf-70dgwh5.my" at bounding box center [390, 155] width 180 height 12
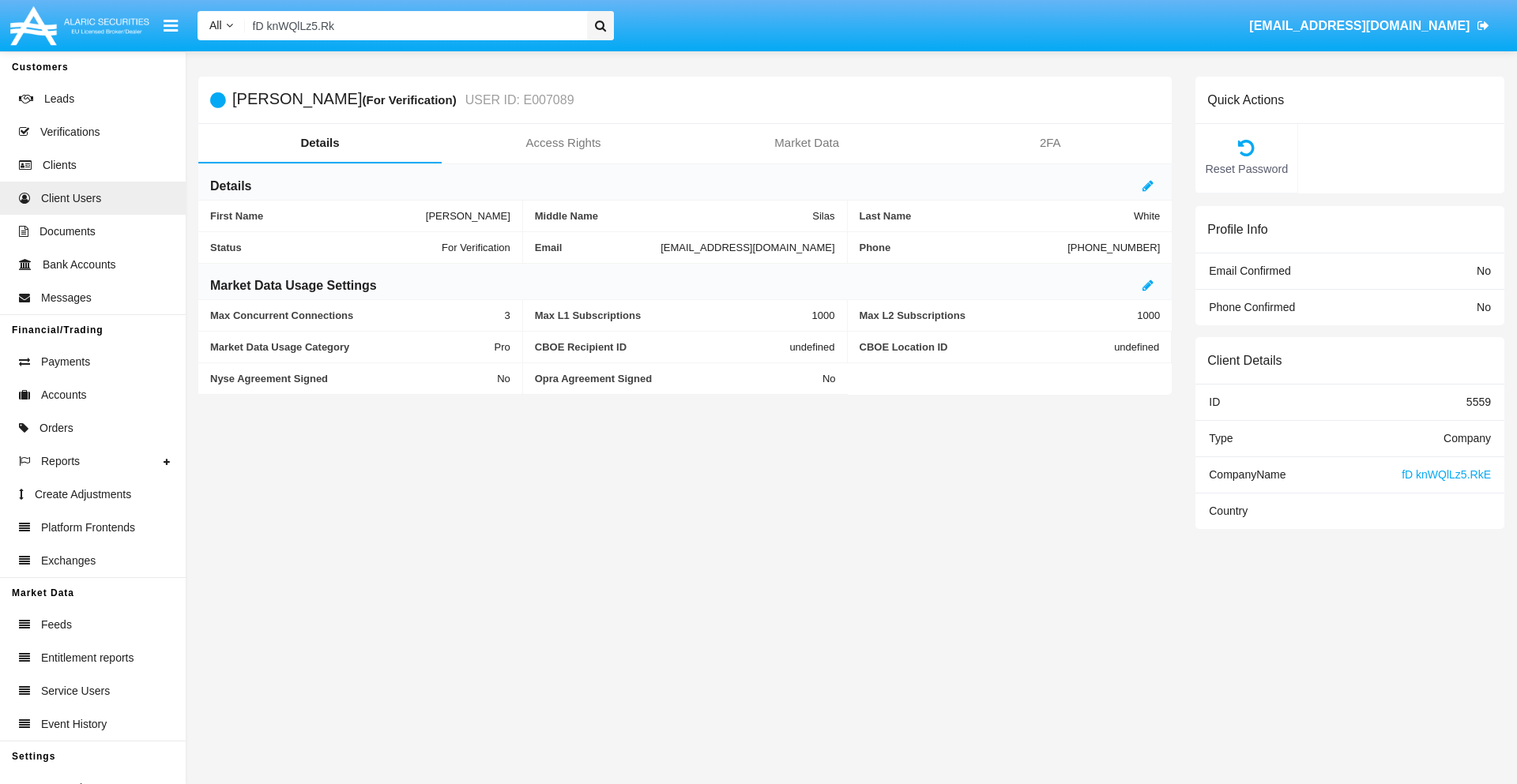
type input "fD knWQlLz5.RkE"
